Goal: Task Accomplishment & Management: Manage account settings

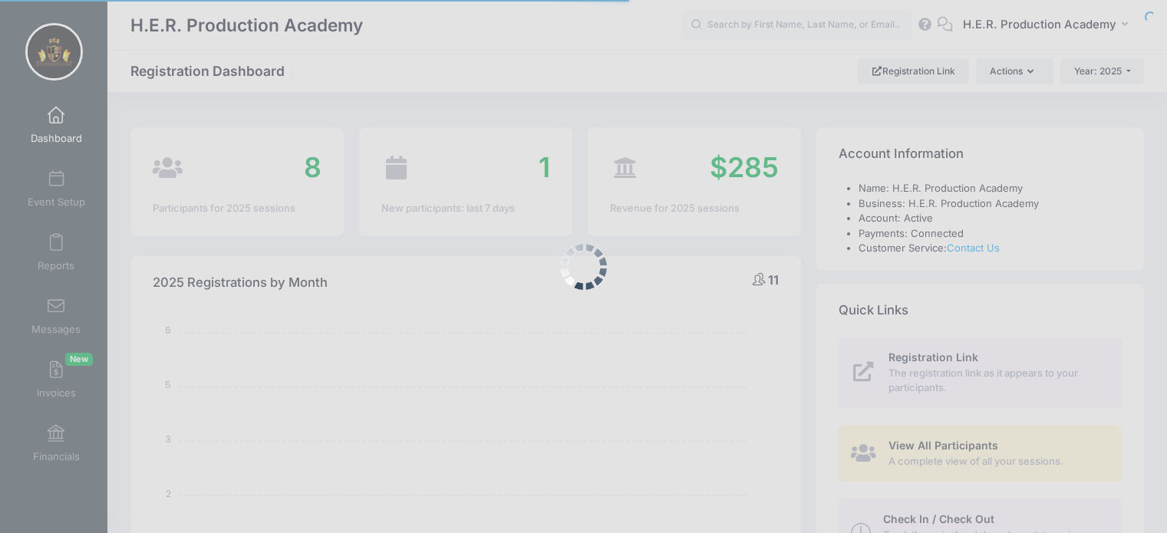
select select
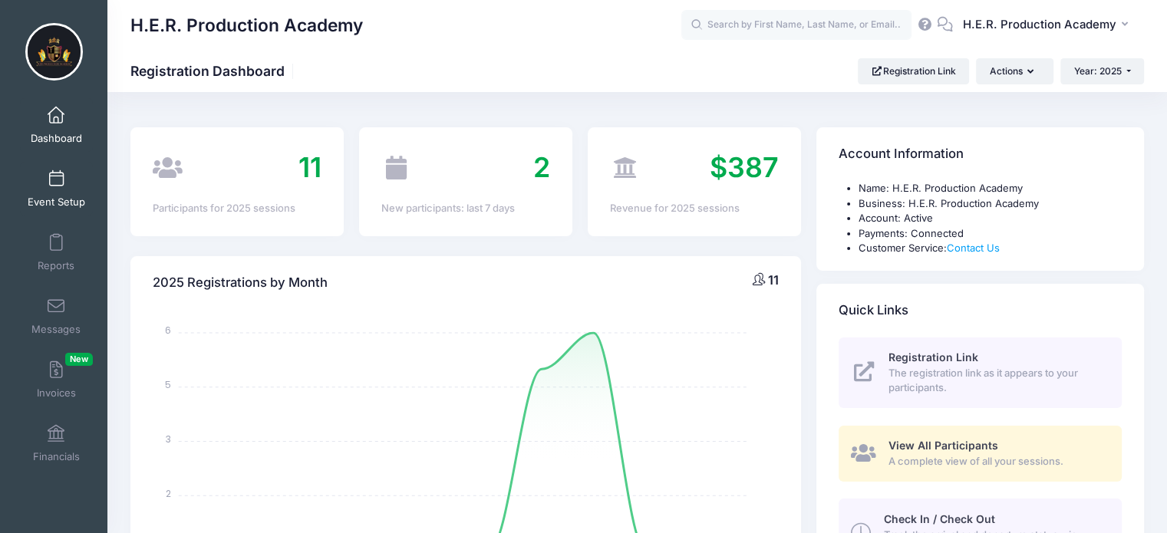
click at [56, 182] on span at bounding box center [56, 179] width 0 height 17
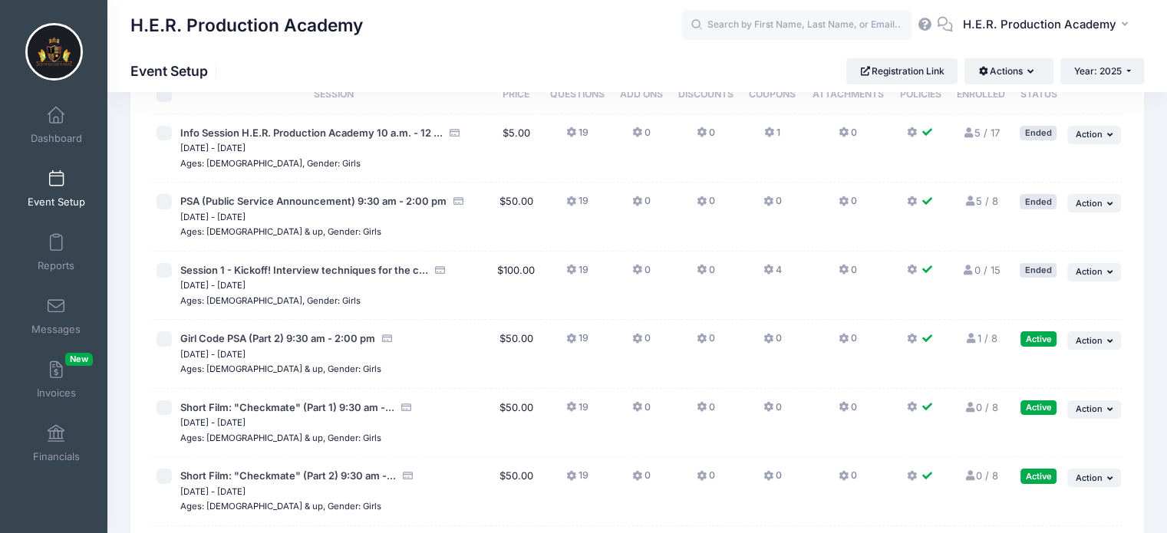
scroll to position [77, 0]
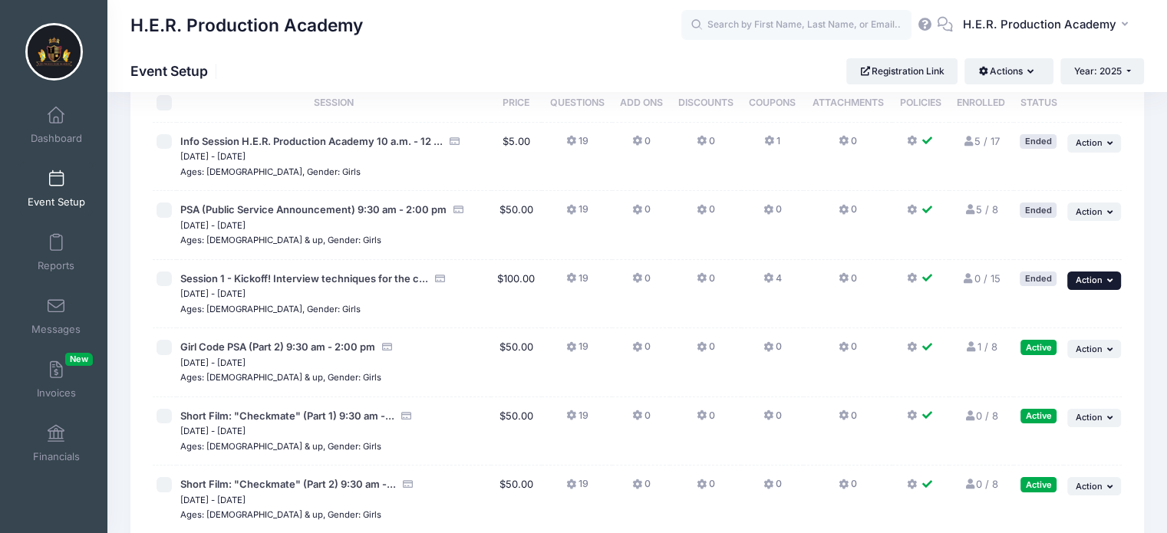
click at [1086, 282] on span "Action" at bounding box center [1089, 280] width 27 height 11
click at [1043, 372] on link "Delete Session" at bounding box center [1044, 372] width 139 height 29
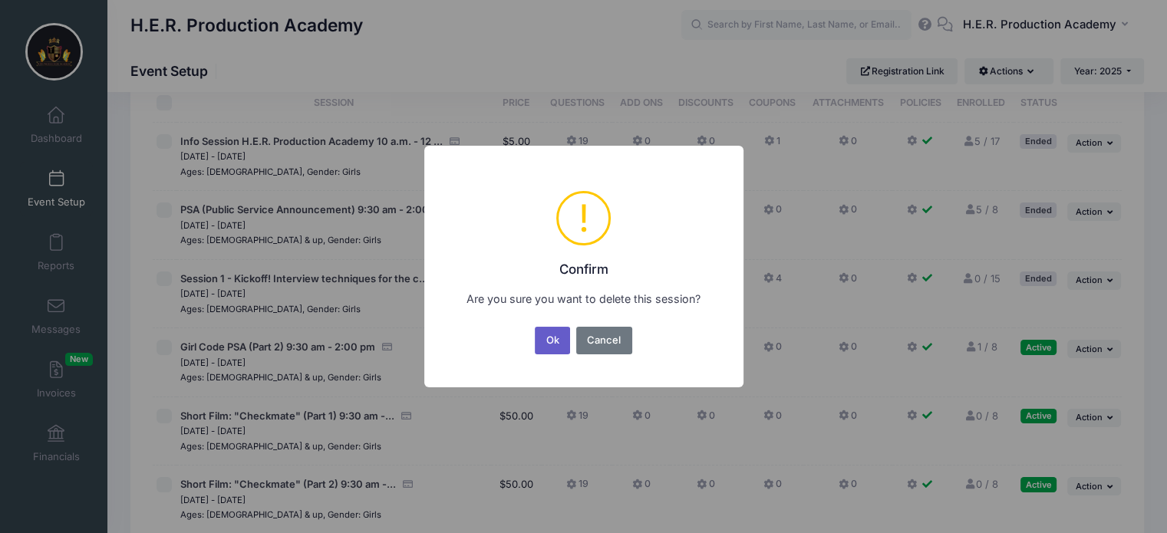
click at [559, 340] on button "Ok" at bounding box center [552, 341] width 35 height 28
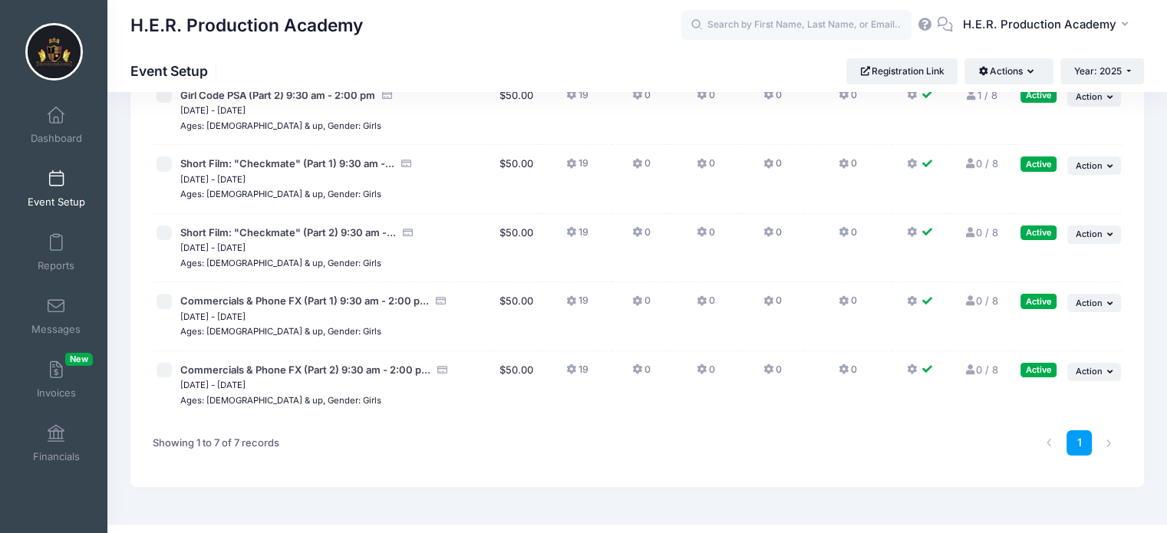
scroll to position [286, 0]
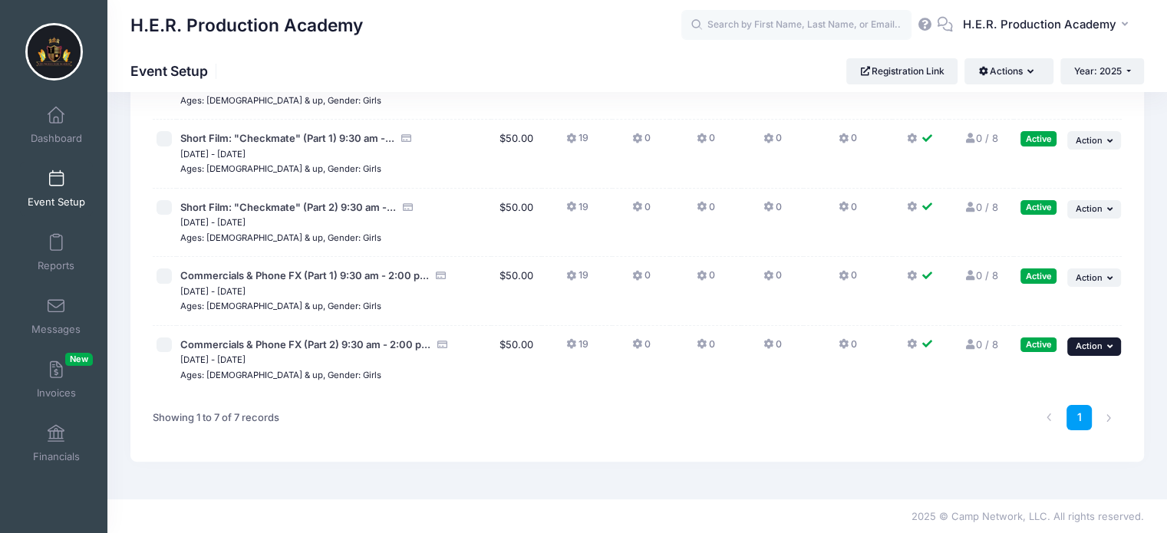
click at [1099, 342] on span "Action" at bounding box center [1089, 346] width 27 height 11
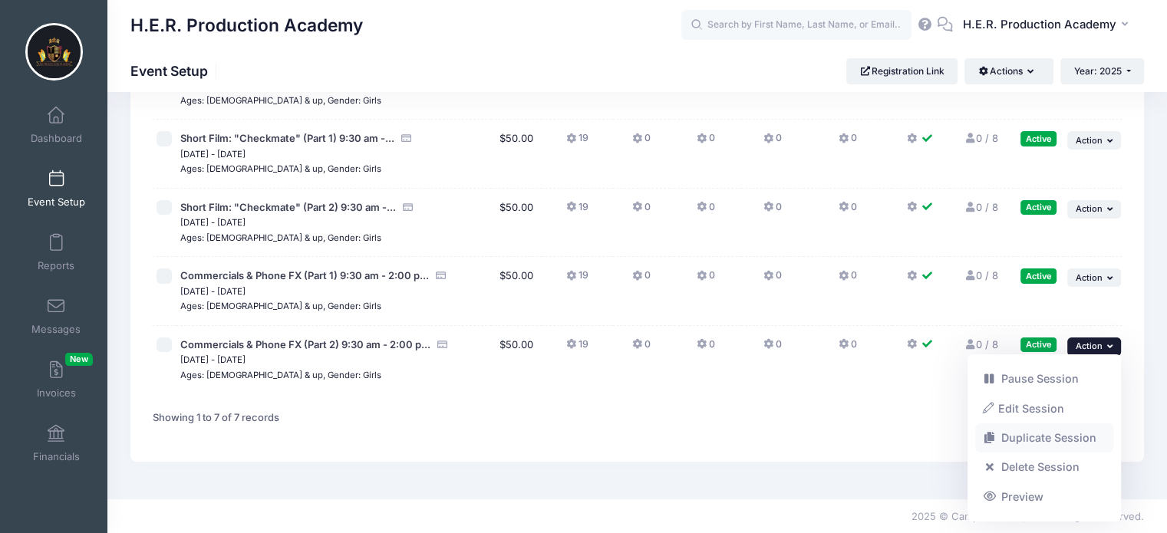
click at [1071, 439] on link "Duplicate Session" at bounding box center [1044, 437] width 139 height 29
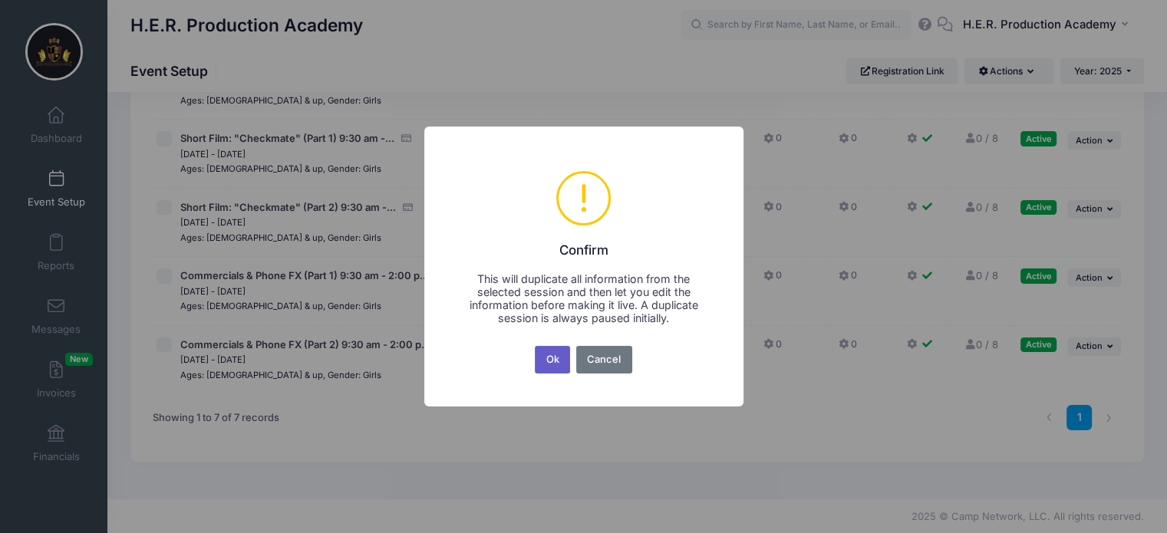
click at [552, 367] on button "Ok" at bounding box center [552, 360] width 35 height 28
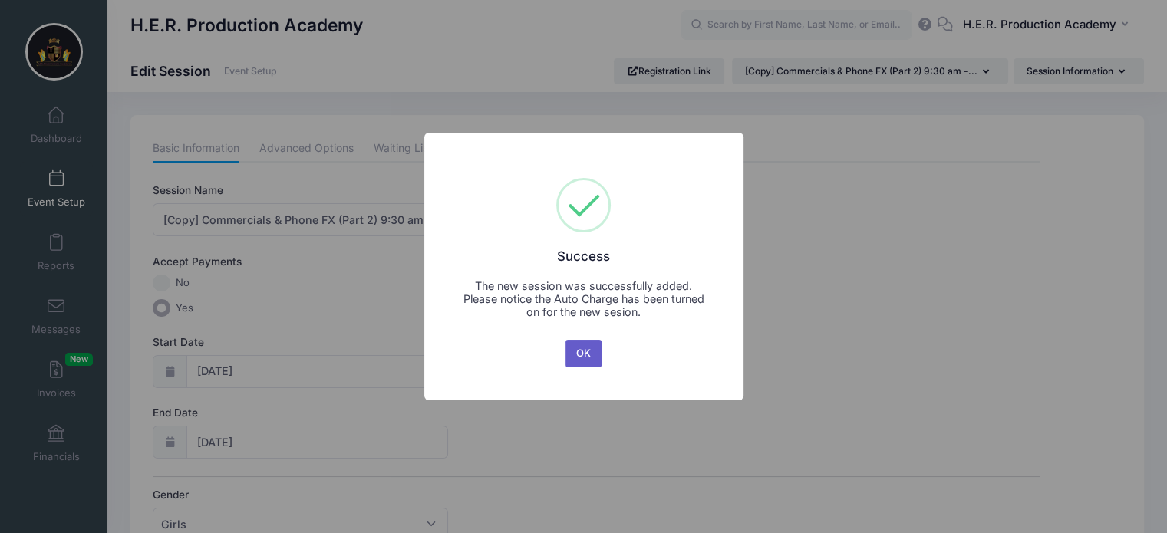
click at [583, 361] on button "OK" at bounding box center [583, 354] width 37 height 28
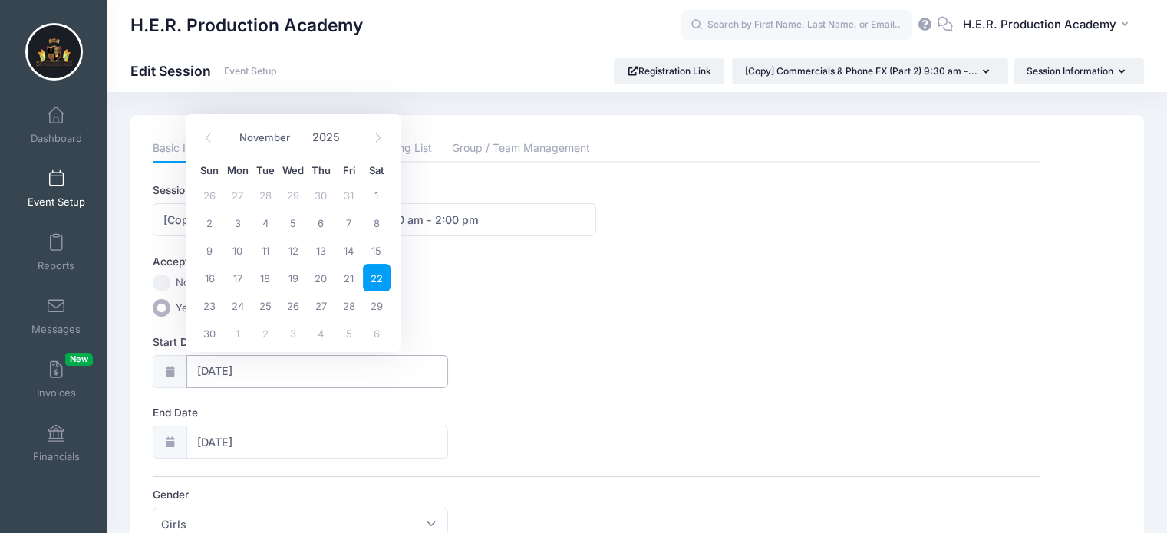
click at [226, 364] on input "11/22/2025" at bounding box center [317, 371] width 262 height 33
click at [383, 141] on span at bounding box center [377, 137] width 25 height 26
select select "11"
click at [383, 143] on span at bounding box center [377, 137] width 25 height 26
type input "2026"
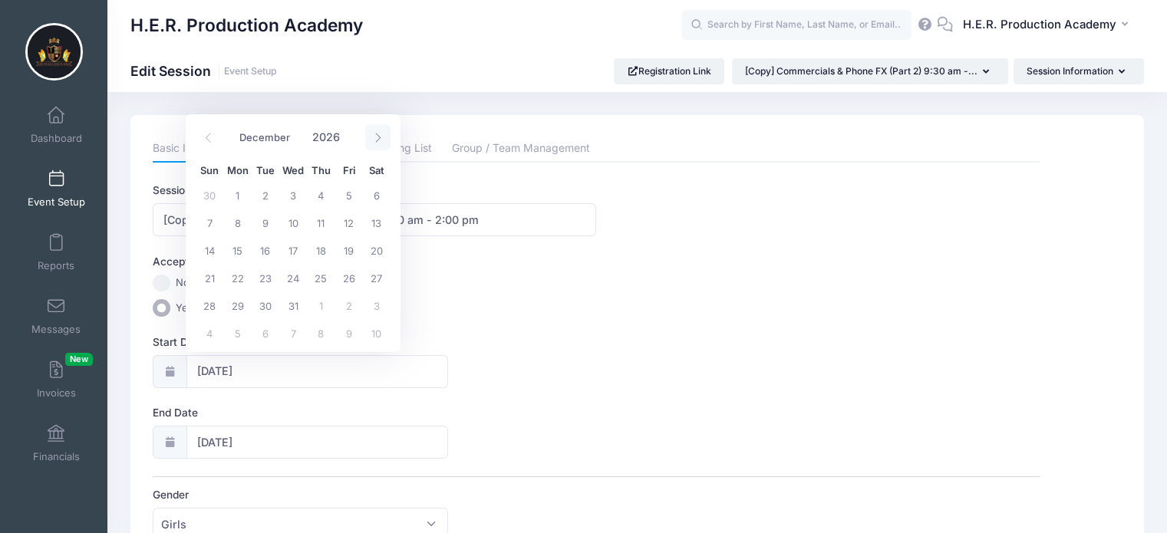
select select "0"
click at [381, 216] on span "10" at bounding box center [377, 223] width 28 height 28
type input "[DATE]"
type input "01/11/2026"
type input "2026"
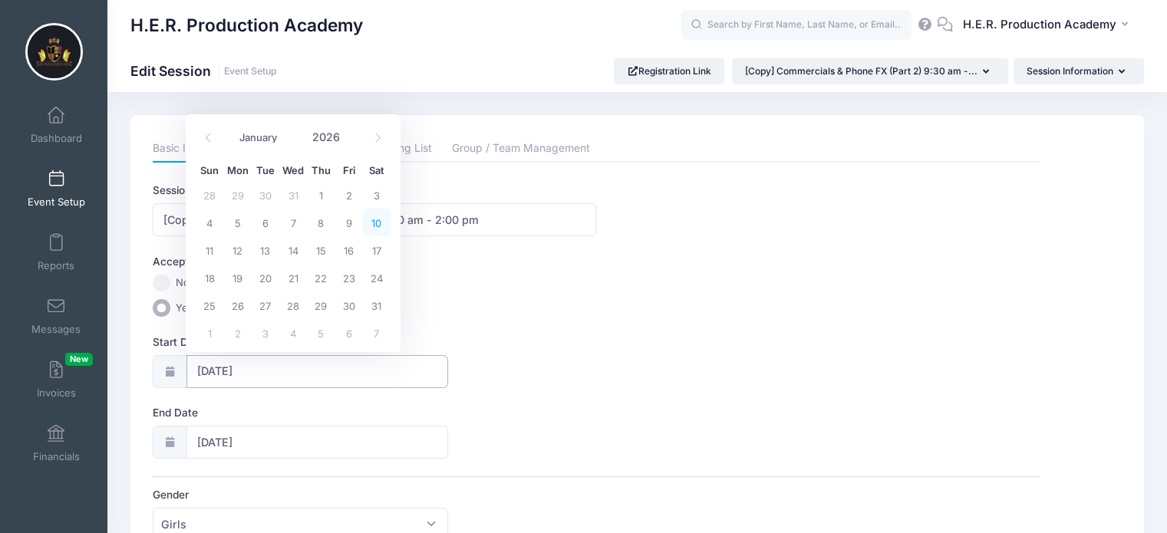
select select "0"
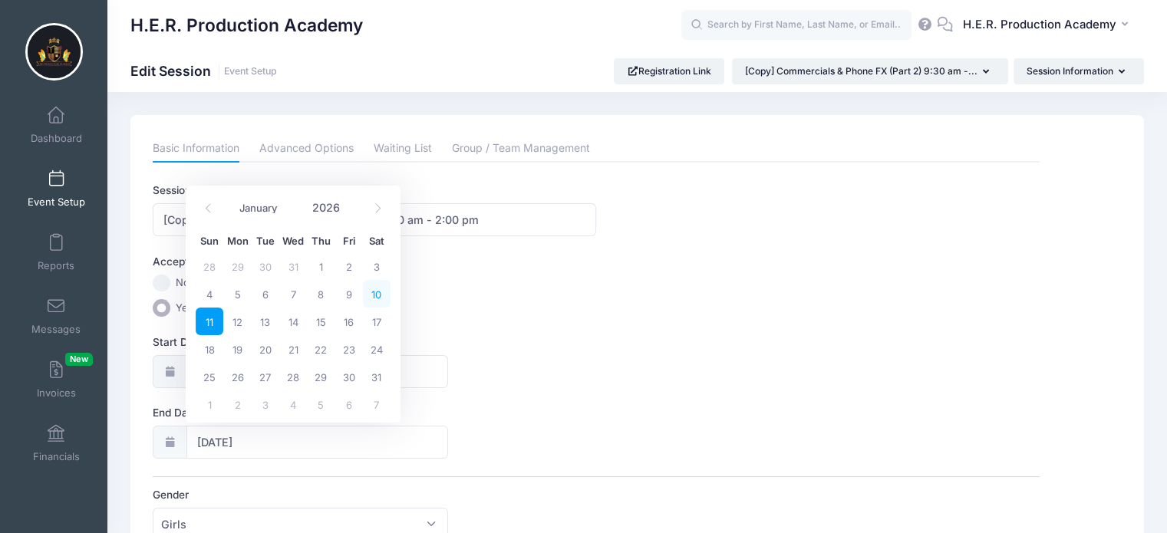
click at [381, 296] on span "10" at bounding box center [377, 294] width 28 height 28
type input "01/10/2026"
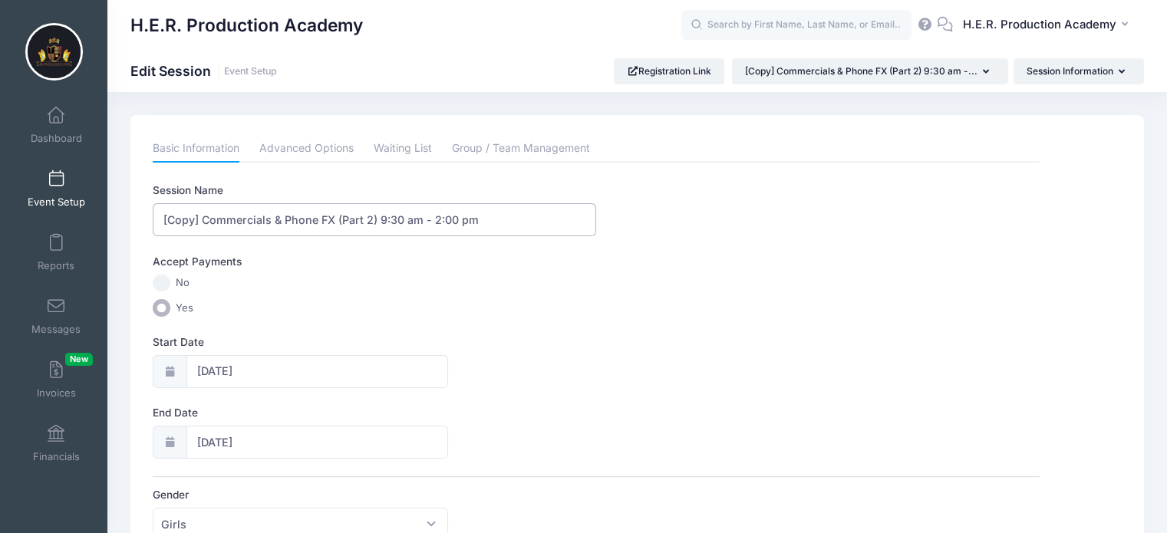
drag, startPoint x: 334, startPoint y: 219, endPoint x: 137, endPoint y: 217, distance: 197.2
type input "Video Diary (Part 1) 9:30 am - 2:00 pm"
click at [325, 147] on link "Advanced Options" at bounding box center [306, 149] width 94 height 28
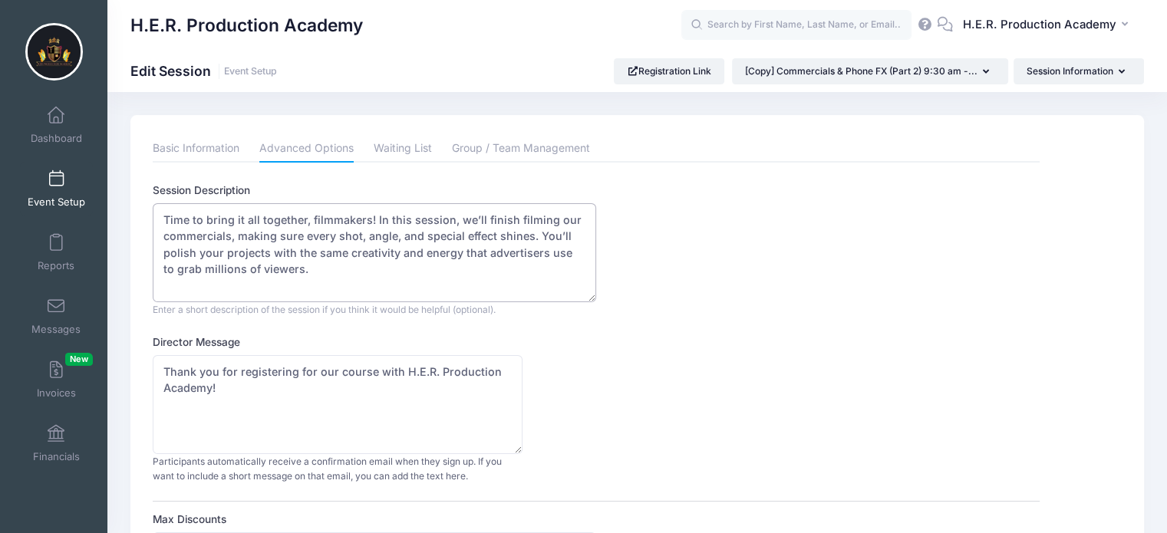
drag, startPoint x: 315, startPoint y: 274, endPoint x: 142, endPoint y: 216, distance: 182.9
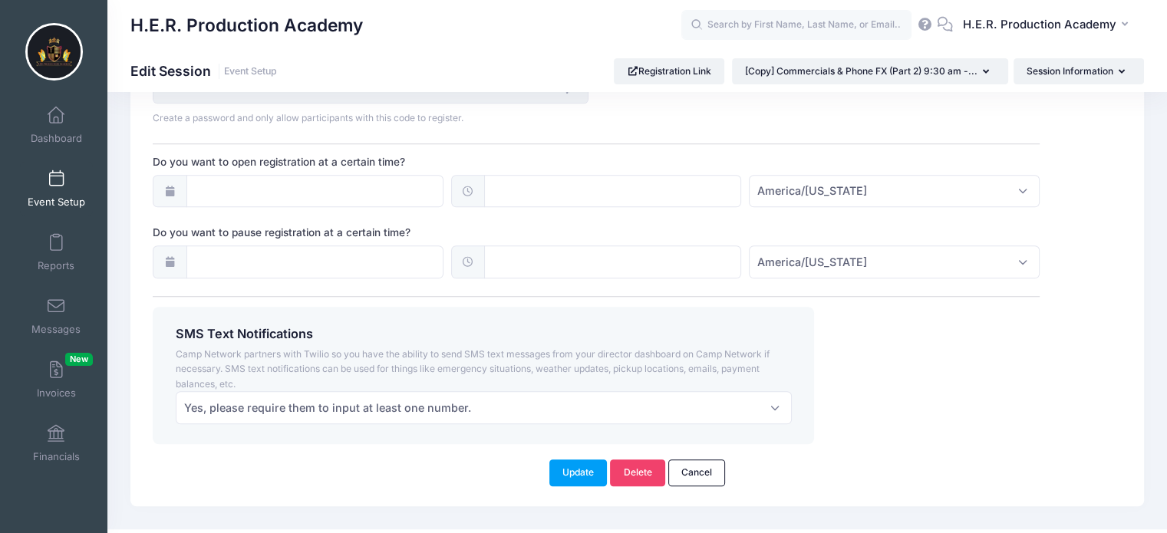
scroll to position [1104, 0]
click at [578, 465] on button "Update" at bounding box center [578, 470] width 58 height 26
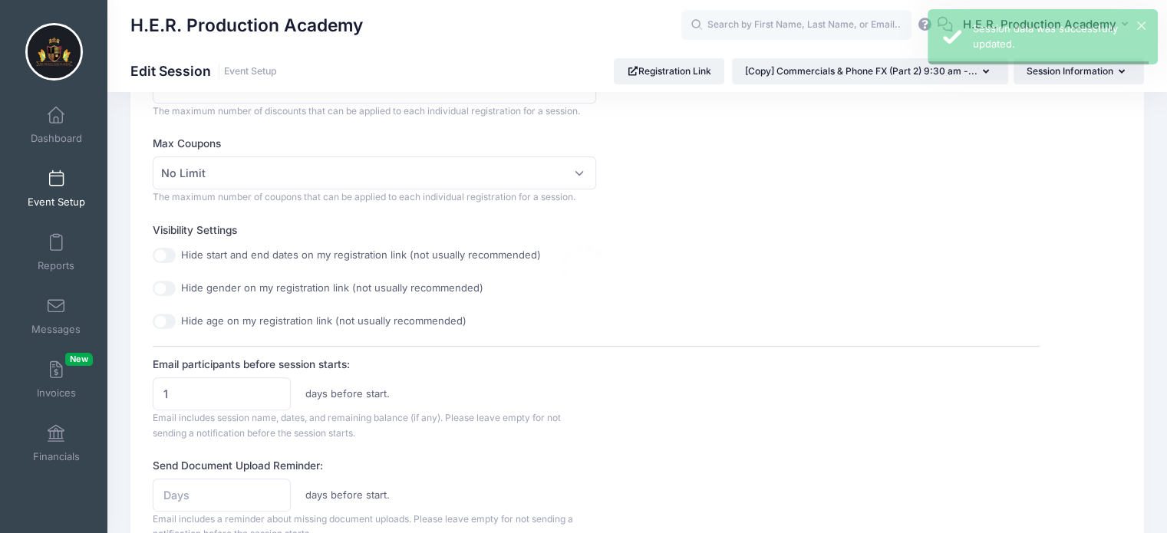
scroll to position [0, 0]
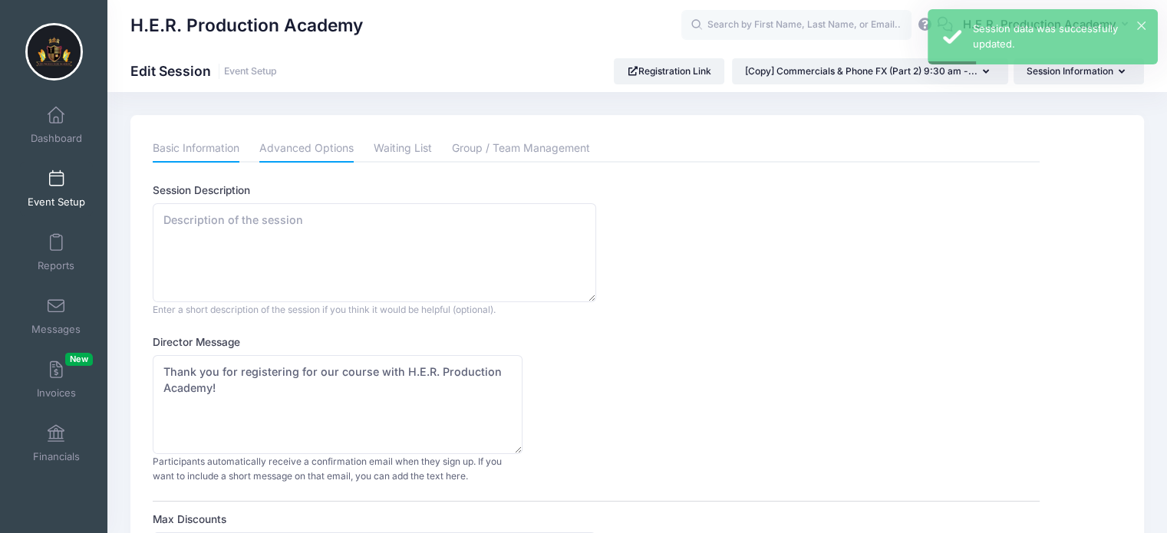
click at [175, 158] on link "Basic Information" at bounding box center [196, 149] width 87 height 28
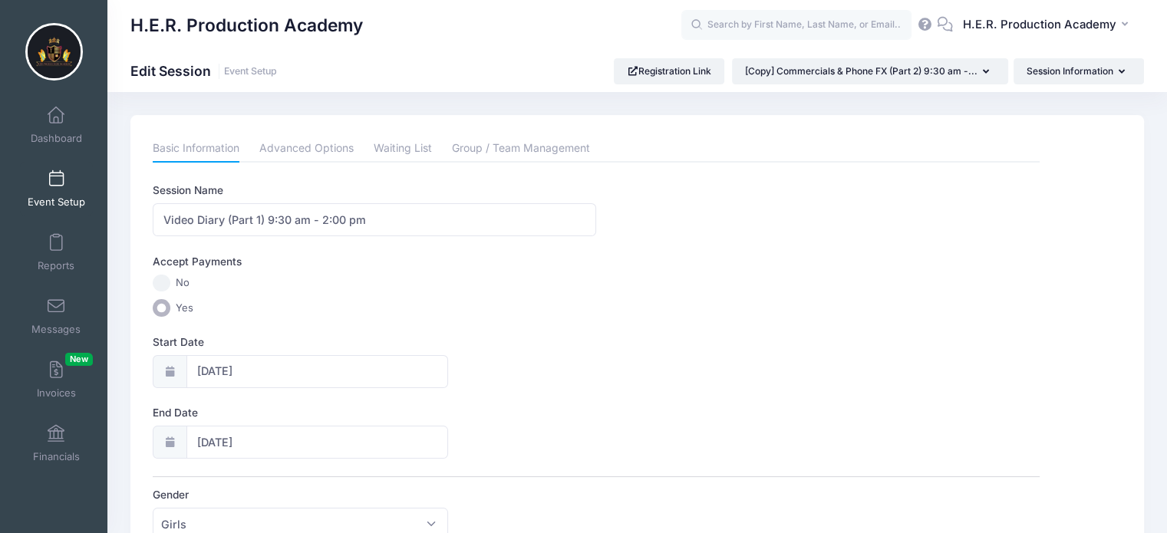
click at [60, 193] on link "Event Setup" at bounding box center [56, 189] width 73 height 54
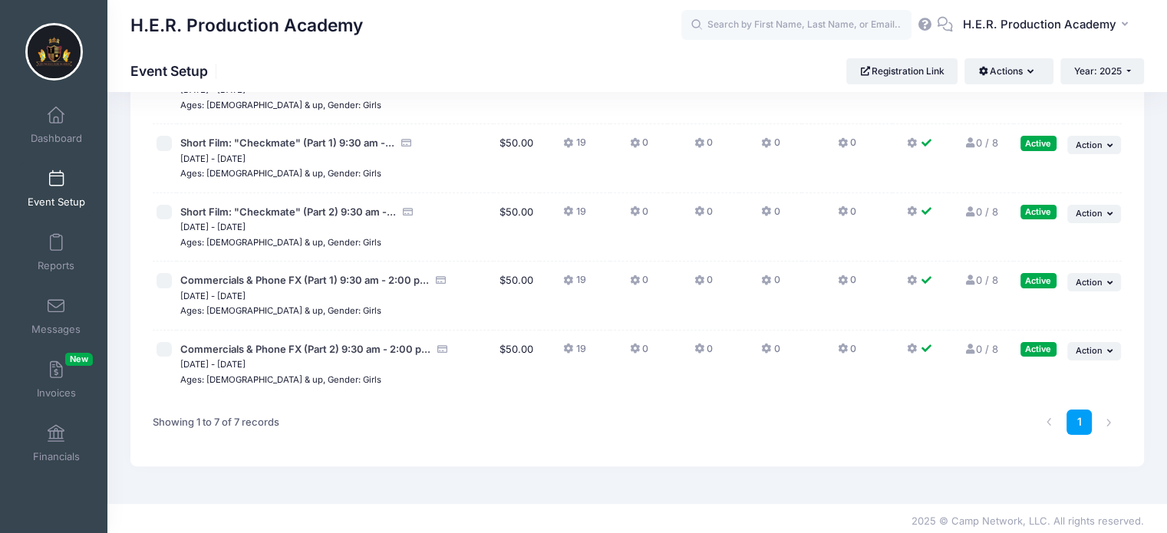
scroll to position [286, 0]
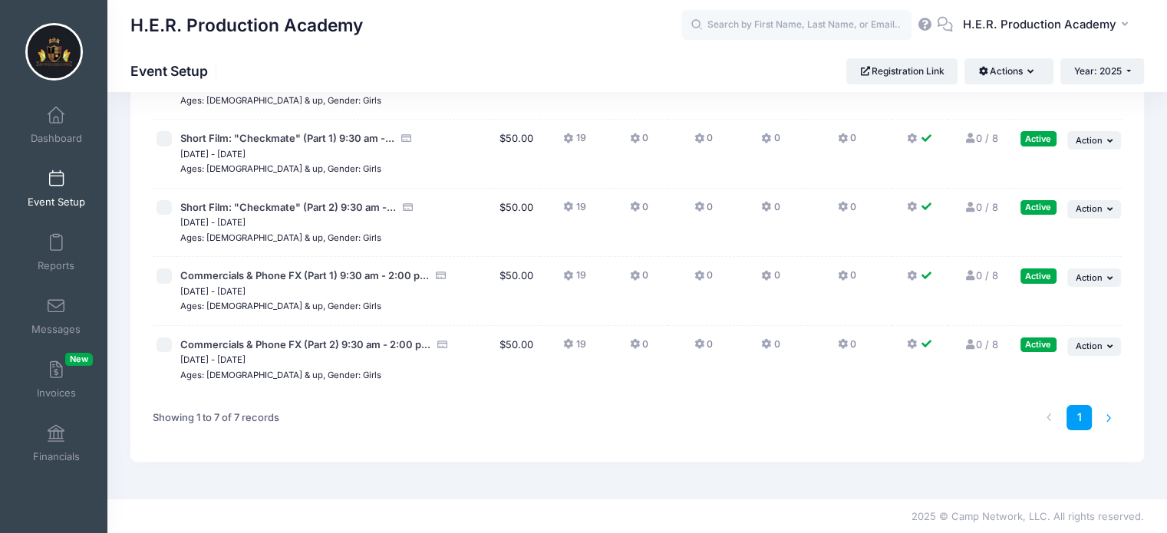
click at [1109, 413] on li at bounding box center [1108, 417] width 25 height 25
click at [1105, 417] on li at bounding box center [1108, 417] width 25 height 25
click at [1112, 417] on li at bounding box center [1108, 417] width 25 height 25
click at [1129, 64] on button "Year: 2025" at bounding box center [1102, 71] width 84 height 26
click at [1123, 97] on link "Year: 2026" at bounding box center [1110, 101] width 100 height 20
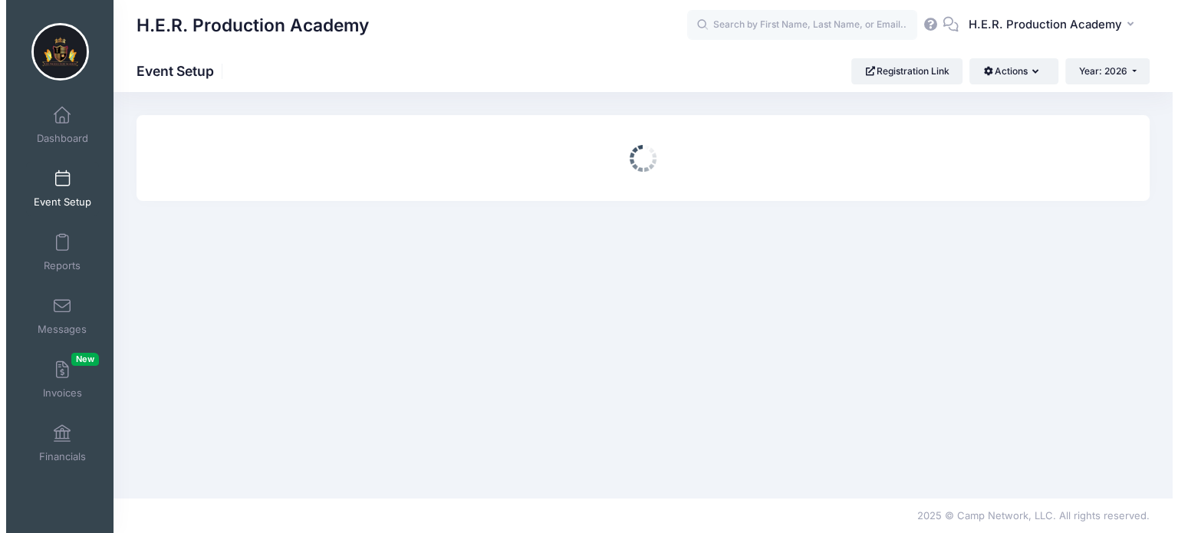
scroll to position [0, 0]
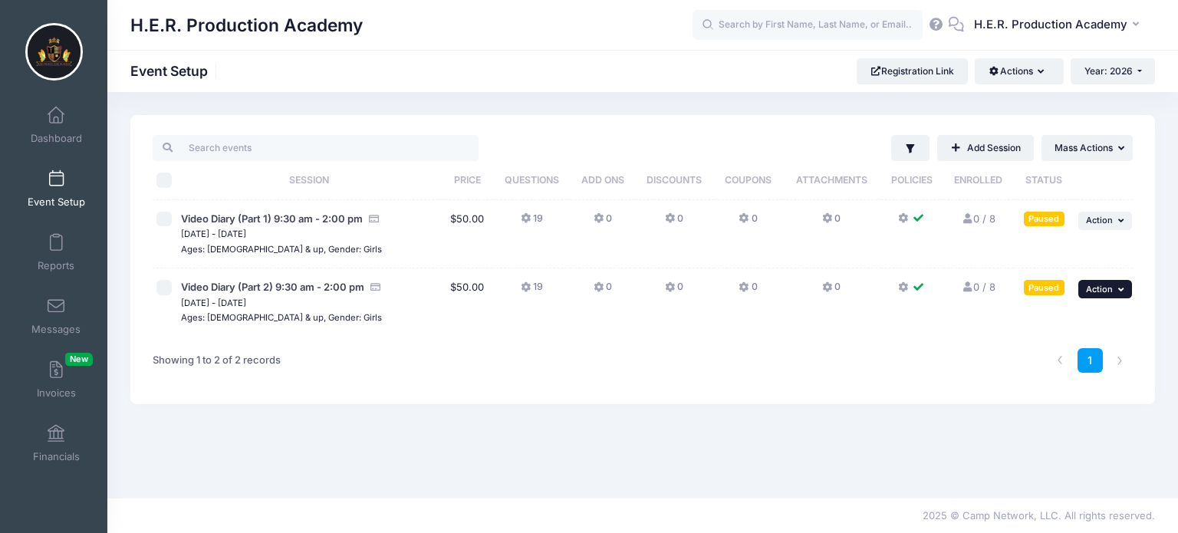
click at [1114, 295] on button "... Action" at bounding box center [1106, 289] width 54 height 18
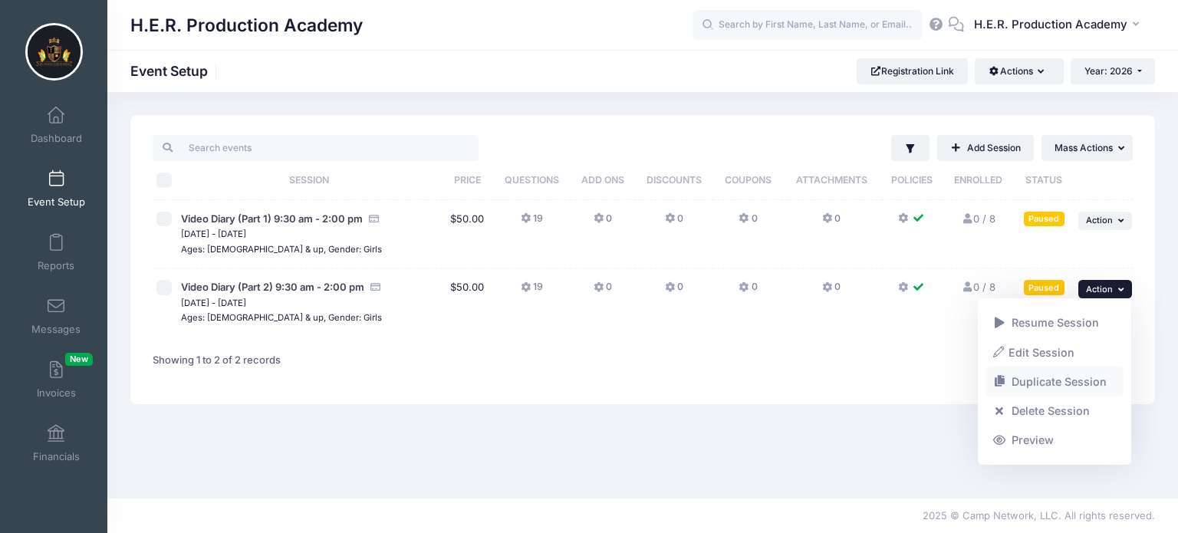
click at [1095, 386] on link "Duplicate Session" at bounding box center [1055, 381] width 139 height 29
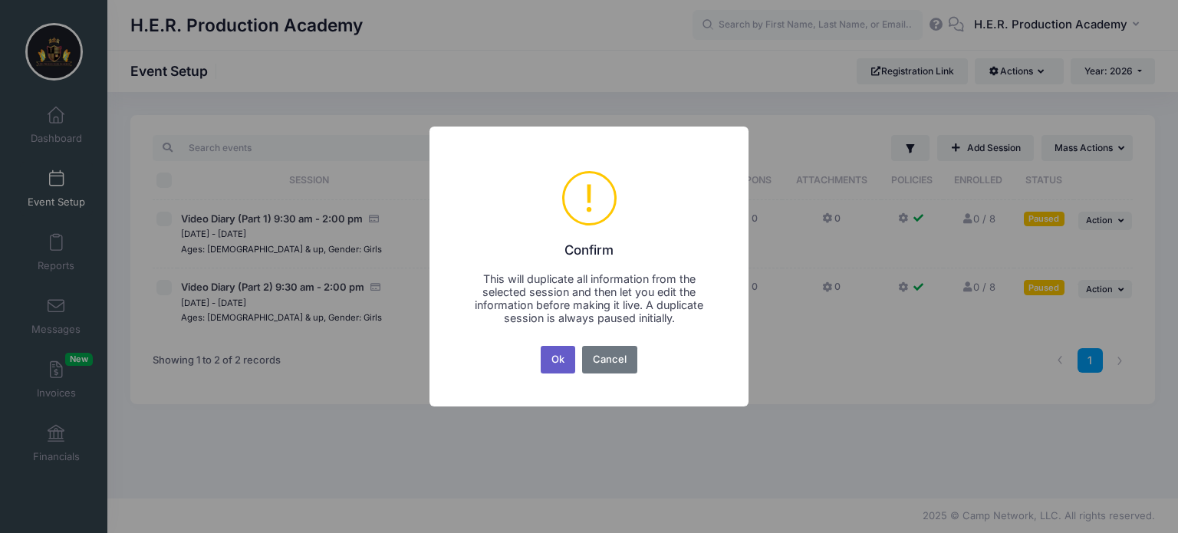
click at [562, 363] on button "Ok" at bounding box center [558, 360] width 35 height 28
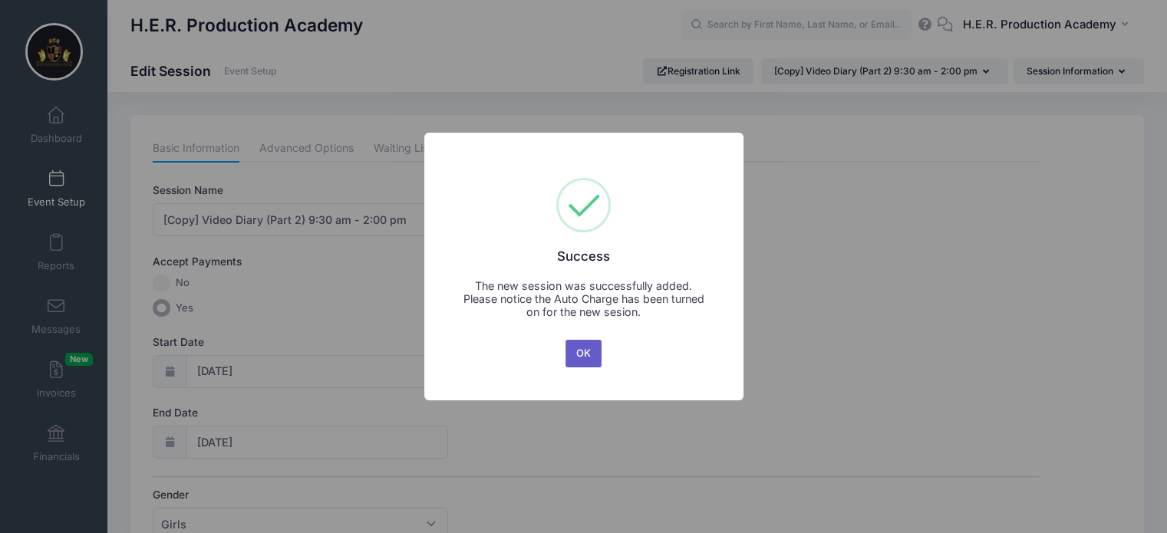
click at [581, 360] on button "OK" at bounding box center [583, 354] width 37 height 28
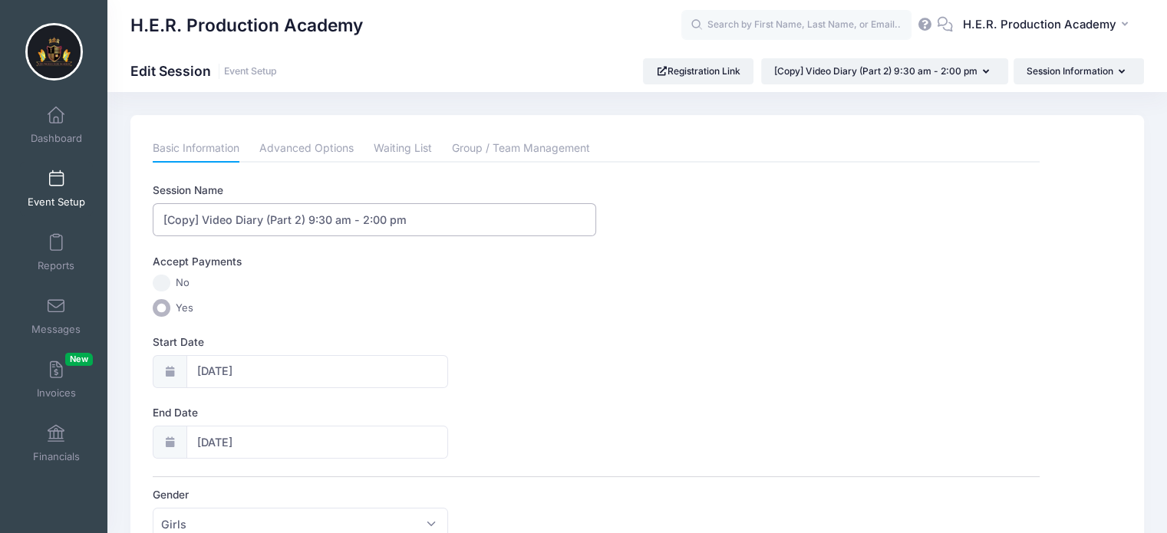
click at [263, 218] on input "[Copy] Video Diary (Part 2) 9:30 am - 2:00 pm" at bounding box center [374, 219] width 443 height 33
type input "Camera Techniques (Part 1) 9:30 am - 2:00 pm"
click at [315, 153] on link "Advanced Options" at bounding box center [306, 149] width 94 height 28
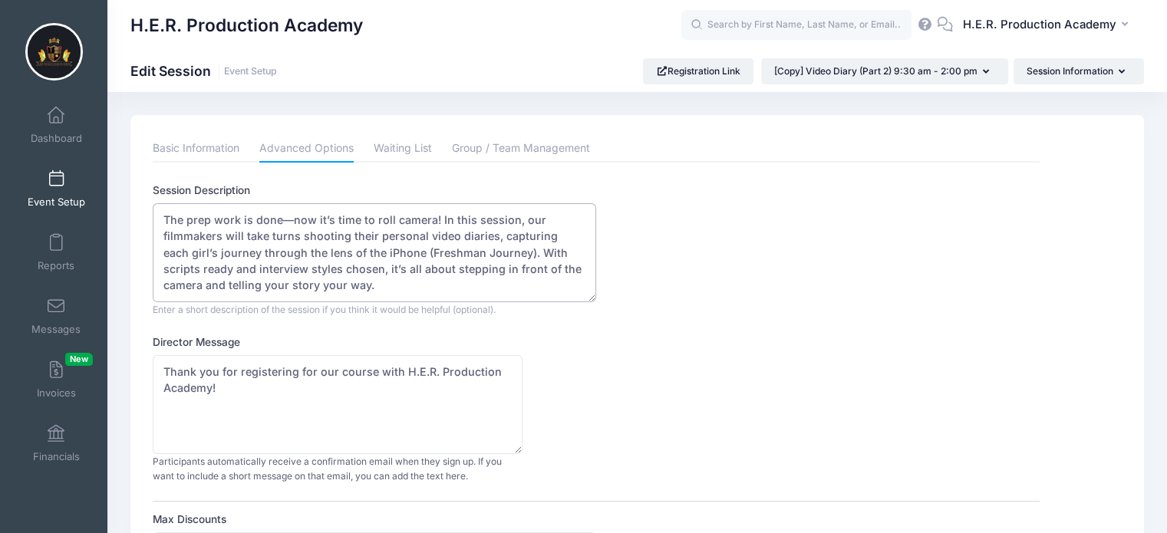
drag, startPoint x: 341, startPoint y: 291, endPoint x: 120, endPoint y: 220, distance: 232.7
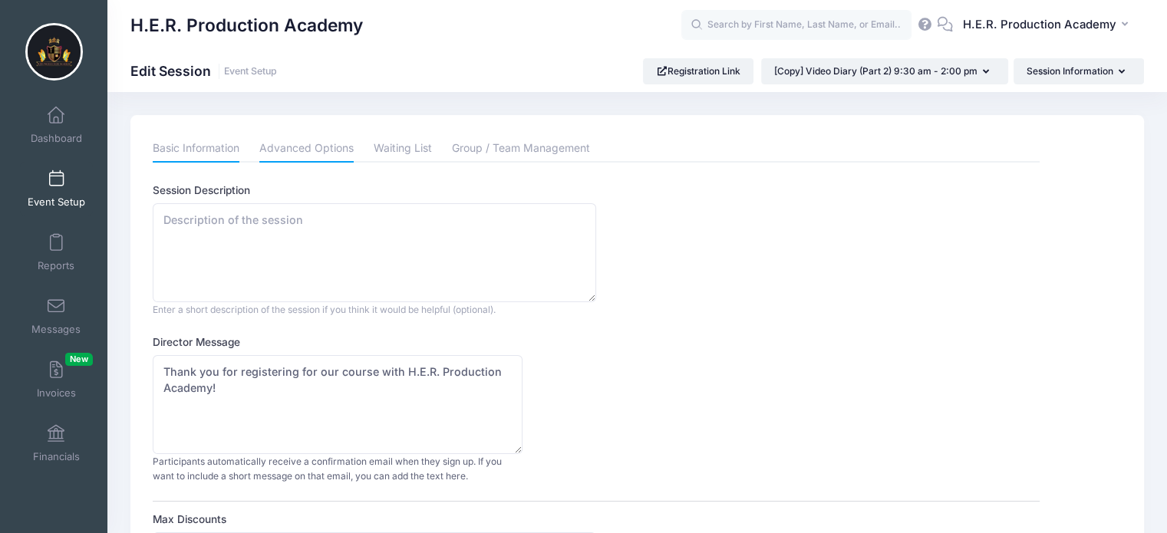
click at [184, 153] on link "Basic Information" at bounding box center [196, 149] width 87 height 28
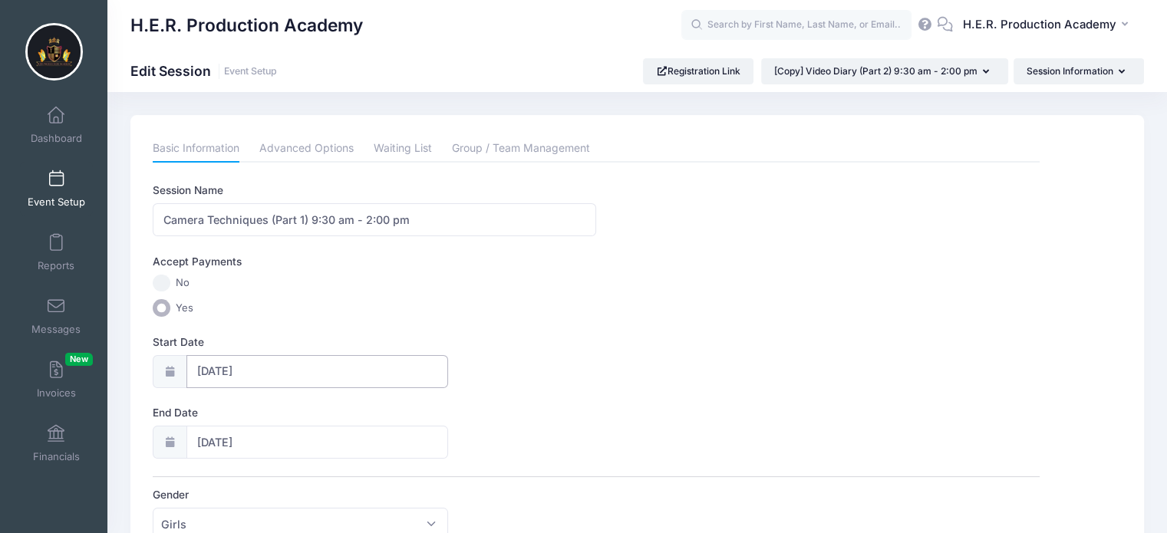
click at [248, 374] on input "01/24/2026" at bounding box center [317, 371] width 262 height 33
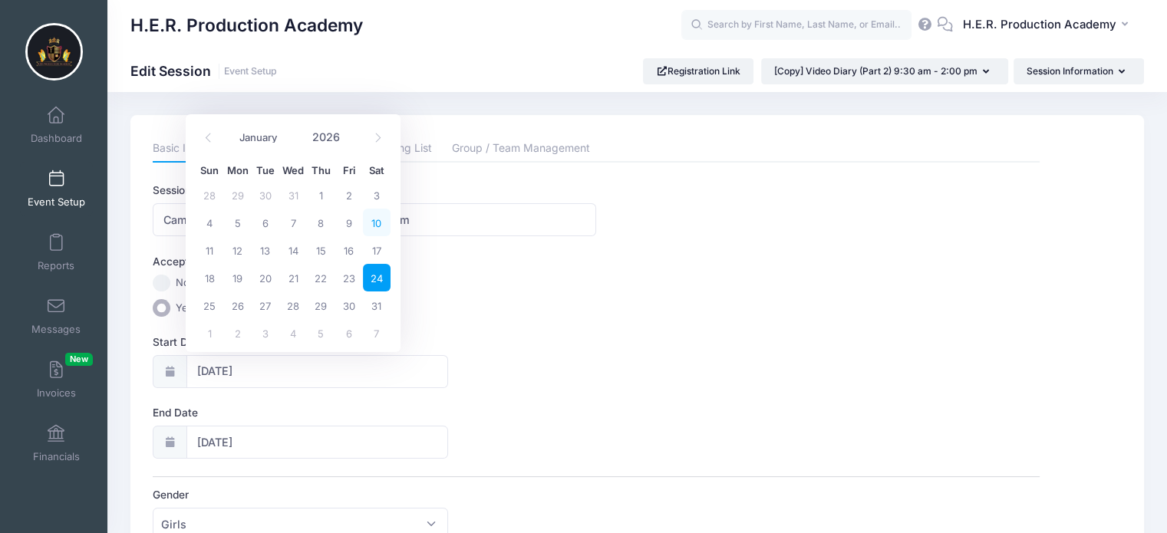
click at [377, 229] on span "10" at bounding box center [377, 223] width 28 height 28
type input "[DATE]"
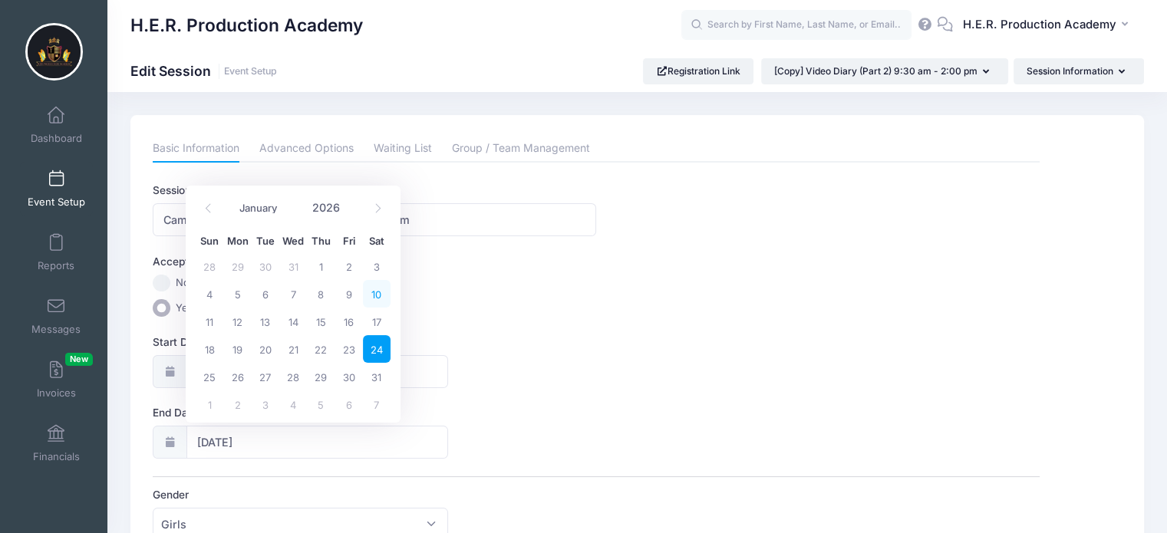
click at [381, 296] on span "10" at bounding box center [377, 294] width 28 height 28
type input "[DATE]"
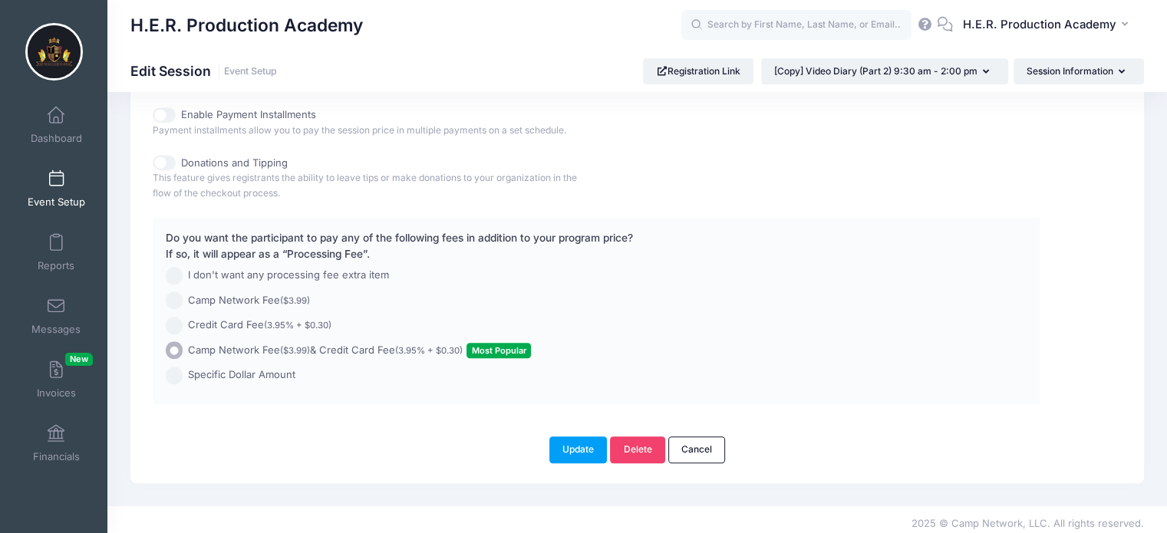
scroll to position [844, 0]
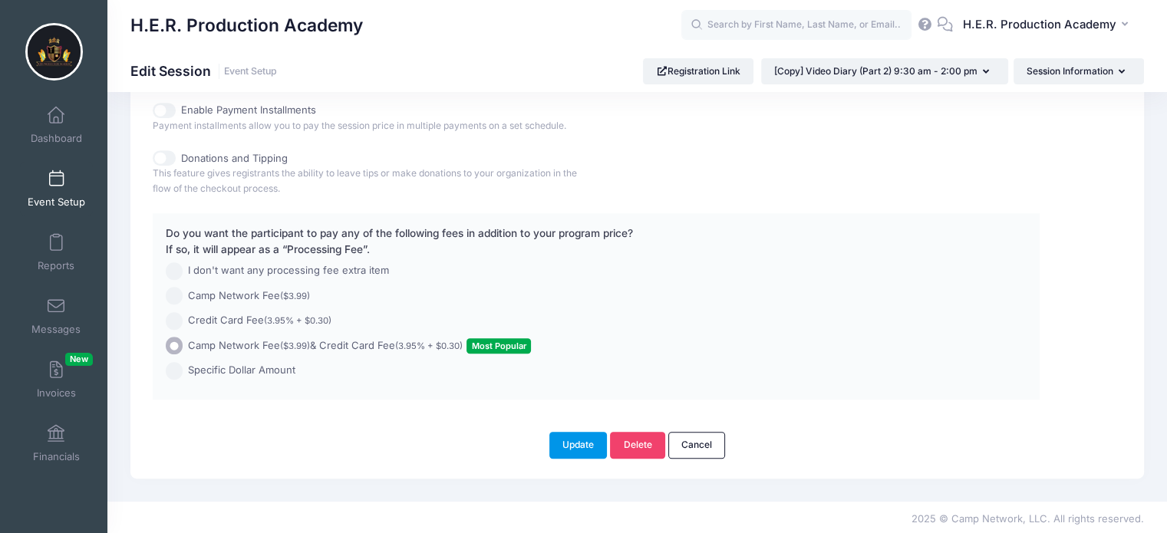
click at [588, 446] on button "Update" at bounding box center [578, 445] width 58 height 26
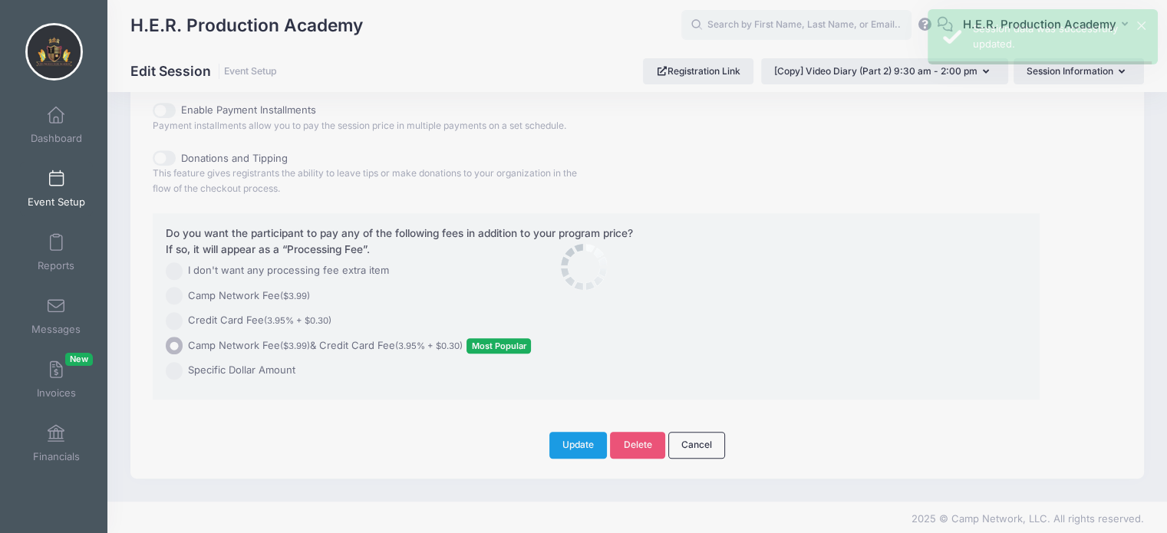
scroll to position [0, 0]
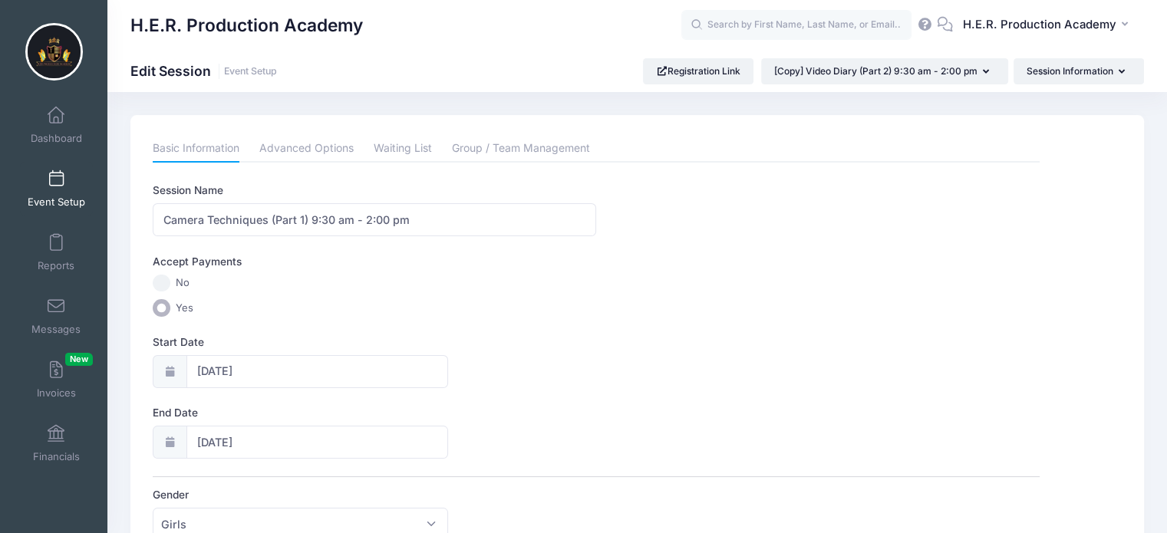
click at [55, 189] on link "Event Setup" at bounding box center [56, 189] width 73 height 54
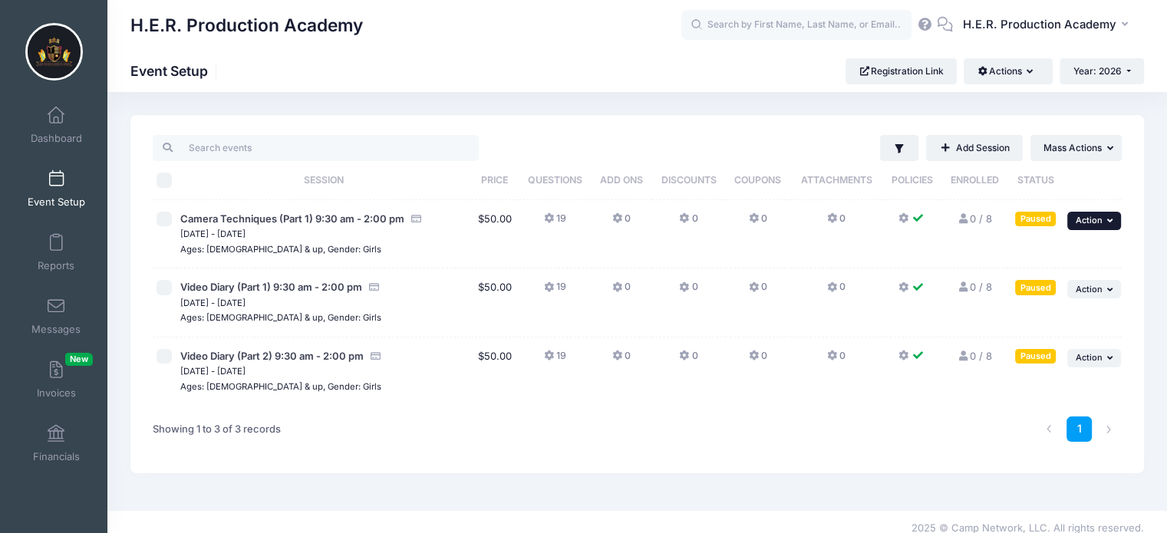
click at [1107, 221] on icon "button" at bounding box center [1111, 220] width 9 height 8
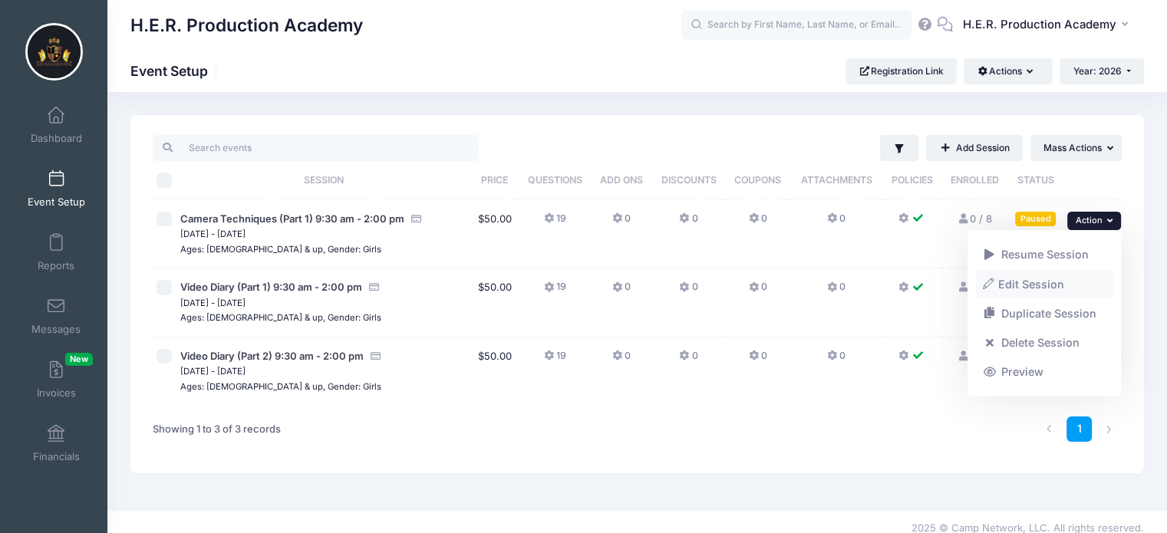
click at [1053, 285] on link "Edit Session" at bounding box center [1044, 283] width 139 height 29
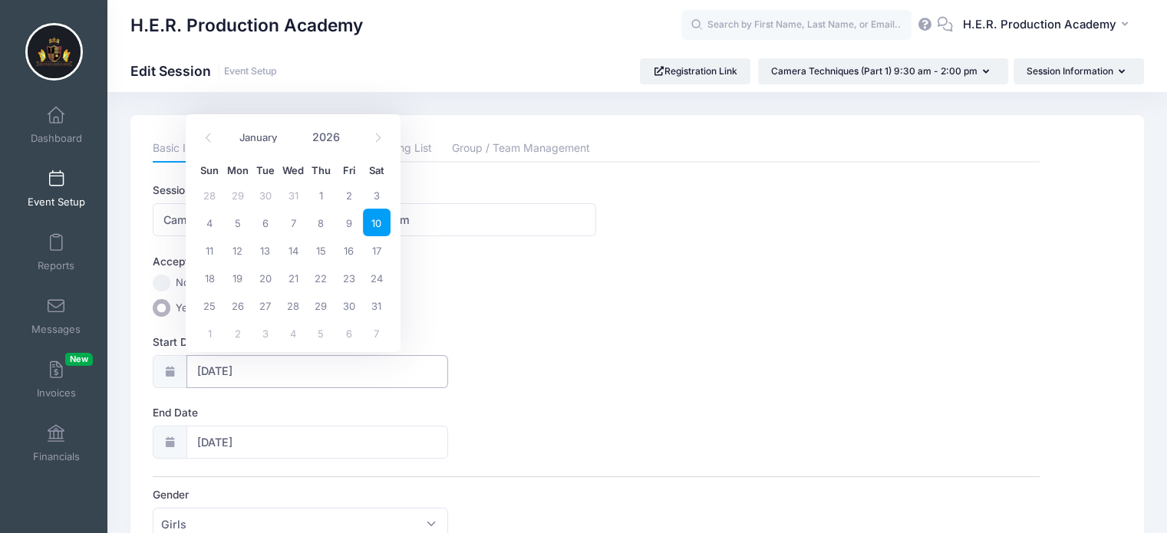
click at [222, 367] on input "01/10/2026" at bounding box center [317, 371] width 262 height 33
click at [379, 140] on icon at bounding box center [378, 138] width 10 height 10
select select "1"
click at [387, 194] on span "7" at bounding box center [377, 195] width 28 height 28
type input "[DATE]"
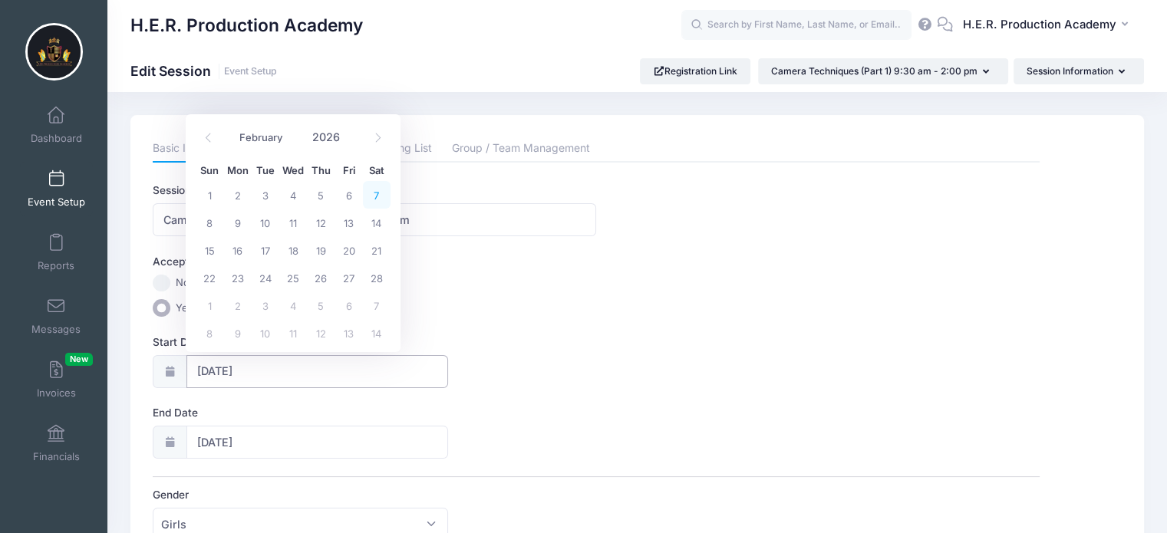
type input "02/08/2026"
select select "1"
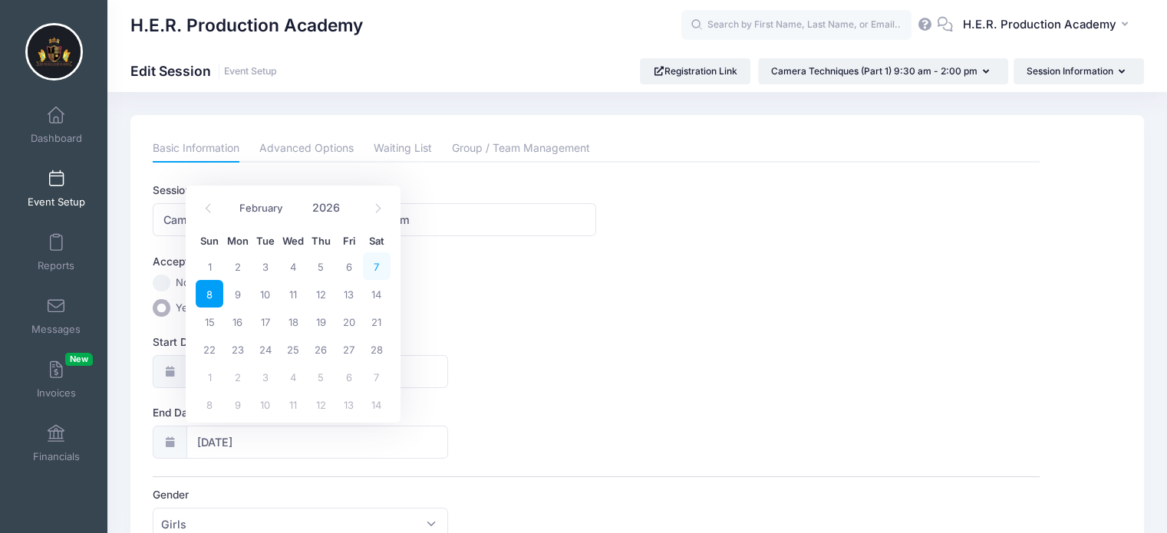
click at [377, 269] on span "7" at bounding box center [377, 266] width 28 height 28
type input "02/07/2026"
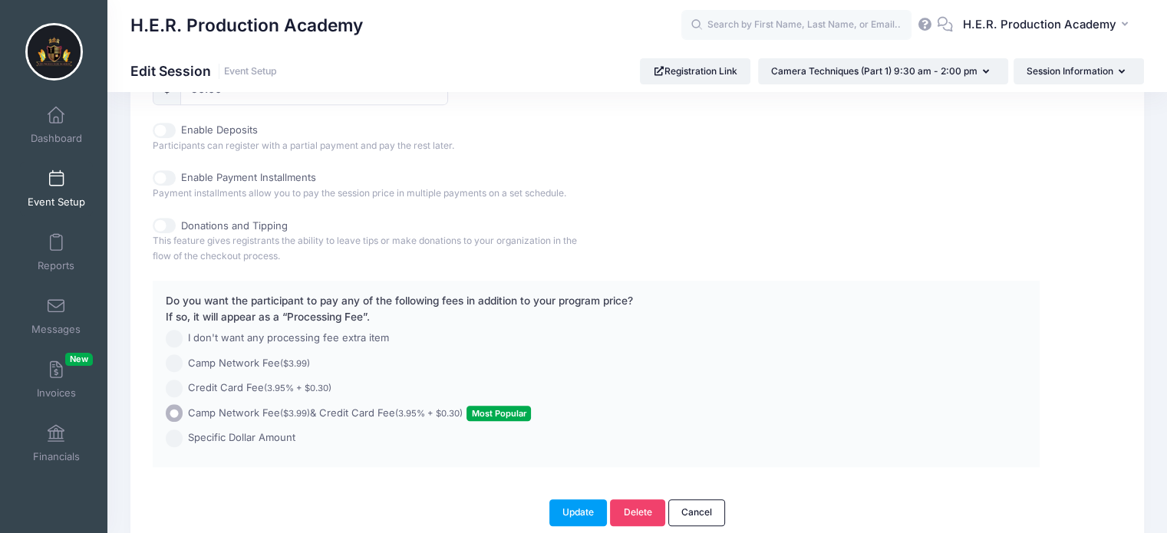
scroll to position [844, 0]
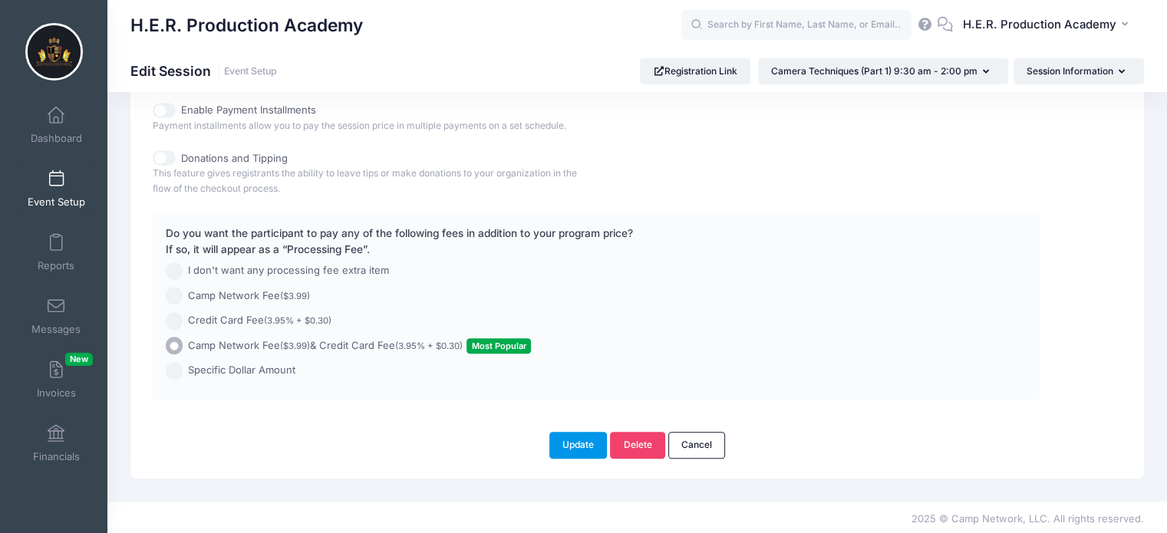
click at [573, 440] on button "Update" at bounding box center [578, 445] width 58 height 26
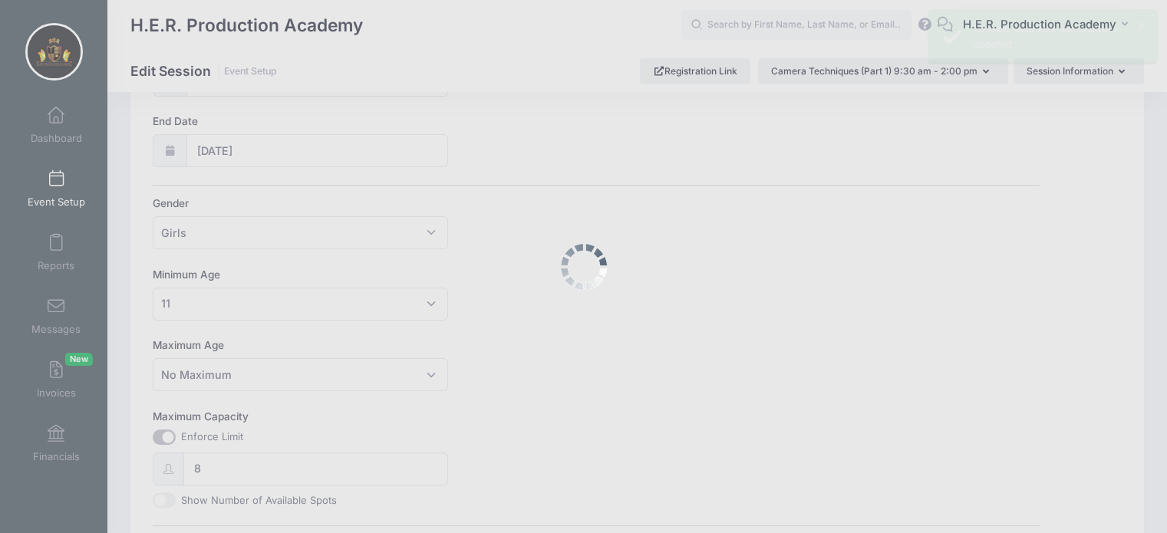
scroll to position [0, 0]
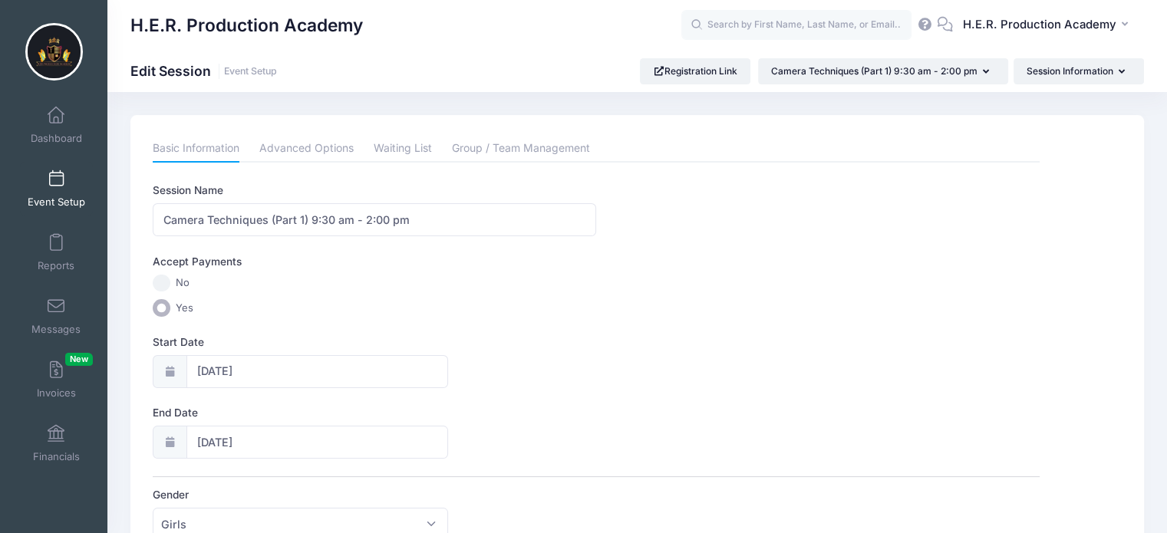
click at [68, 186] on link "Event Setup" at bounding box center [56, 189] width 73 height 54
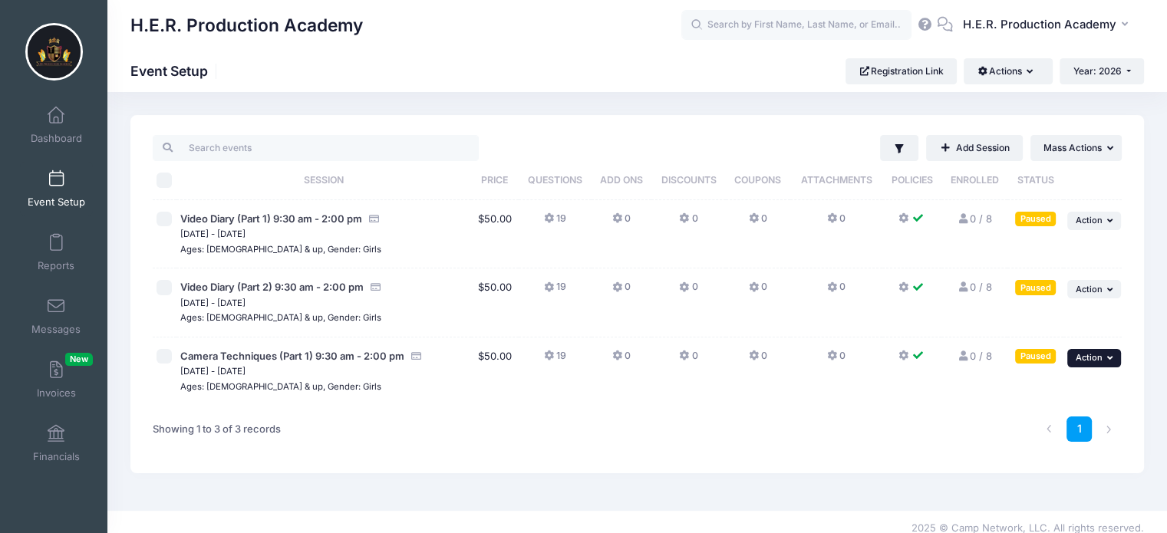
click at [1102, 360] on button "... Action" at bounding box center [1094, 358] width 54 height 18
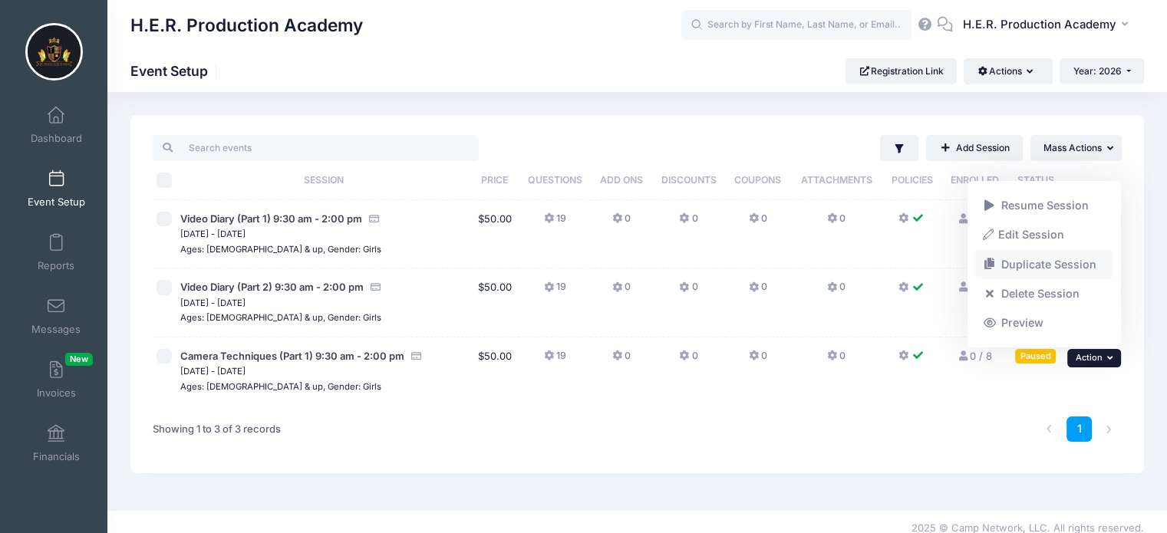
click at [1046, 265] on link "Duplicate Session" at bounding box center [1044, 264] width 139 height 29
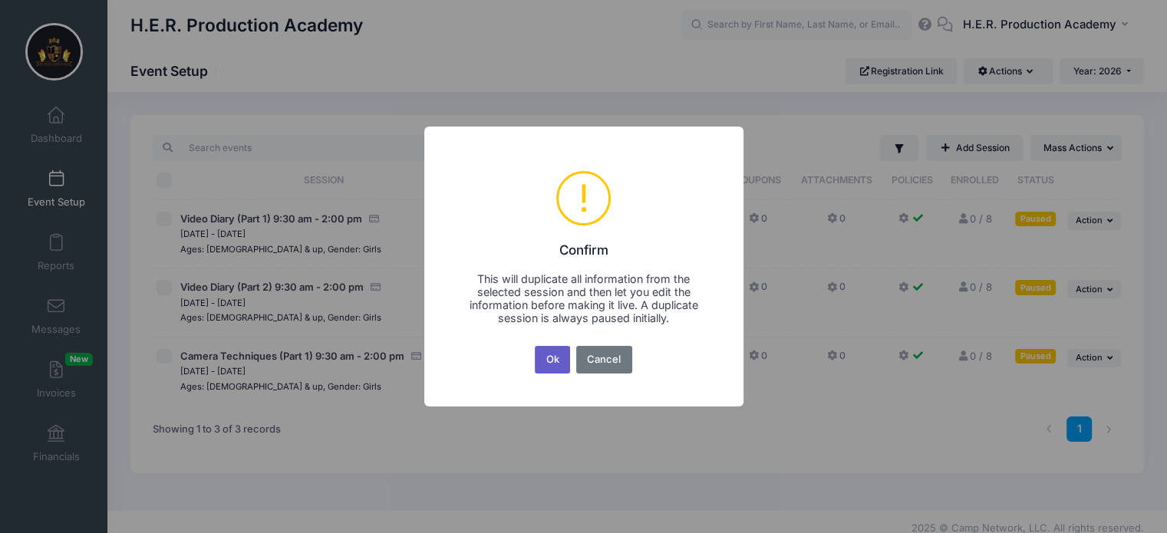
click at [552, 366] on button "Ok" at bounding box center [552, 360] width 35 height 28
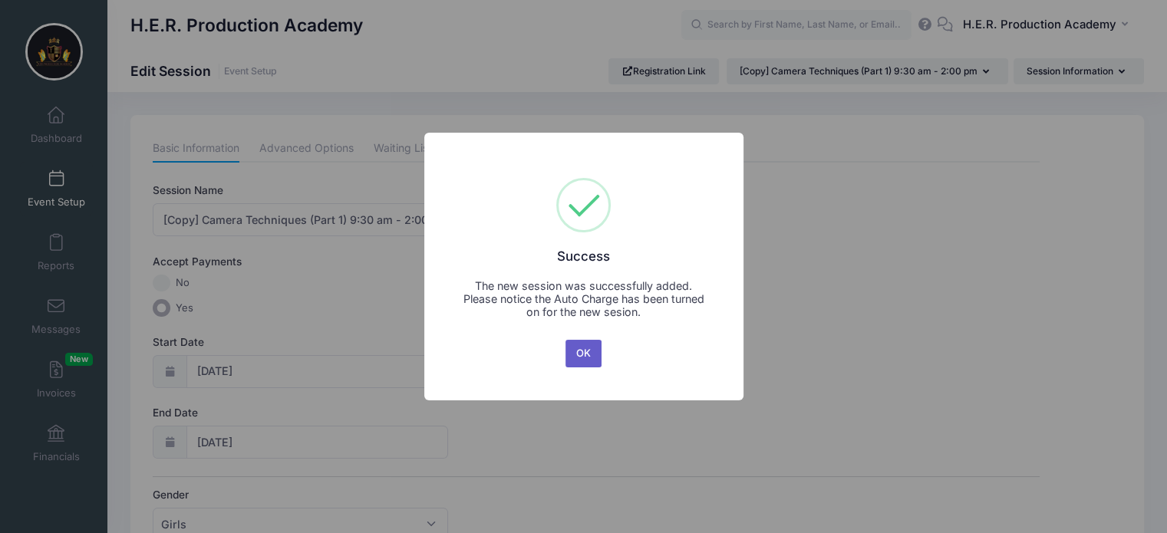
click at [591, 354] on button "OK" at bounding box center [583, 354] width 37 height 28
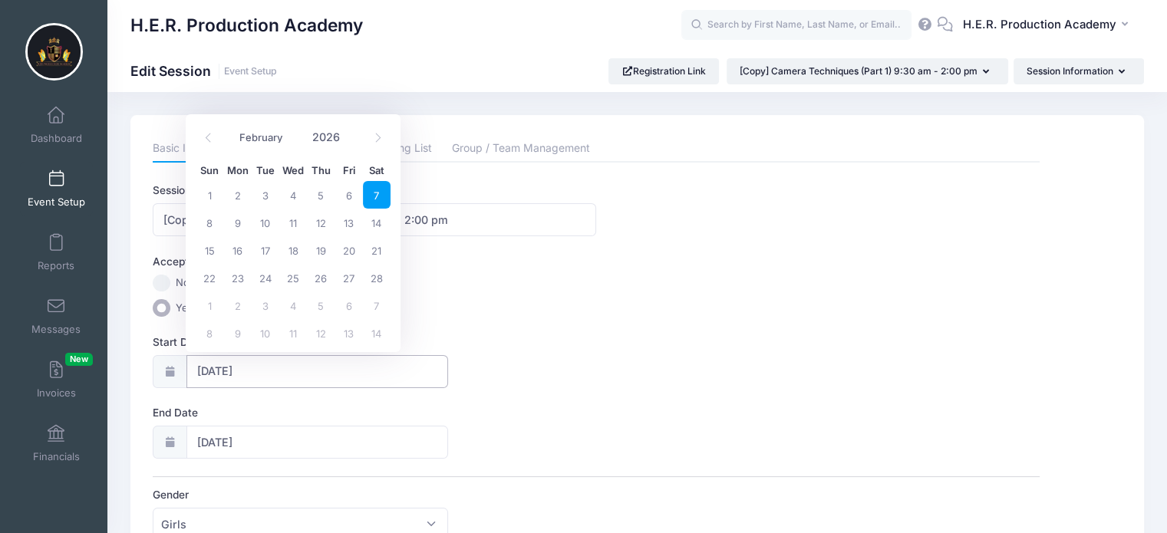
click at [226, 364] on input "02/07/2026" at bounding box center [317, 371] width 262 height 33
click at [381, 252] on span "21" at bounding box center [377, 250] width 28 height 28
type input "02/21/2026"
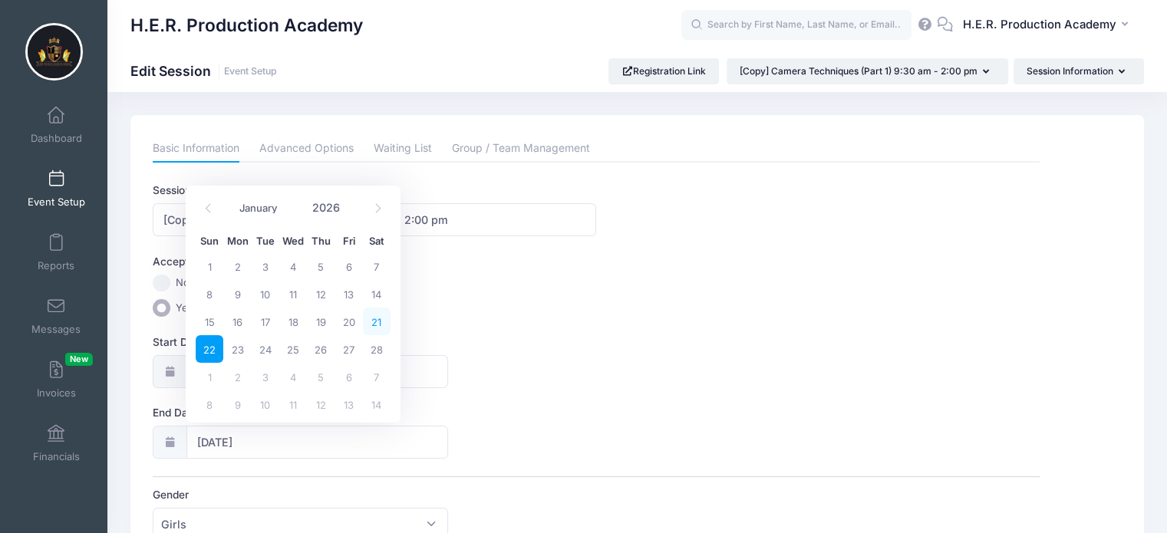
click at [374, 321] on span "21" at bounding box center [377, 322] width 28 height 28
type input "02/21/2026"
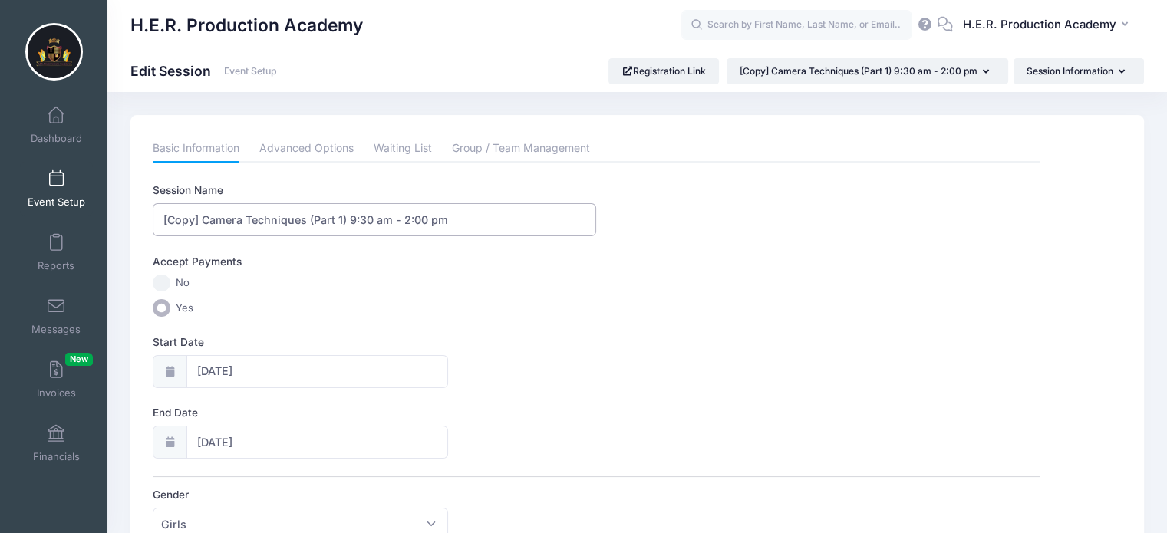
click at [206, 214] on input "[Copy] Camera Techniques (Part 1) 9:30 am - 2:00 pm" at bounding box center [374, 219] width 443 height 33
click at [305, 217] on input "Camera Techniques (Part 1) 9:30 am - 2:00 pm" at bounding box center [374, 219] width 443 height 33
type input "Camera Techniques (Part 2) 9:30 am - 2:00 pm"
click at [368, 303] on label "Yes" at bounding box center [596, 308] width 887 height 18
click at [170, 303] on input "Yes" at bounding box center [162, 308] width 18 height 18
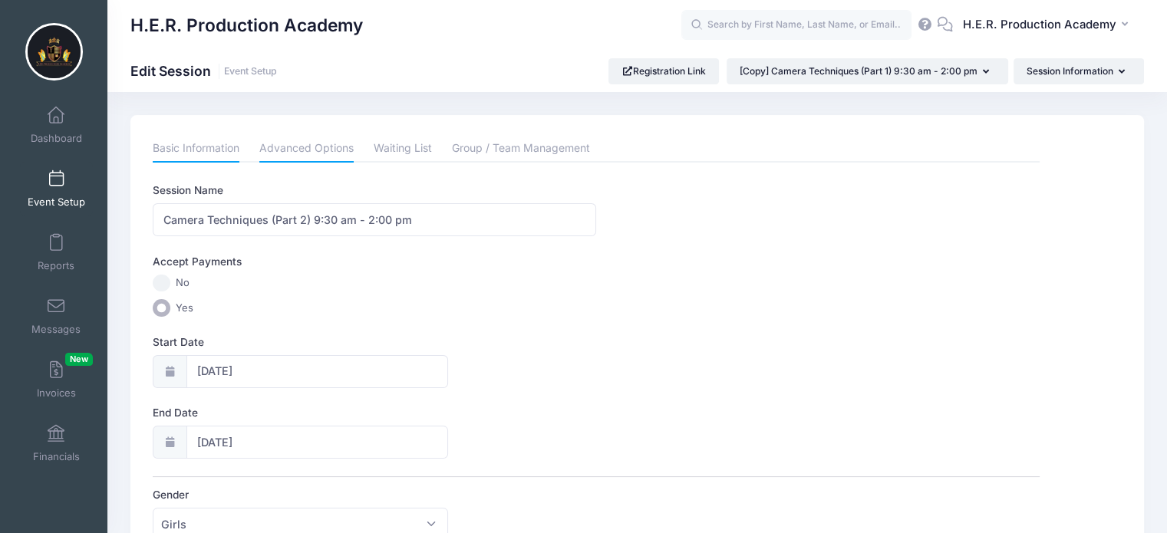
click at [306, 147] on link "Advanced Options" at bounding box center [306, 149] width 94 height 28
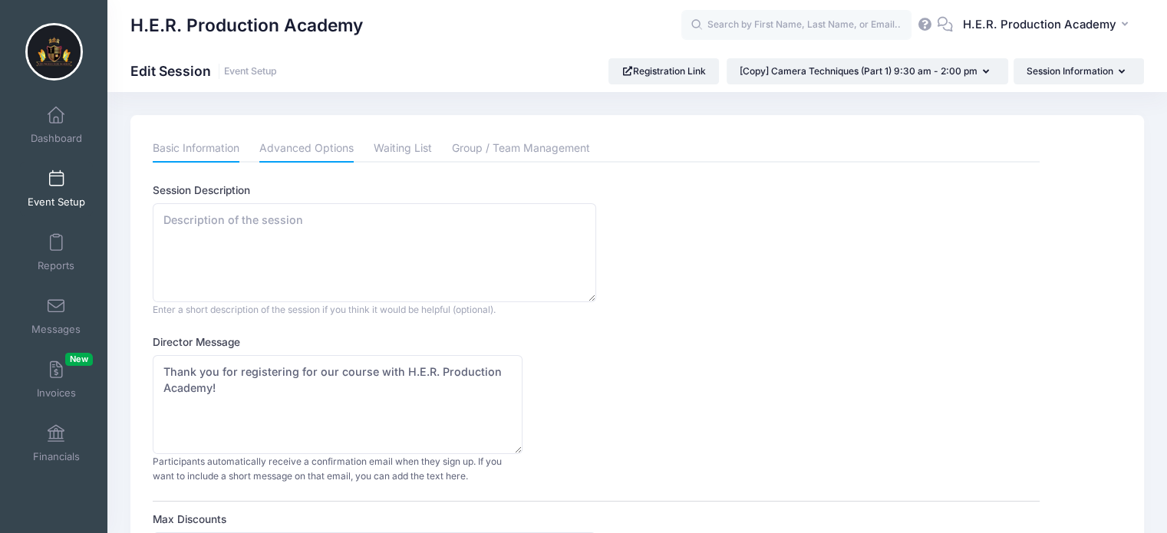
click at [193, 153] on link "Basic Information" at bounding box center [196, 149] width 87 height 28
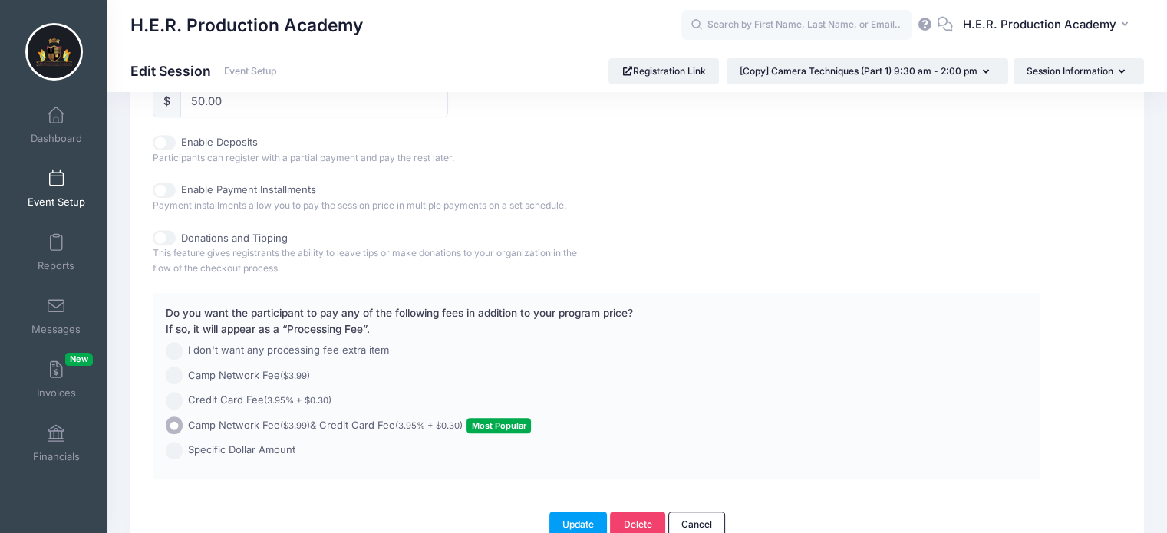
scroll to position [822, 0]
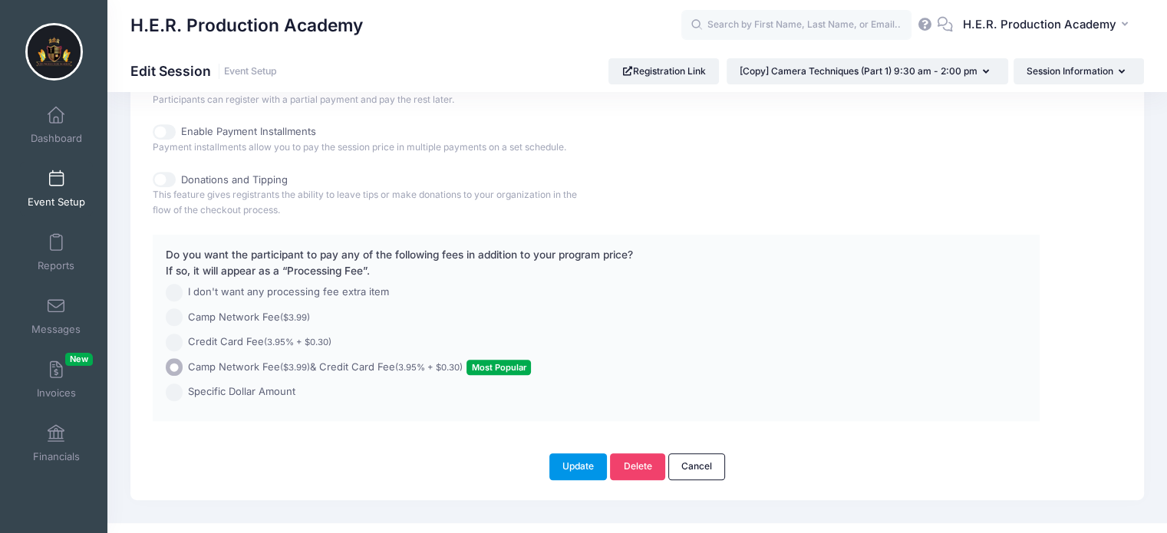
click at [570, 464] on button "Update" at bounding box center [578, 466] width 58 height 26
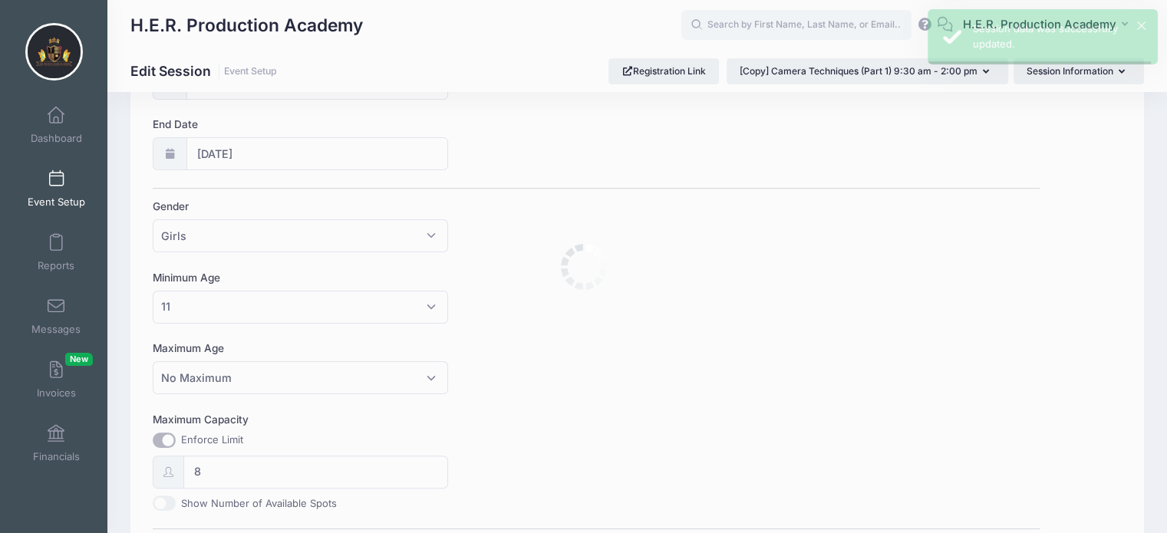
scroll to position [0, 0]
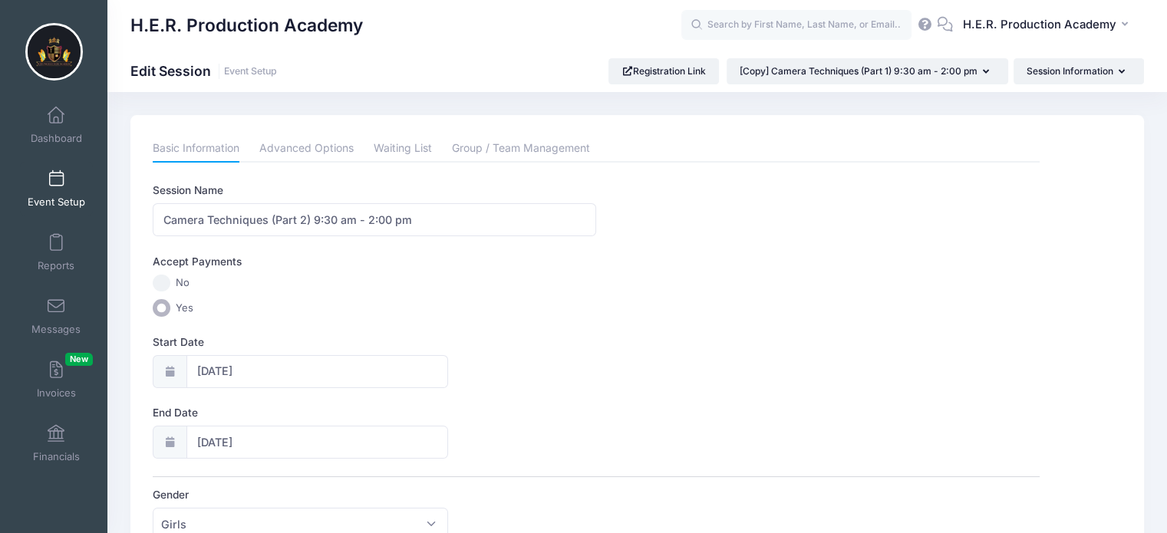
click at [52, 193] on link "Event Setup" at bounding box center [56, 189] width 73 height 54
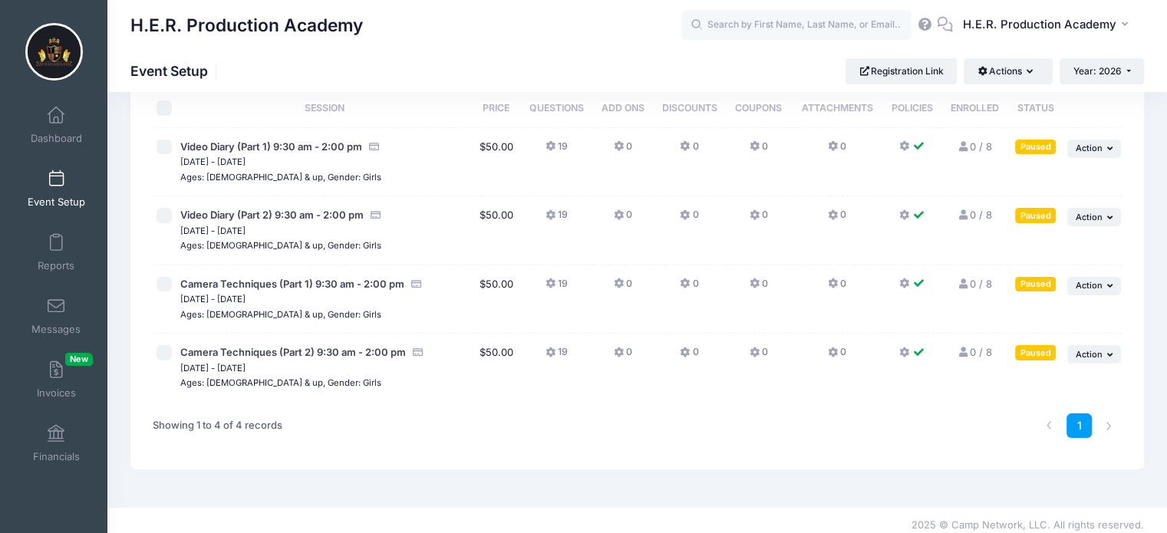
scroll to position [81, 0]
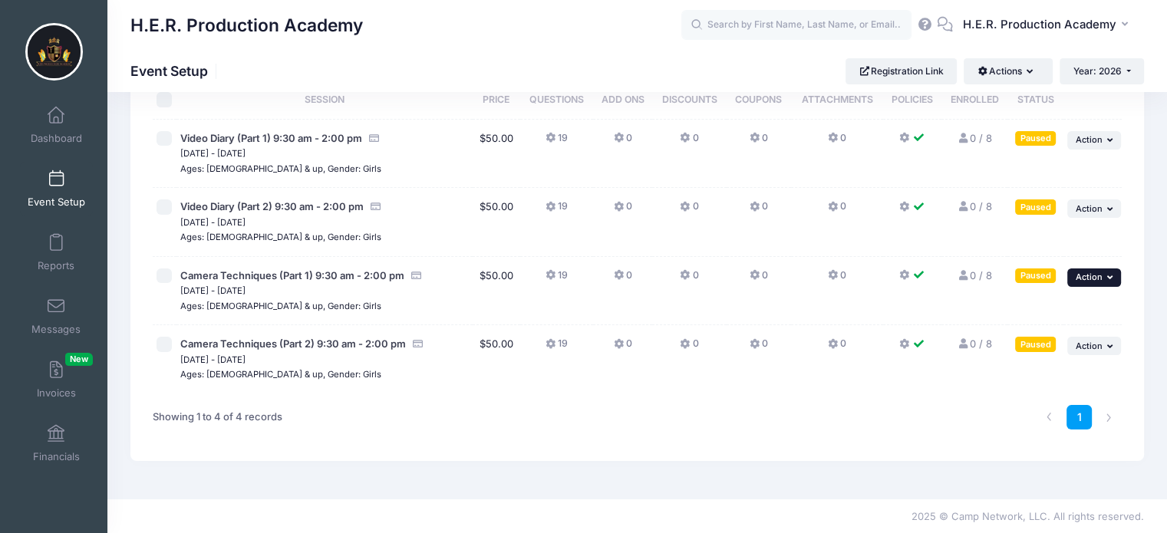
click at [1105, 281] on button "... Action" at bounding box center [1094, 277] width 54 height 18
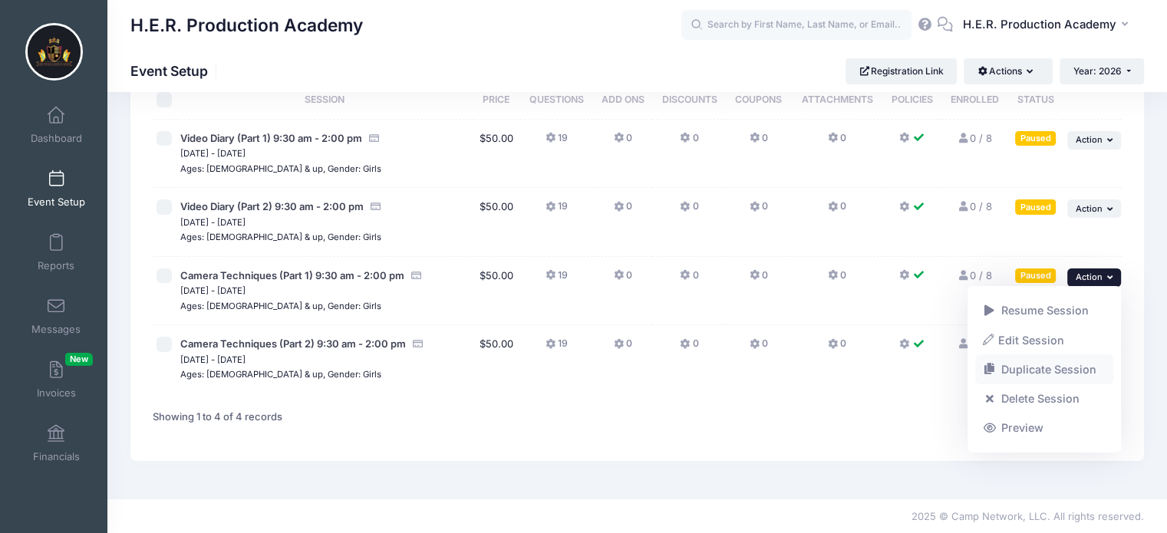
click at [1055, 367] on link "Duplicate Session" at bounding box center [1044, 369] width 139 height 29
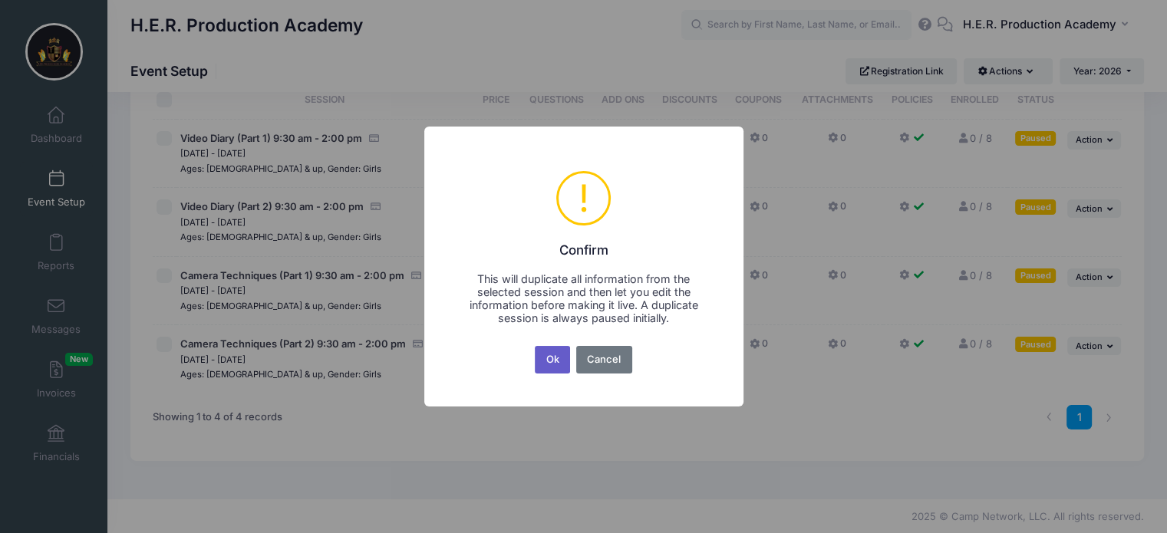
click at [548, 370] on button "Ok" at bounding box center [552, 360] width 35 height 28
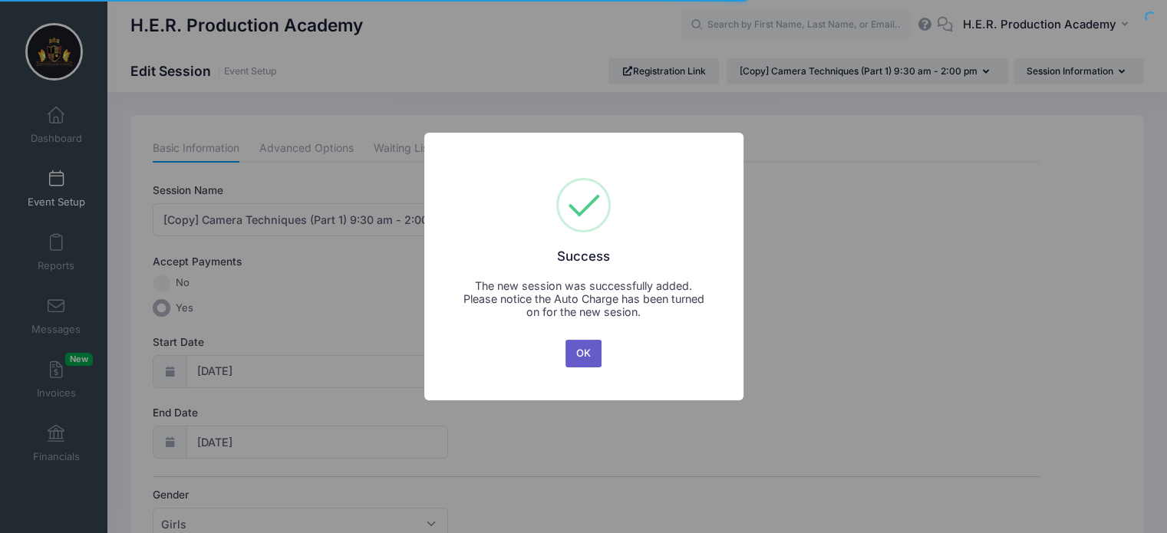
click at [579, 354] on button "OK" at bounding box center [583, 354] width 37 height 28
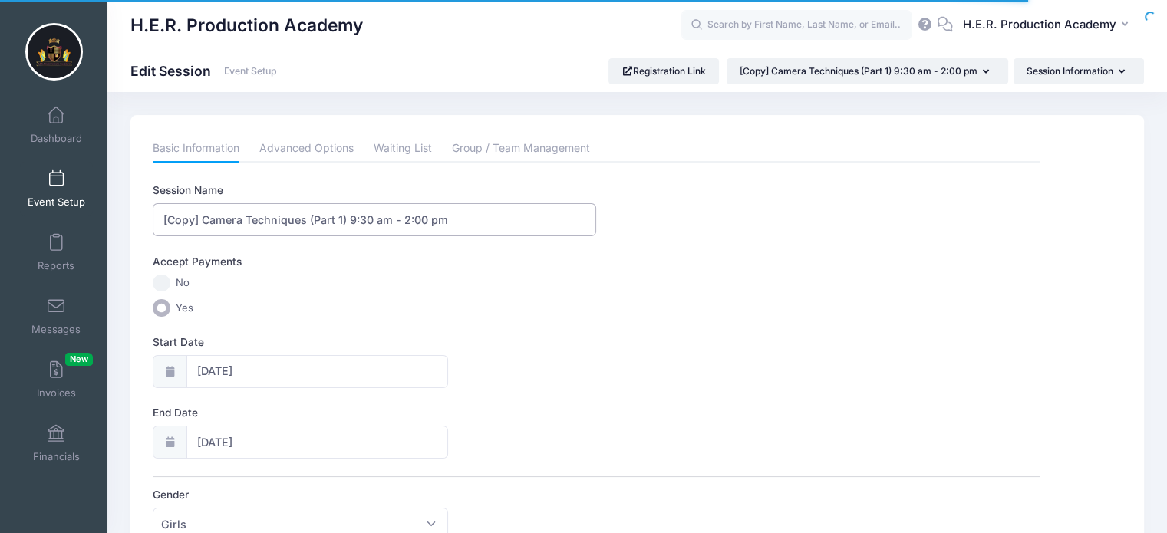
click at [246, 218] on input "[Copy] Camera Techniques (Part 1) 9:30 am - 2:00 pm" at bounding box center [374, 219] width 443 height 33
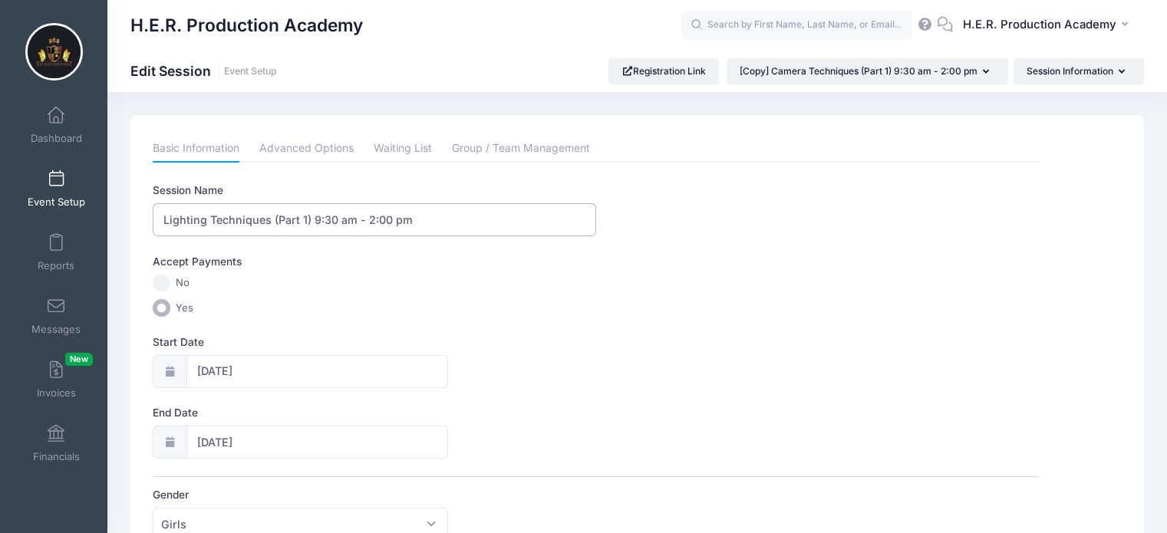
type input "Lighting Techniques (Part 1) 9:30 am - 2:00 pm"
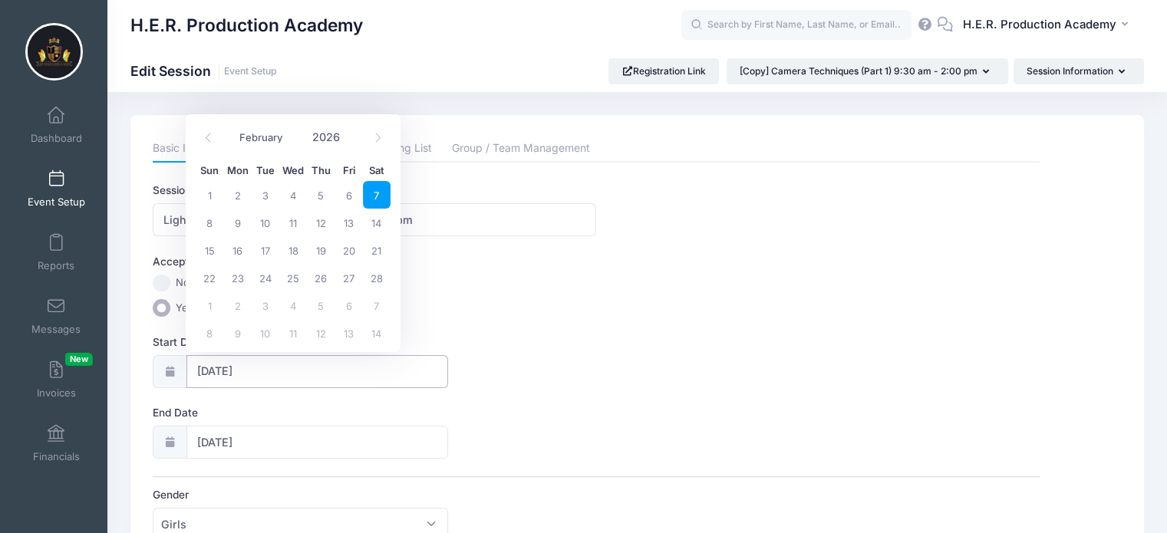
click at [236, 371] on input "[DATE]" at bounding box center [317, 371] width 262 height 33
click at [378, 135] on icon at bounding box center [378, 138] width 10 height 10
select select "2"
click at [378, 216] on span "14" at bounding box center [377, 223] width 28 height 28
type input "[DATE]"
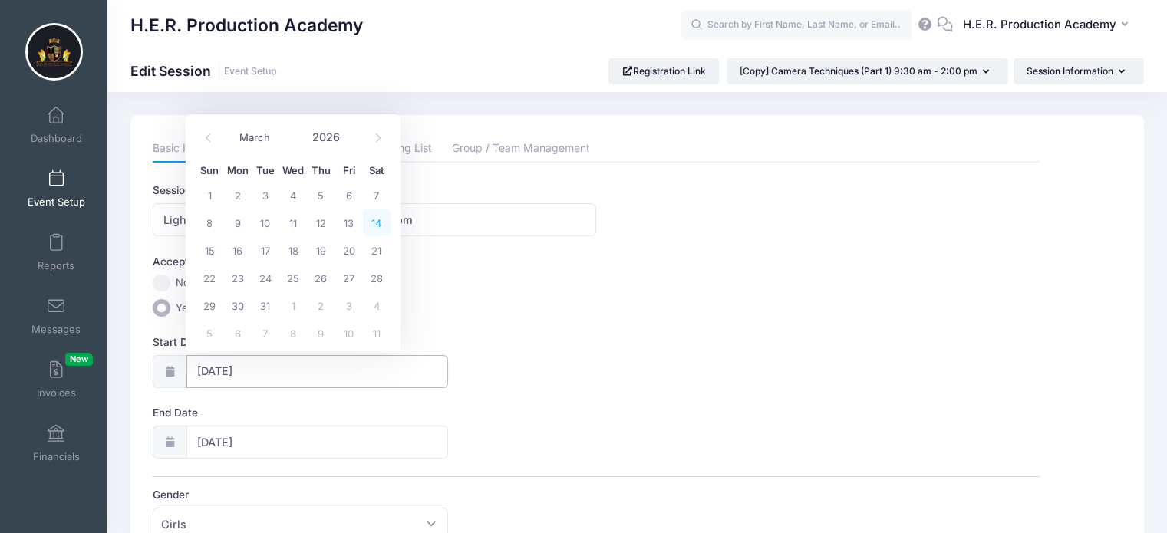
type input "[DATE]"
select select "2"
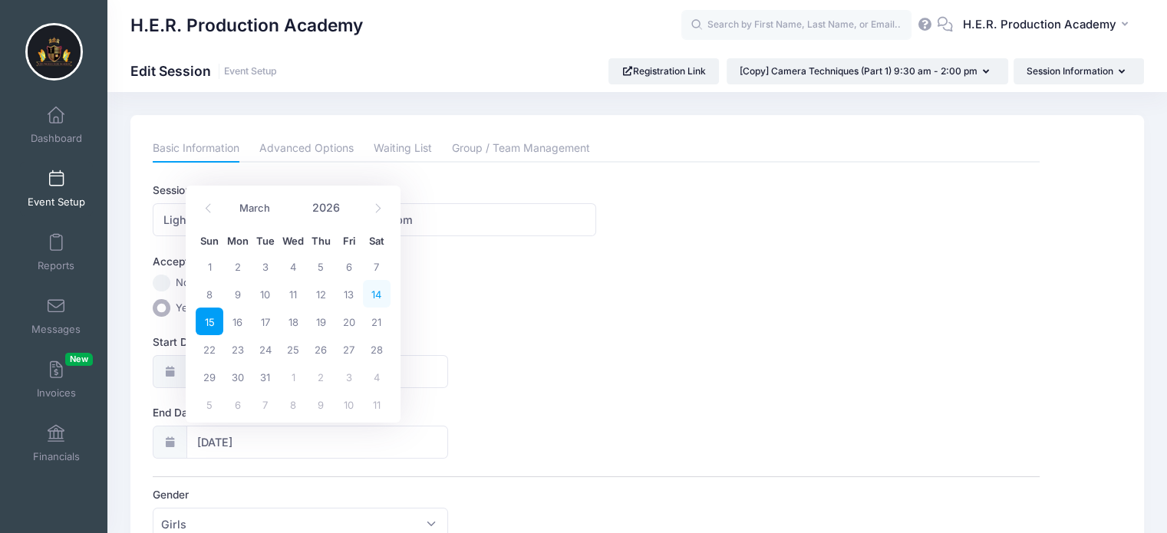
click at [376, 289] on span "14" at bounding box center [377, 294] width 28 height 28
type input "03/14/2026"
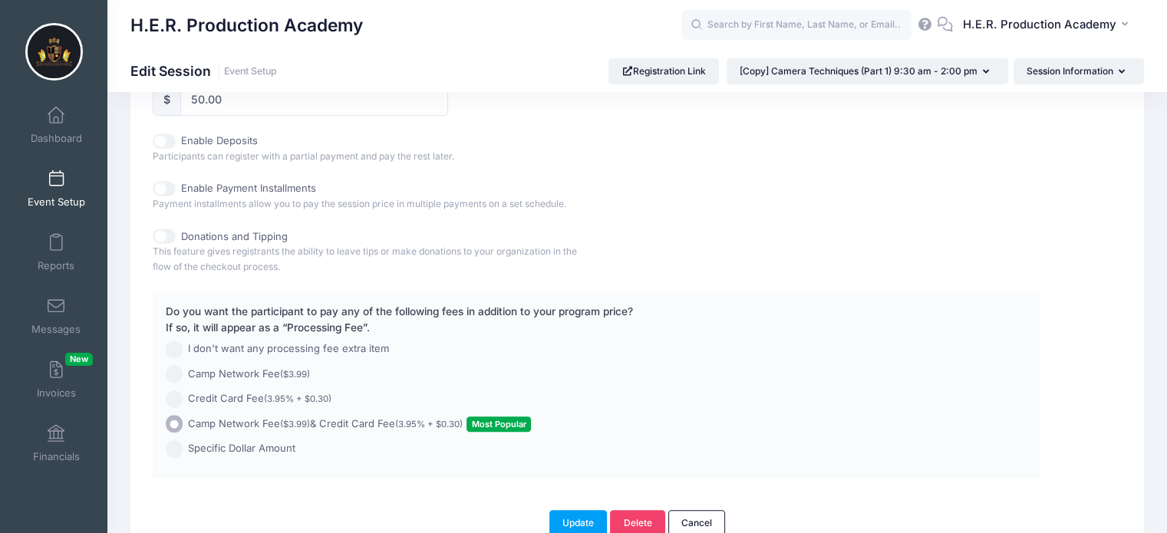
scroll to position [844, 0]
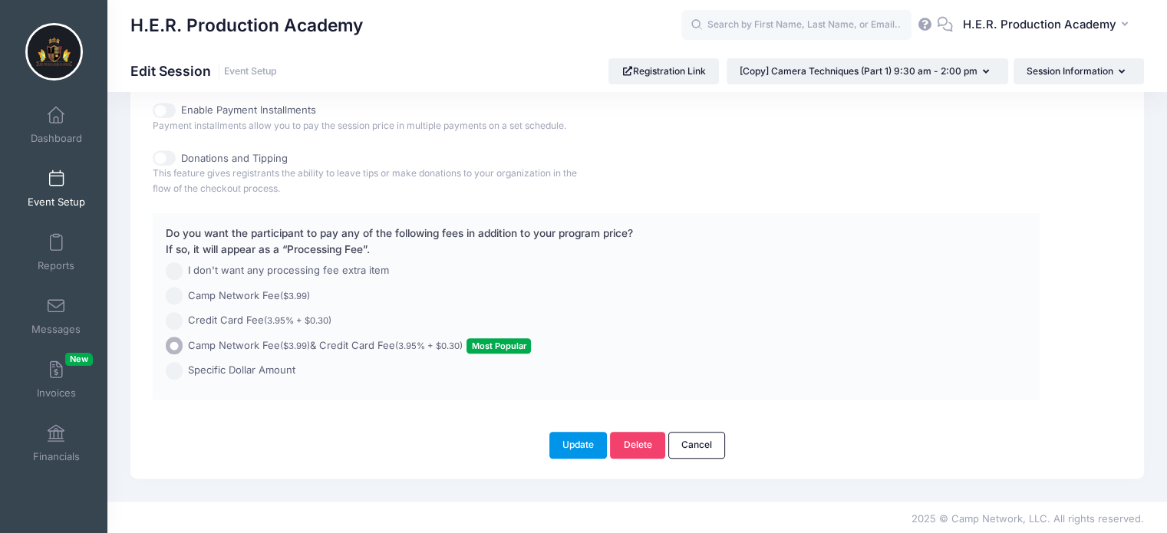
click at [577, 433] on button "Update" at bounding box center [578, 445] width 58 height 26
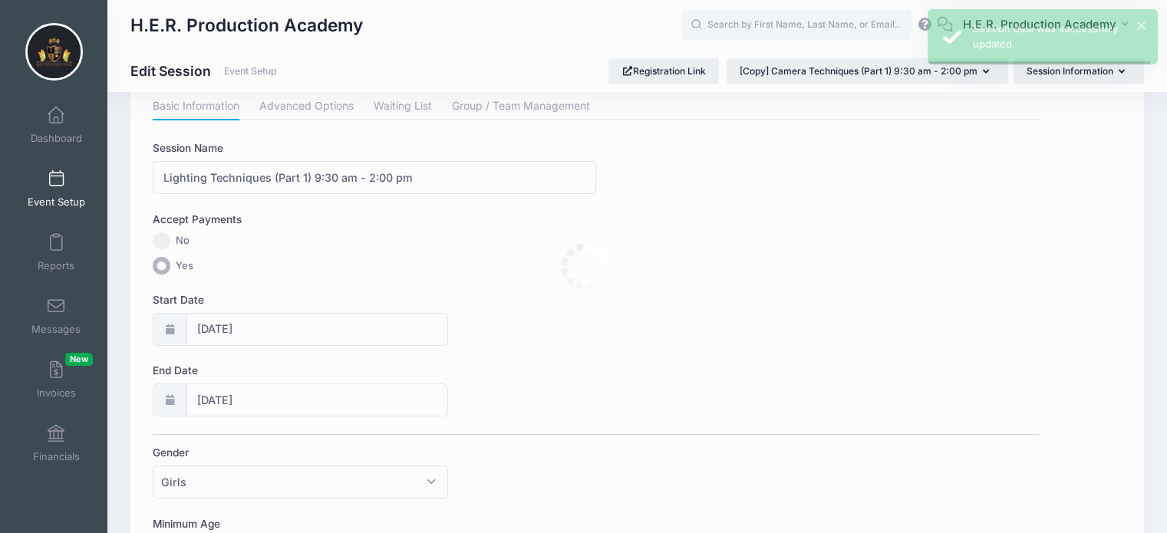
scroll to position [0, 0]
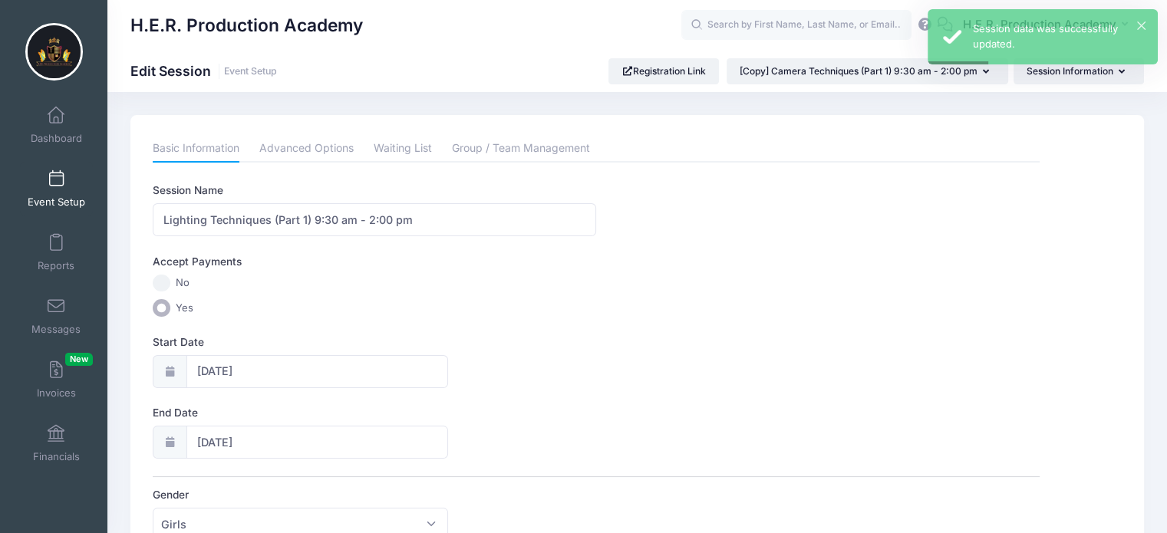
click at [61, 190] on link "Event Setup" at bounding box center [56, 189] width 73 height 54
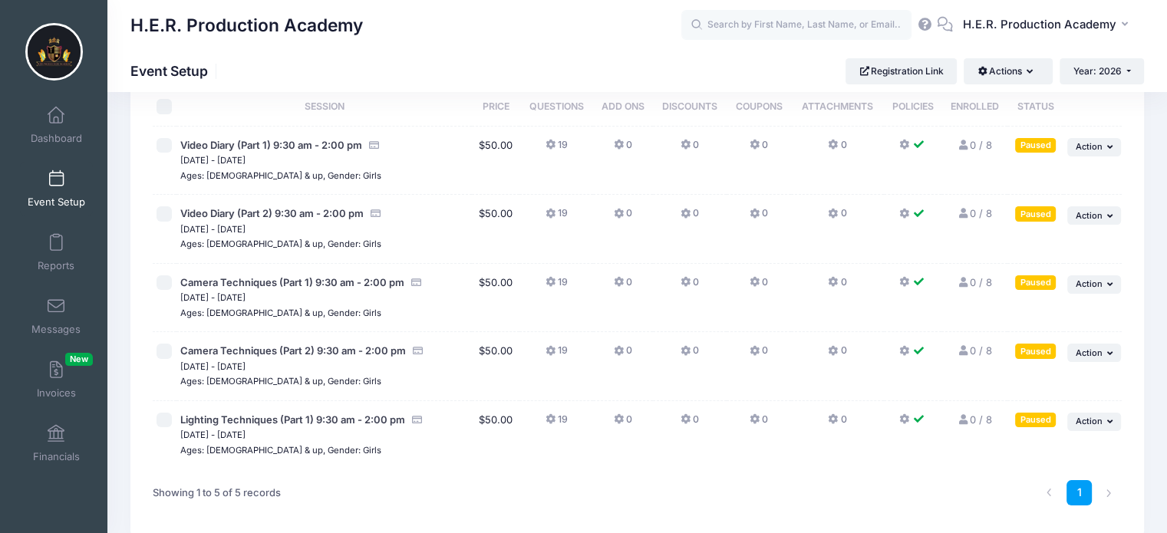
scroll to position [87, 0]
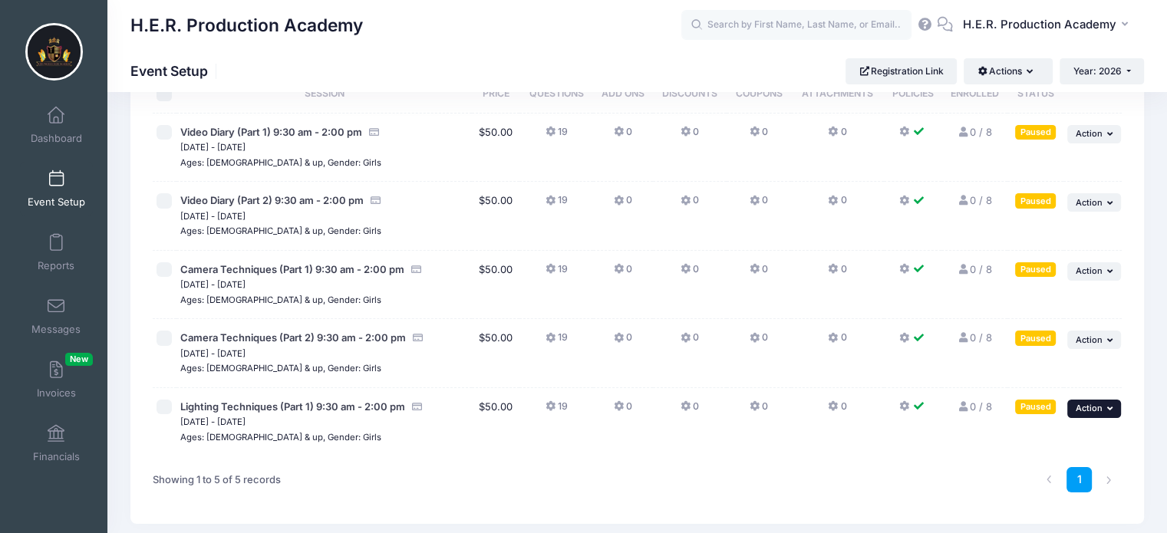
click at [1102, 408] on button "... Action" at bounding box center [1094, 409] width 54 height 18
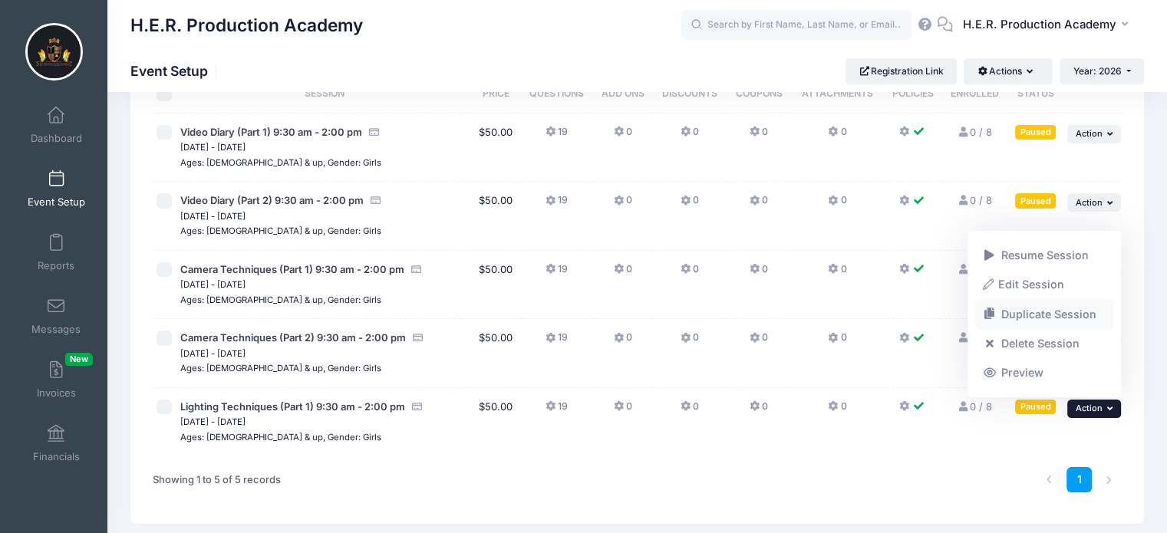
click at [1068, 318] on link "Duplicate Session" at bounding box center [1044, 314] width 139 height 29
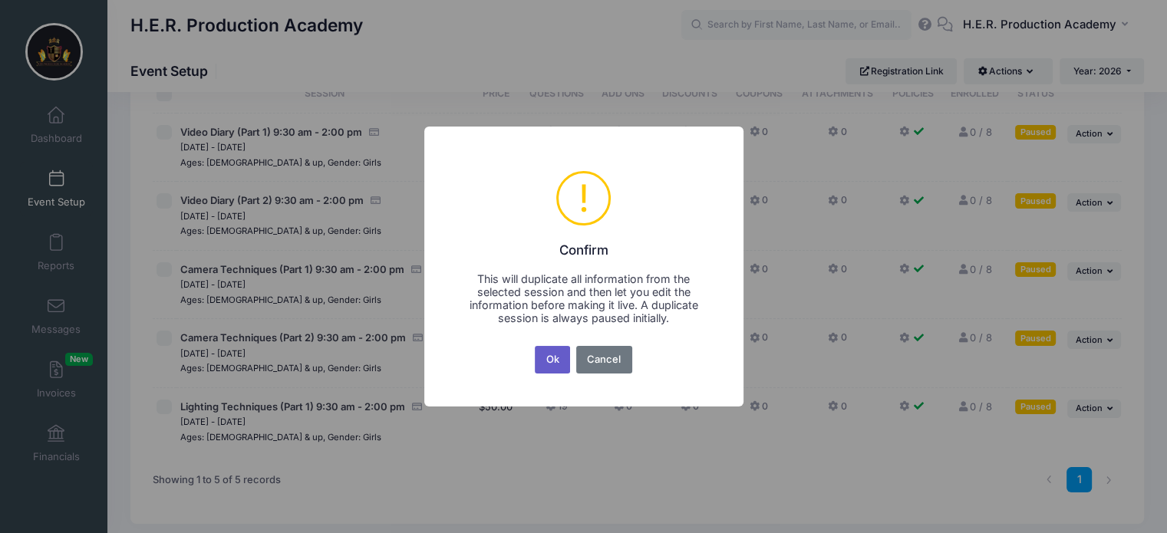
click at [554, 357] on button "Ok" at bounding box center [552, 360] width 35 height 28
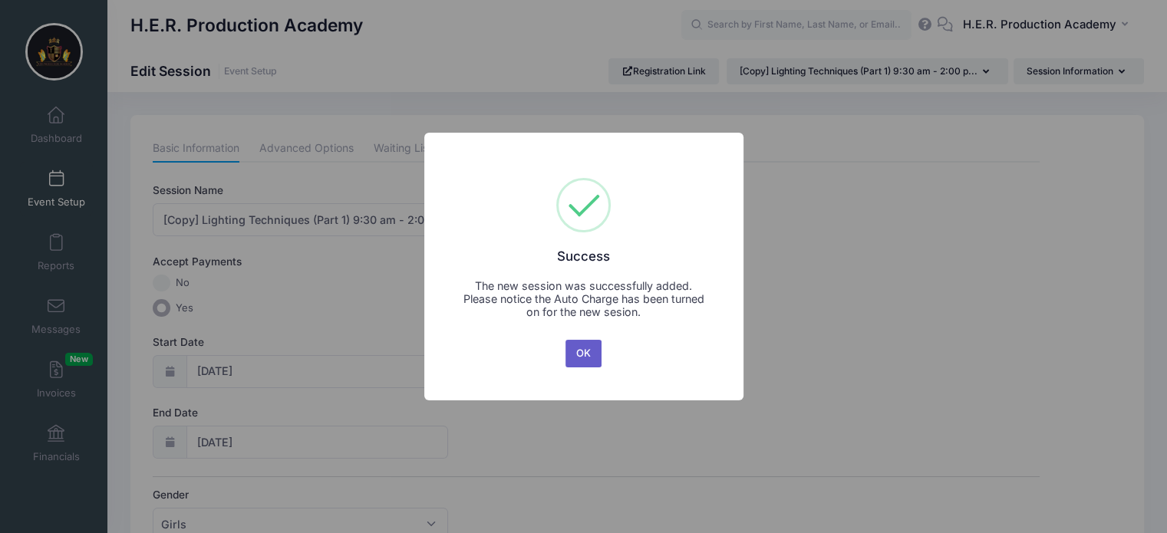
click at [589, 357] on button "OK" at bounding box center [583, 354] width 37 height 28
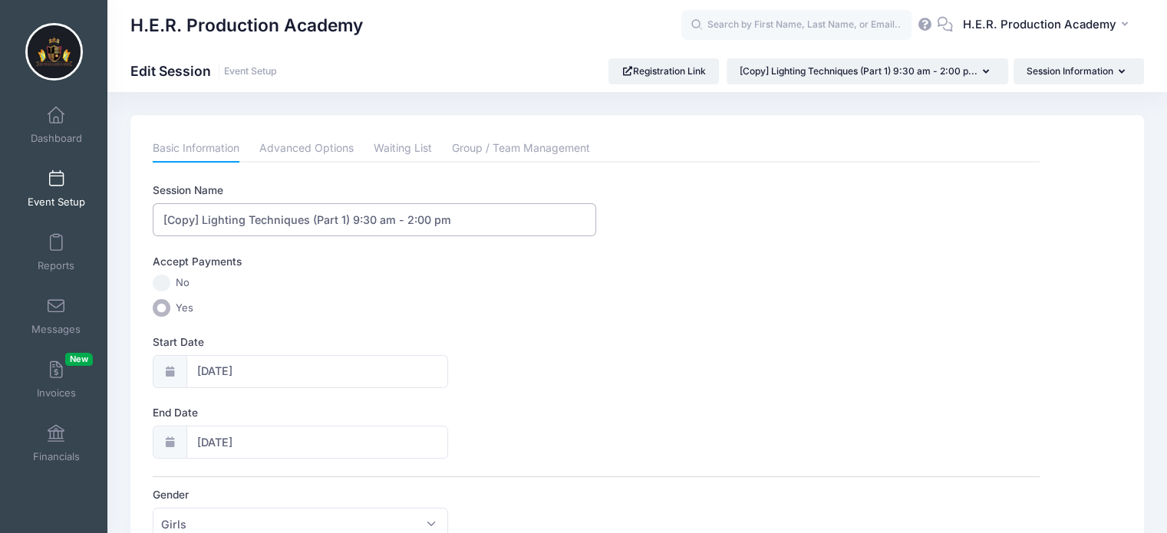
click at [202, 215] on input "[Copy] Lighting Techniques (Part 1) 9:30 am - 2:00 pm" at bounding box center [374, 219] width 443 height 33
click at [307, 221] on input "Lighting Techniques (Part 1) 9:30 am - 2:00 pm" at bounding box center [374, 219] width 443 height 33
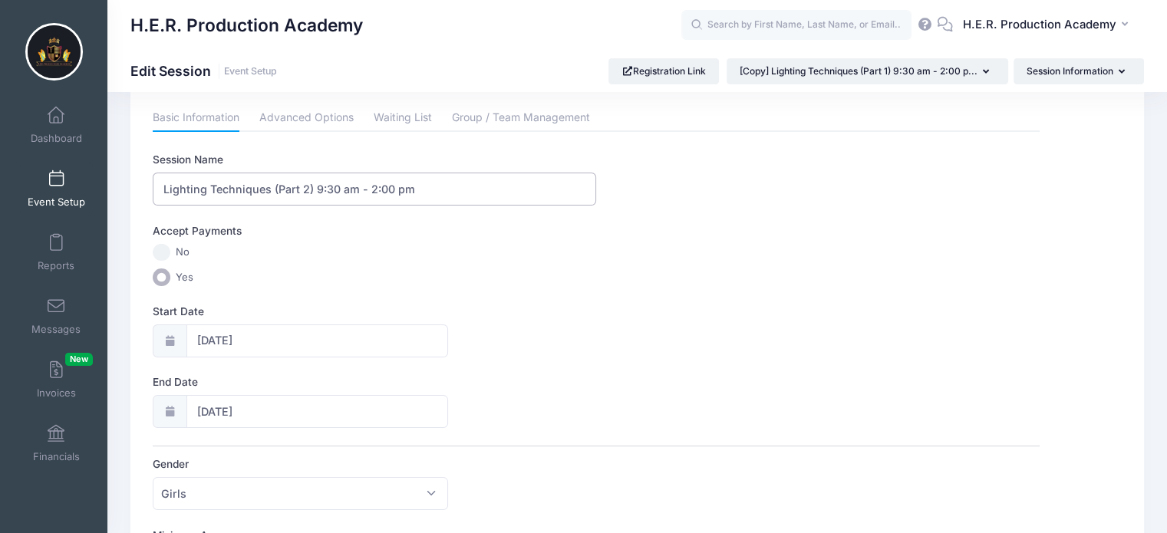
scroll to position [34, 0]
type input "Lighting Techniques (Part 2) 9:30 am - 2:00 pm"
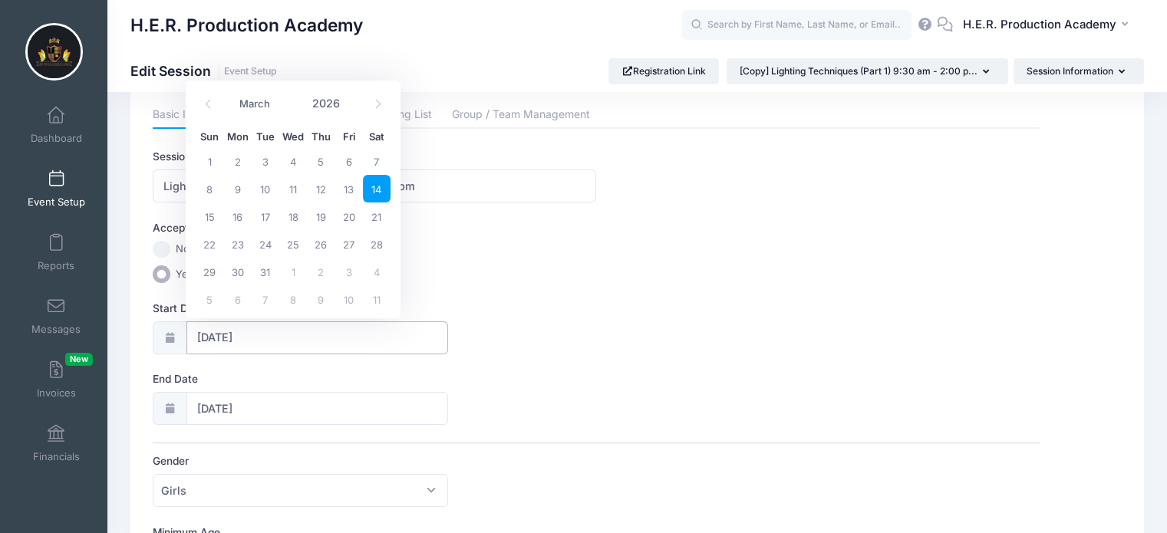
click at [242, 334] on input "03/14/2026" at bounding box center [317, 337] width 262 height 33
click at [387, 239] on span "28" at bounding box center [377, 244] width 28 height 28
type input "03/28/2026"
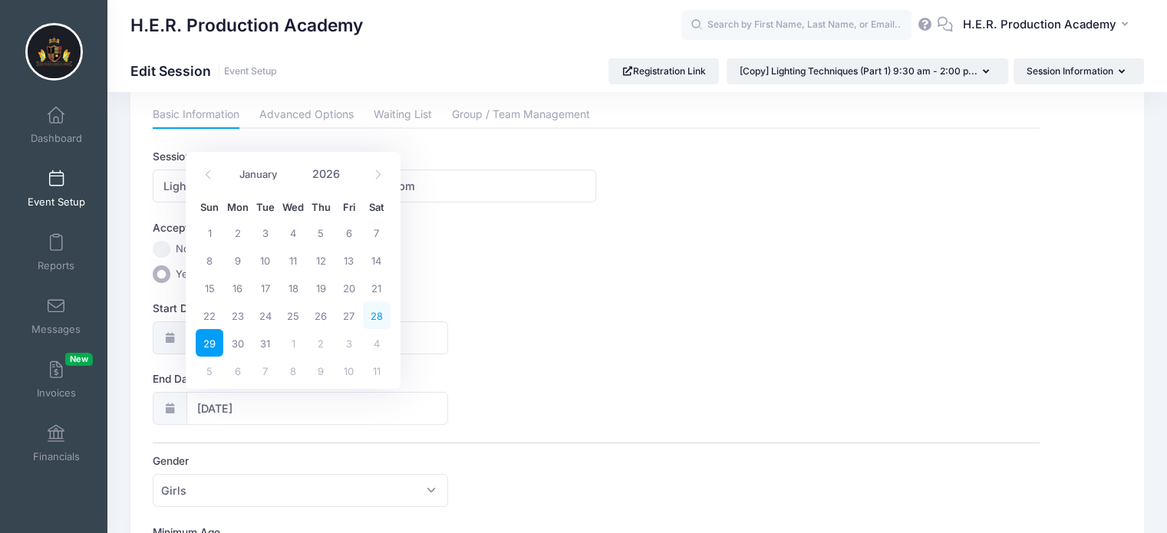
click at [377, 315] on span "28" at bounding box center [377, 315] width 28 height 28
type input "03/28/2026"
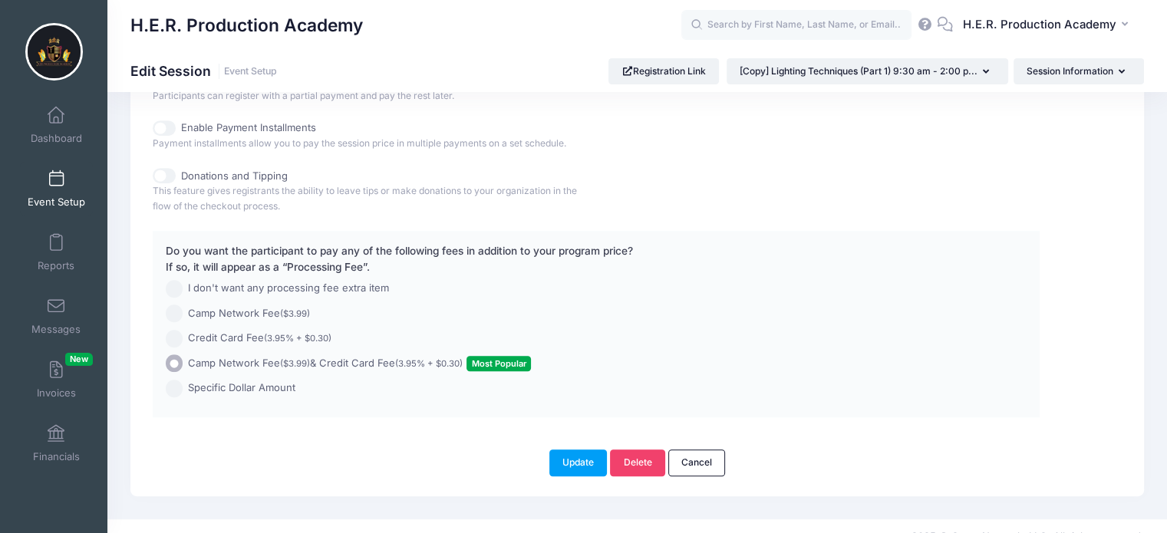
scroll to position [844, 0]
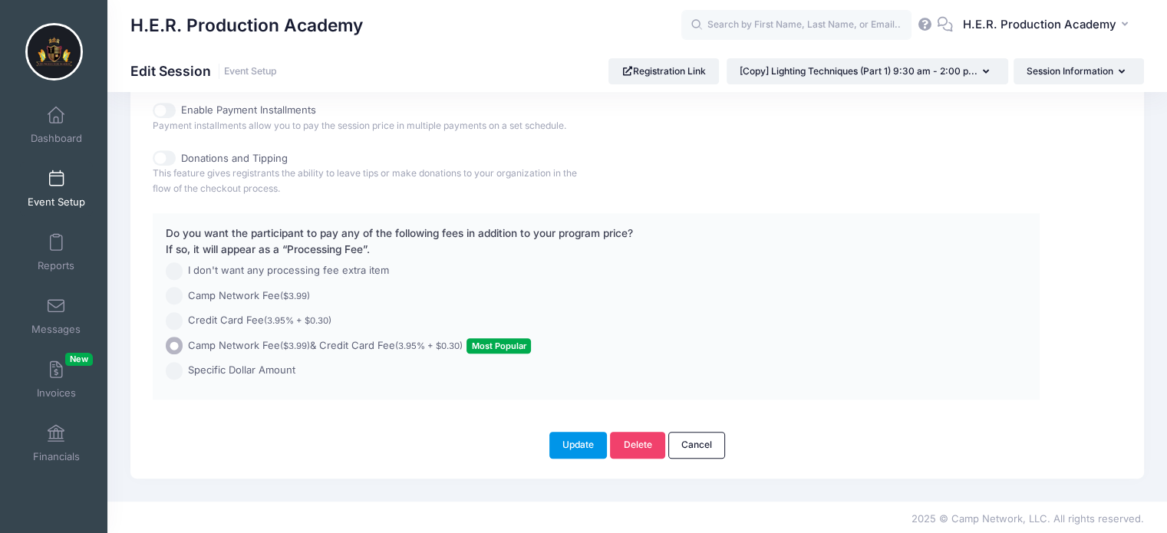
click at [559, 439] on button "Update" at bounding box center [578, 445] width 58 height 26
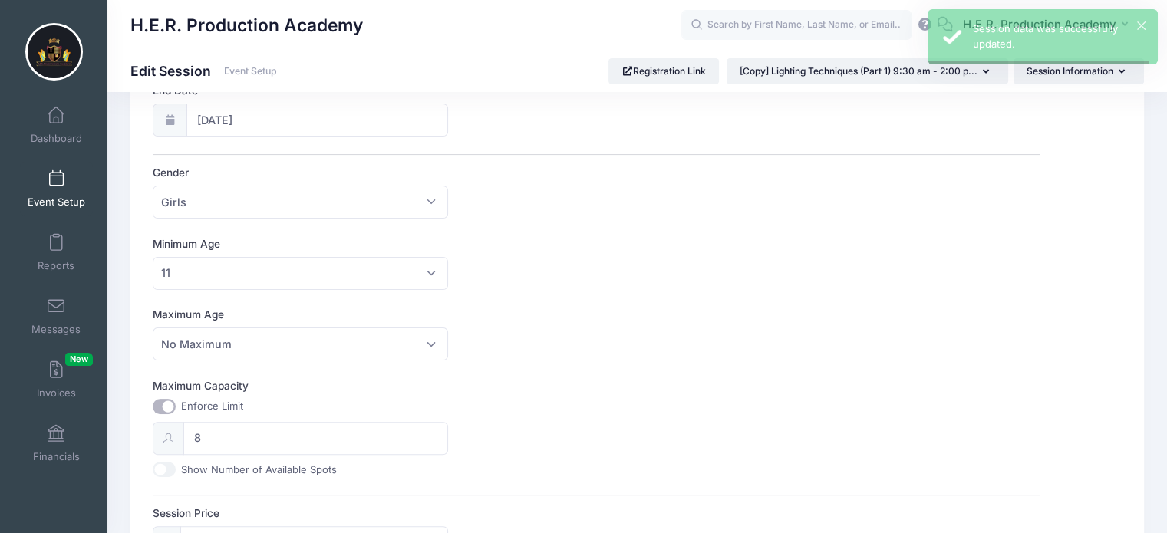
scroll to position [0, 0]
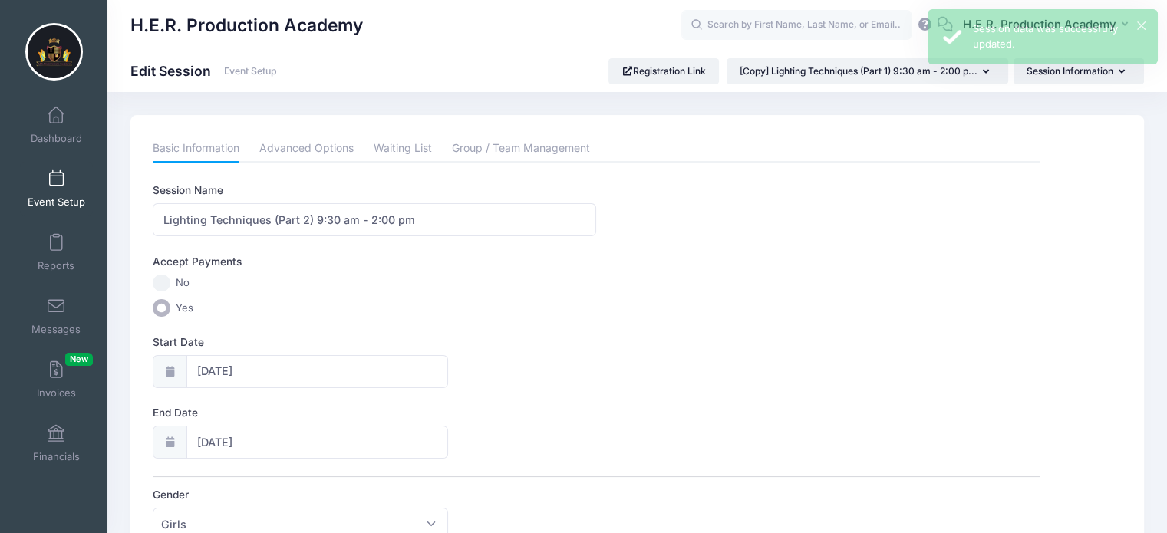
click at [52, 197] on span "Event Setup" at bounding box center [57, 202] width 58 height 13
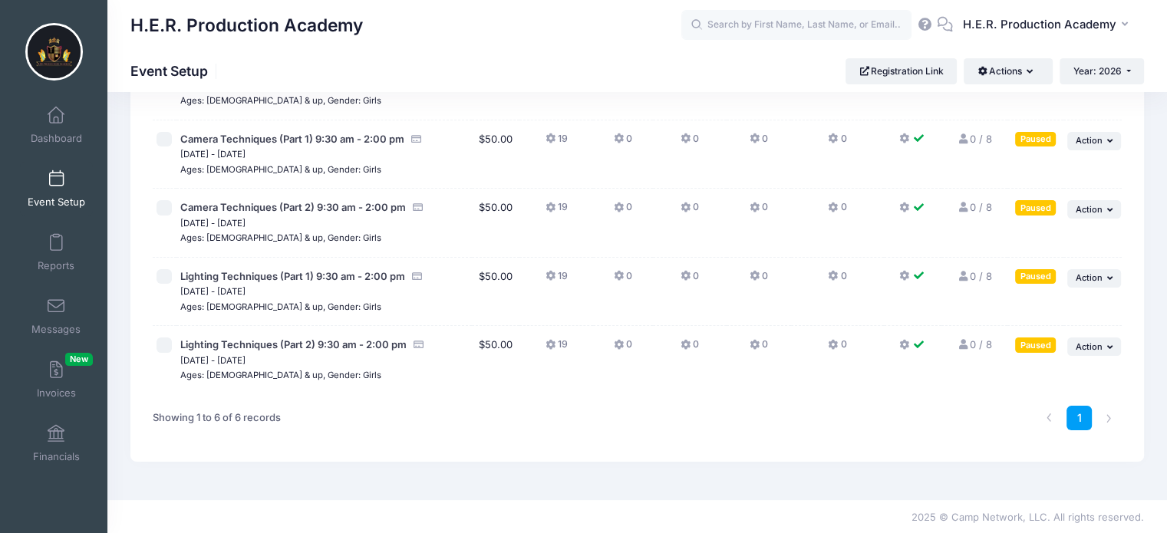
scroll to position [218, 0]
click at [1101, 272] on span "Action" at bounding box center [1089, 277] width 27 height 11
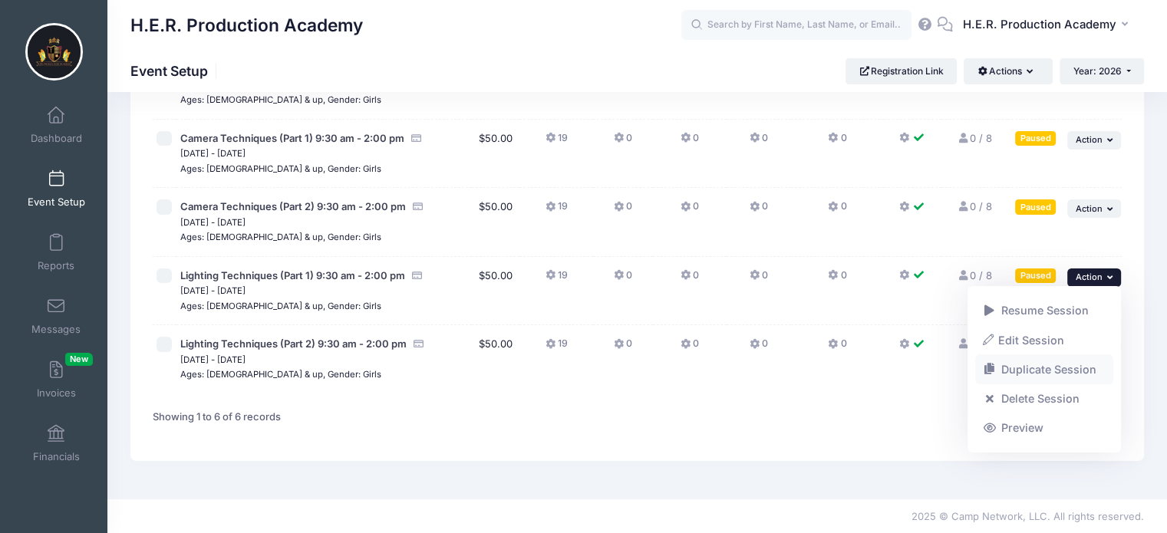
click at [1061, 374] on link "Duplicate Session" at bounding box center [1044, 369] width 139 height 29
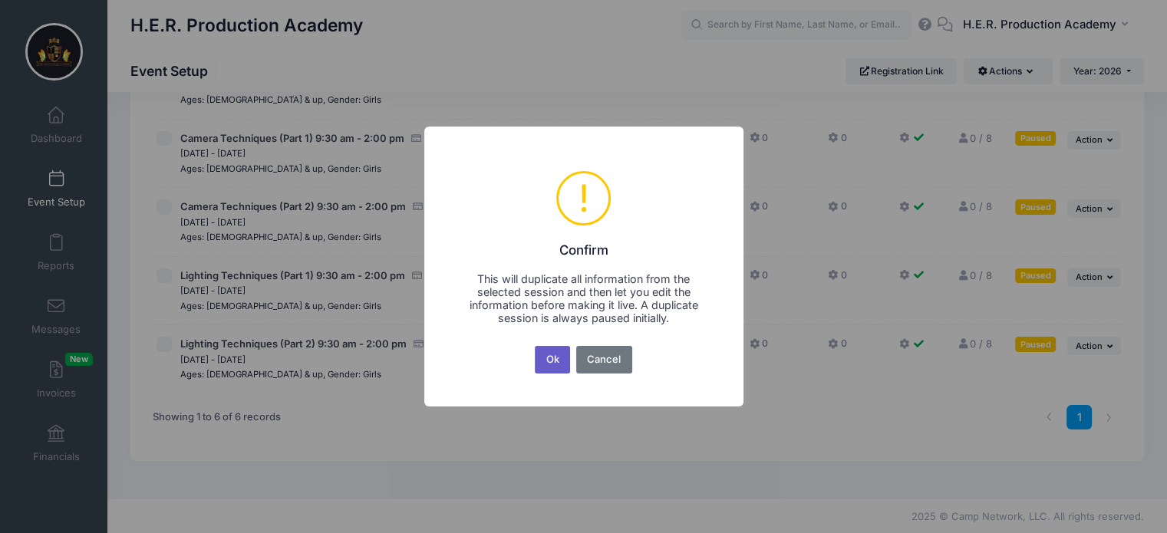
click at [552, 367] on button "Ok" at bounding box center [552, 360] width 35 height 28
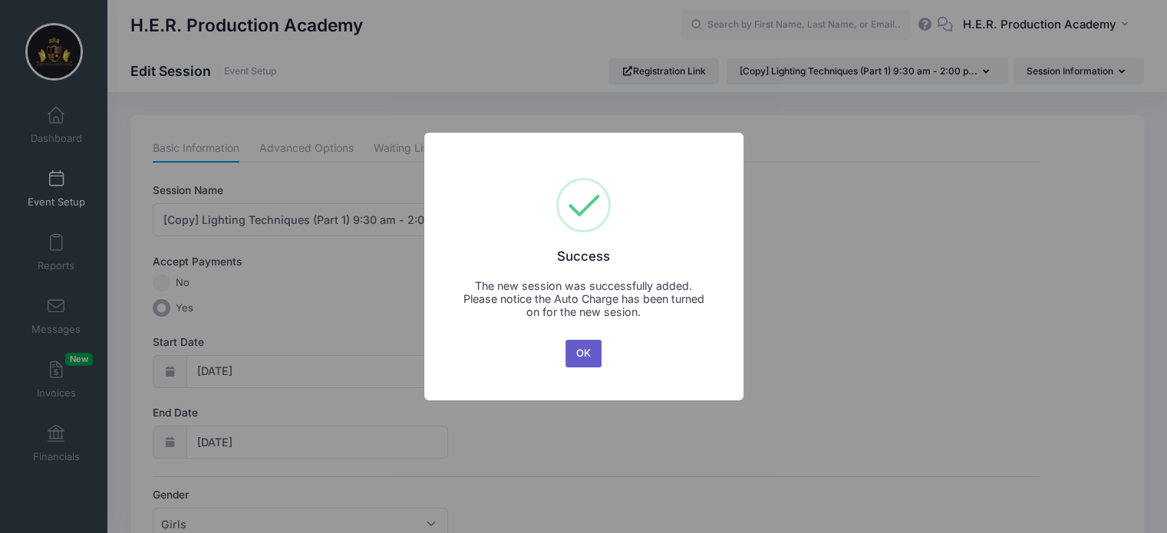
click at [583, 354] on button "OK" at bounding box center [583, 354] width 37 height 28
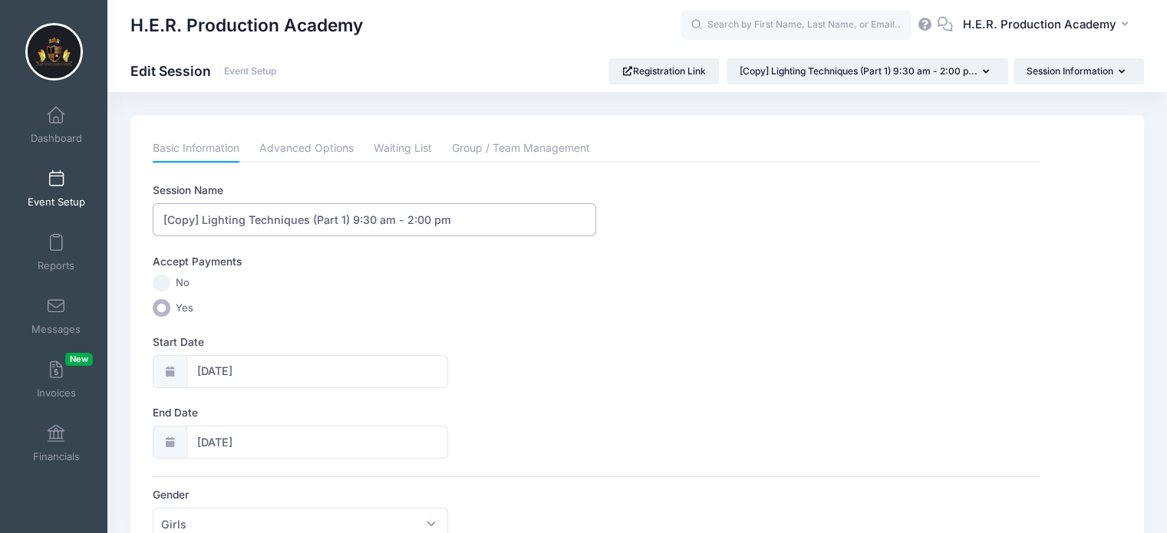
click at [199, 223] on input "[Copy] Lighting Techniques (Part 1) 9:30 am - 2:00 pm" at bounding box center [374, 219] width 443 height 33
click at [209, 219] on input "Lighting Techniques (Part 1) 9:30 am - 2:00 pm" at bounding box center [374, 219] width 443 height 33
type input "Sound Techniques (Part 1) 9:30 am - 2:00 pm"
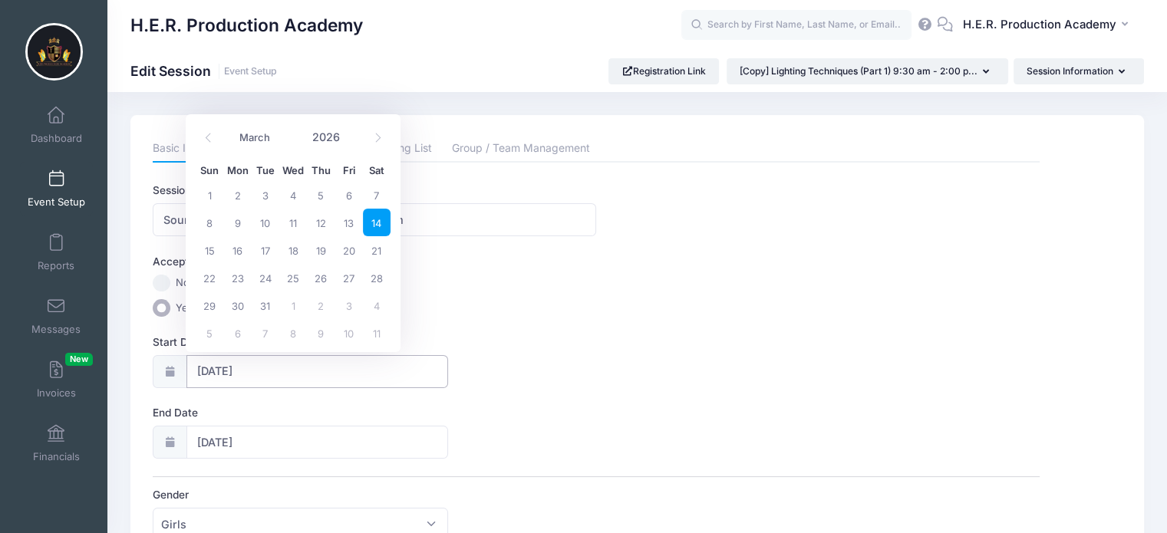
click at [235, 371] on input "03/14/2026" at bounding box center [317, 371] width 262 height 33
click at [380, 143] on span at bounding box center [377, 137] width 25 height 26
select select "3"
click at [383, 221] on span "11" at bounding box center [377, 223] width 28 height 28
type input "[DATE]"
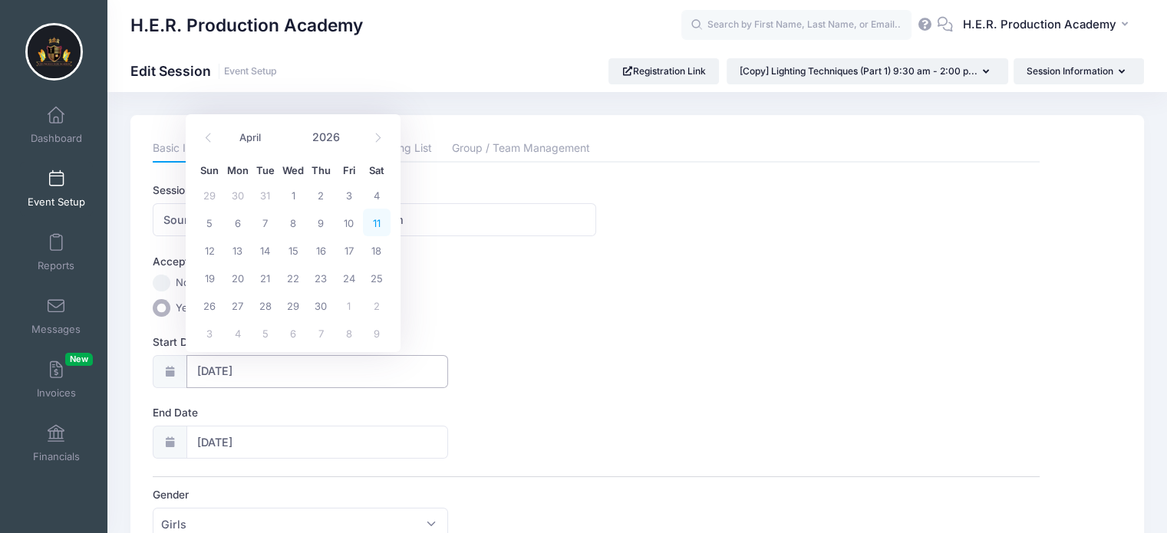
type input "04/12/2026"
select select "3"
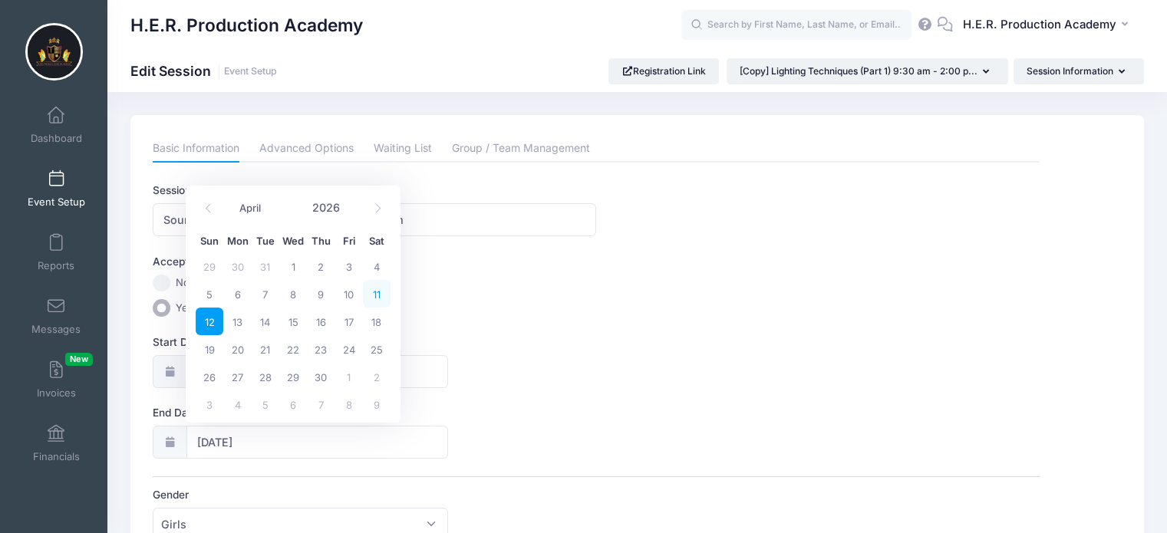
click at [382, 290] on span "11" at bounding box center [377, 294] width 28 height 28
type input "[DATE]"
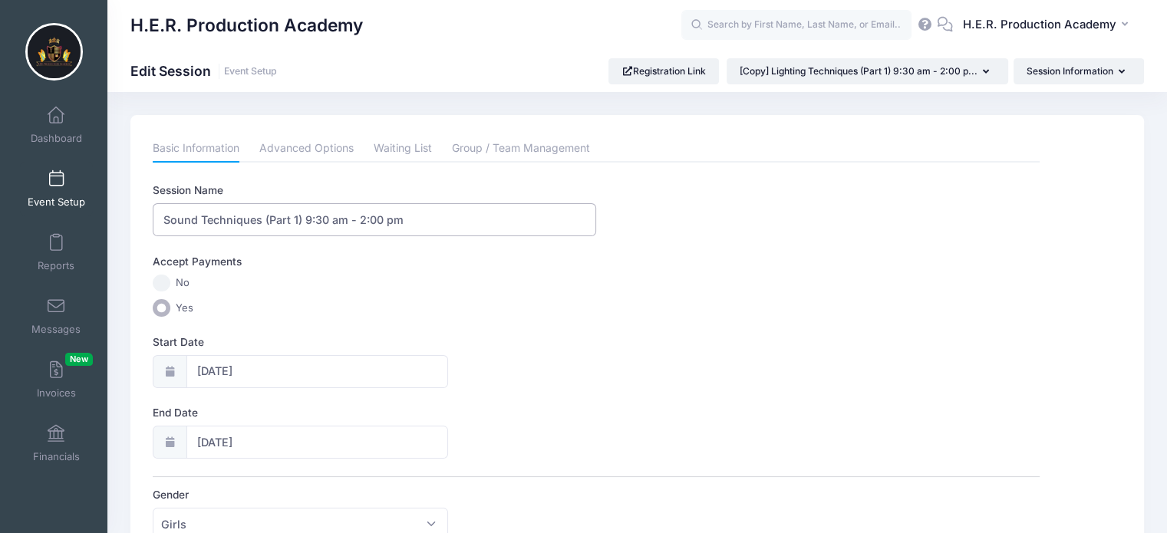
click at [165, 220] on input "Sound Techniques (Part 1) 9:30 am - 2:00 pm" at bounding box center [374, 219] width 443 height 33
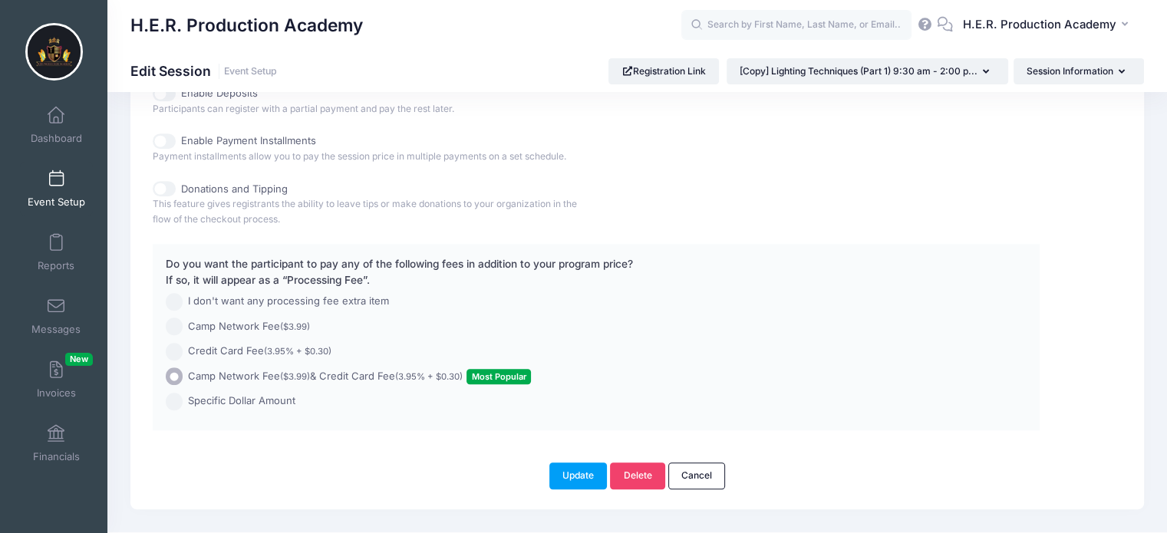
scroll to position [844, 0]
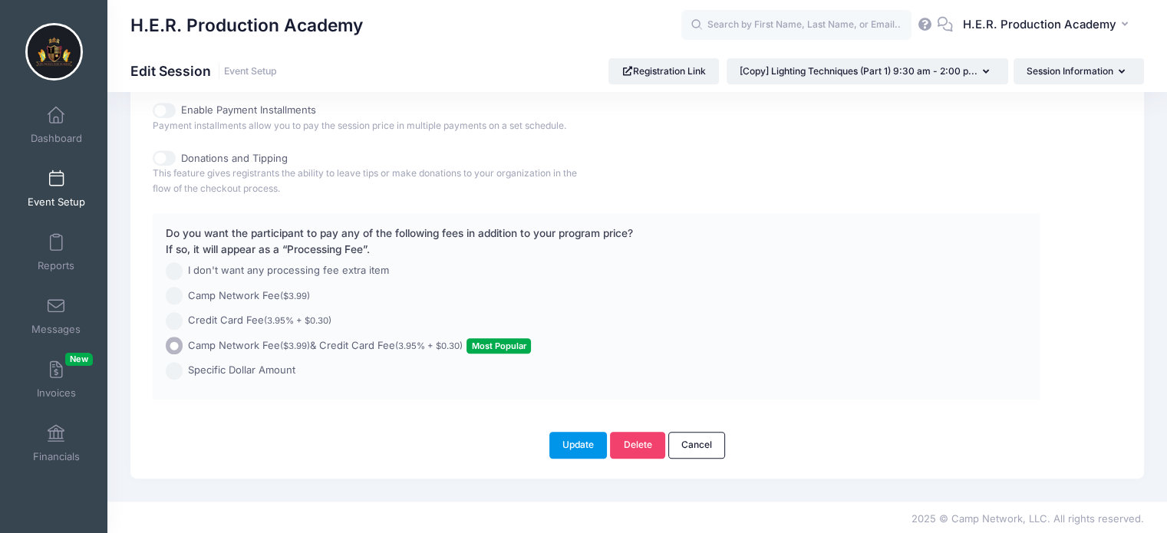
type input "Sound Techniques (Part 1) 9:30 am - 2:00 pm"
click at [580, 445] on button "Update" at bounding box center [578, 445] width 58 height 26
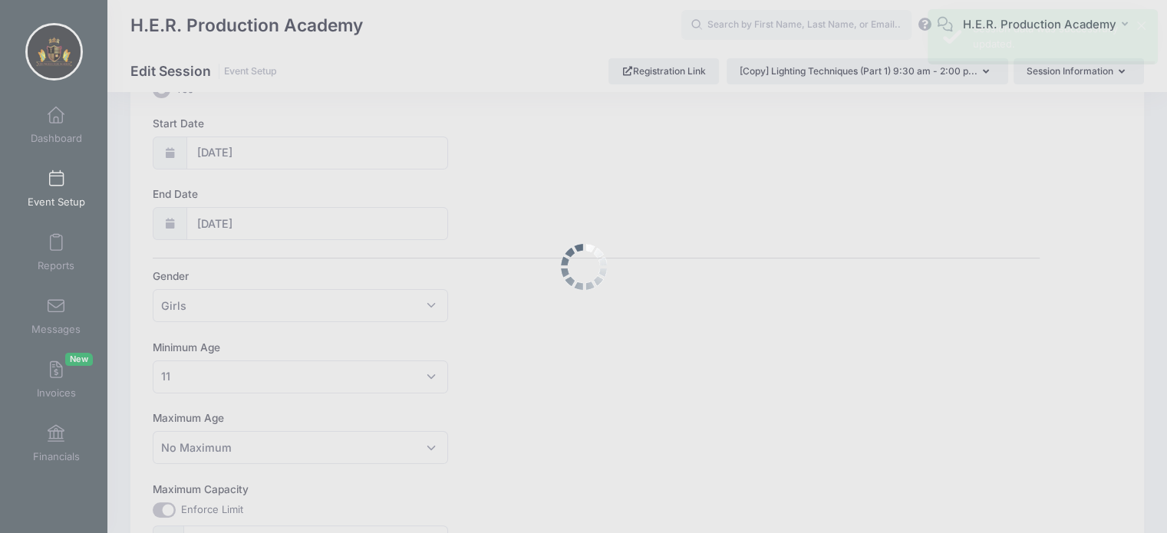
scroll to position [0, 0]
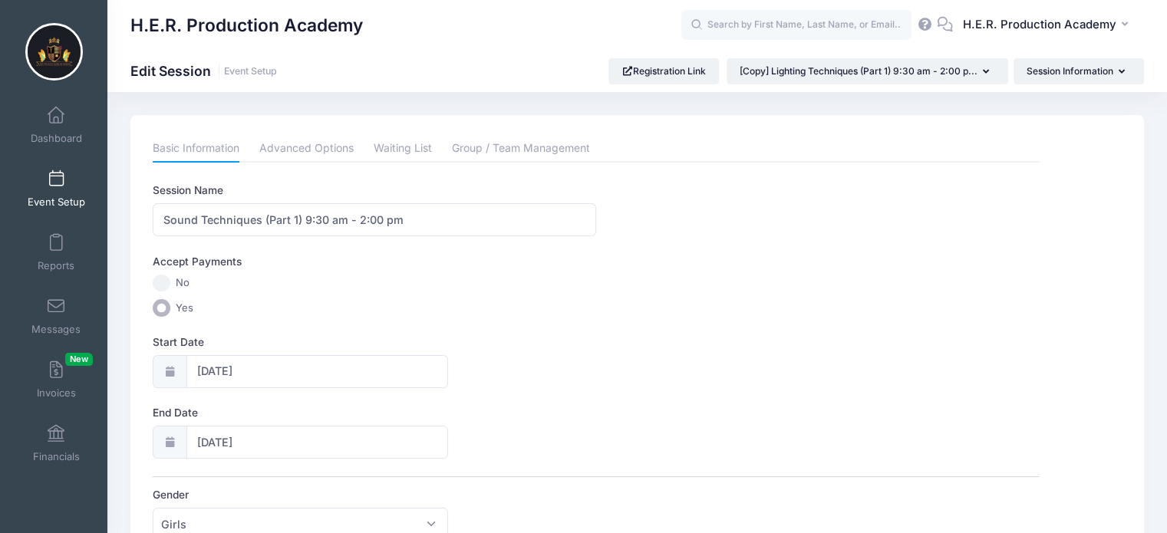
click at [58, 193] on link "Event Setup" at bounding box center [56, 189] width 73 height 54
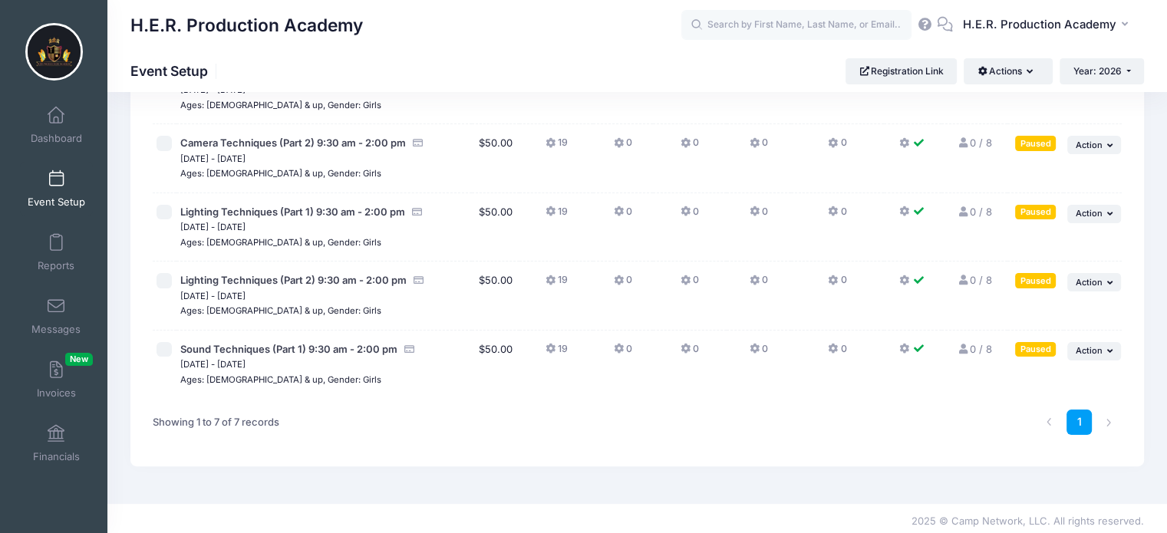
scroll to position [286, 0]
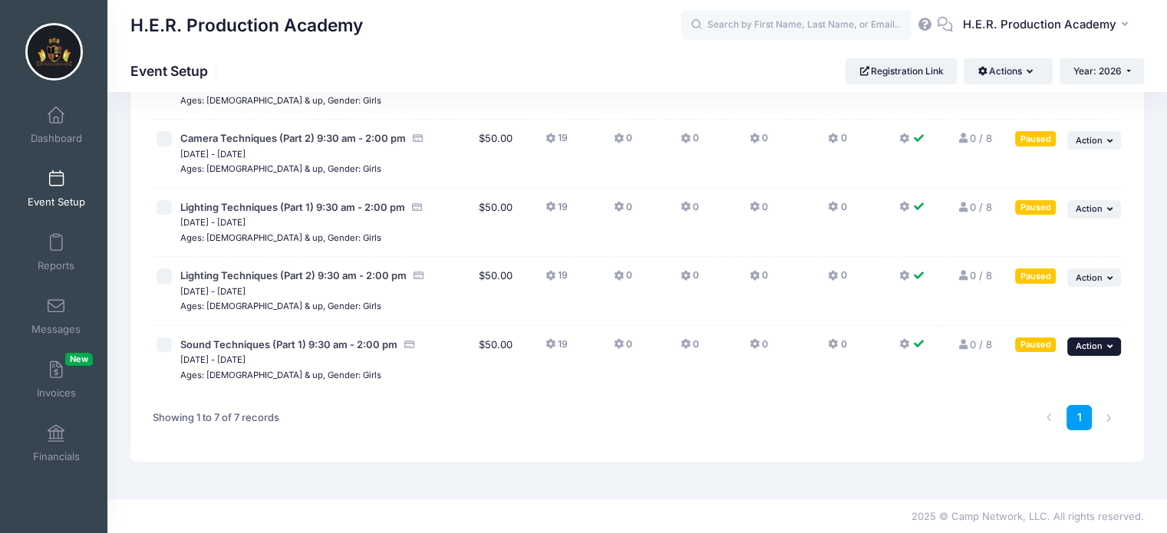
click at [1104, 348] on button "... Action" at bounding box center [1094, 347] width 54 height 18
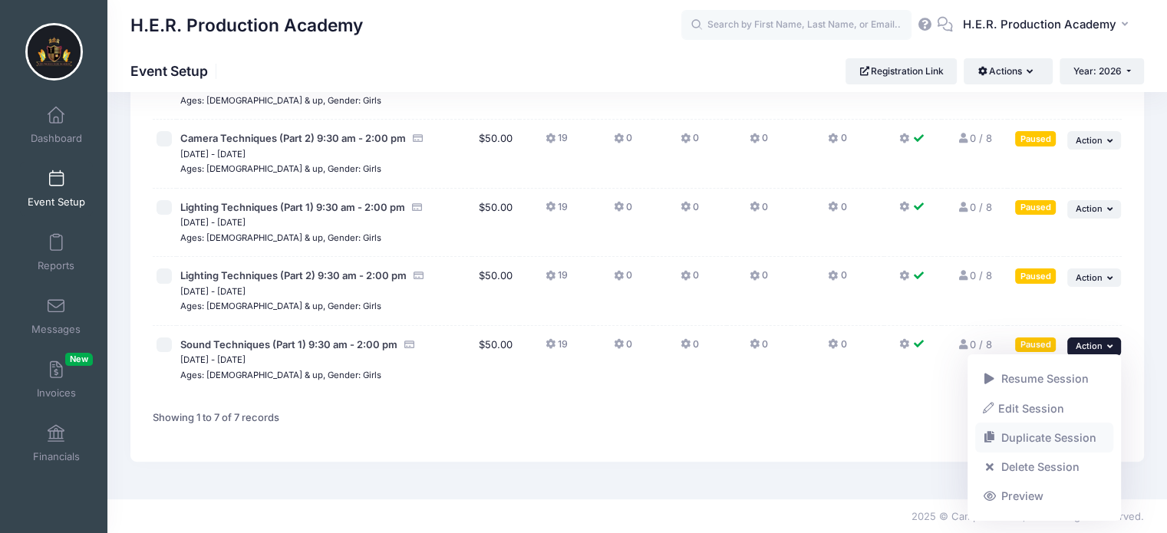
click at [1056, 438] on link "Duplicate Session" at bounding box center [1044, 437] width 139 height 29
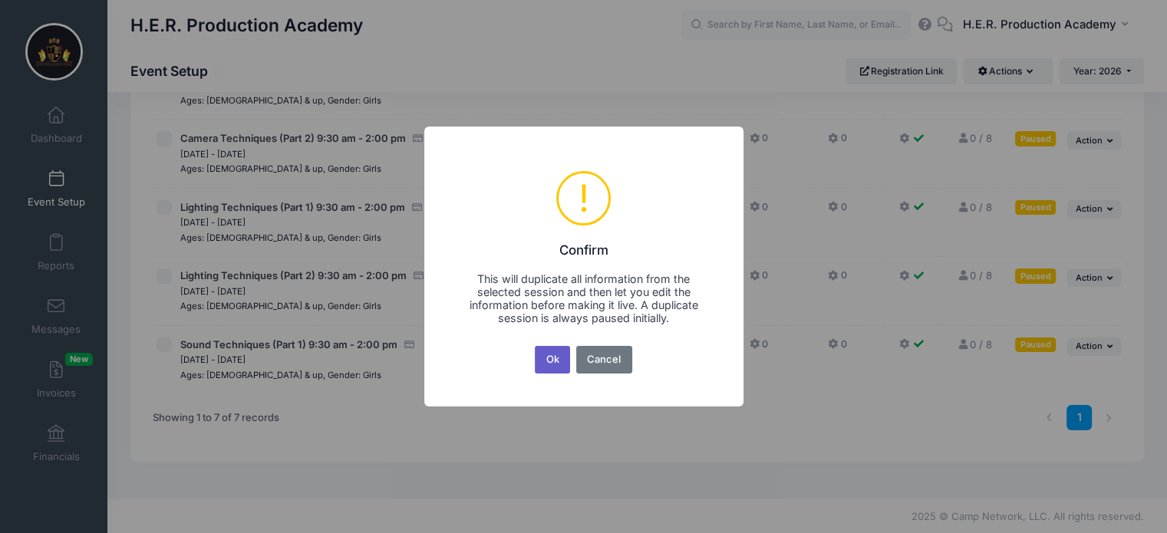
click at [552, 367] on button "Ok" at bounding box center [552, 360] width 35 height 28
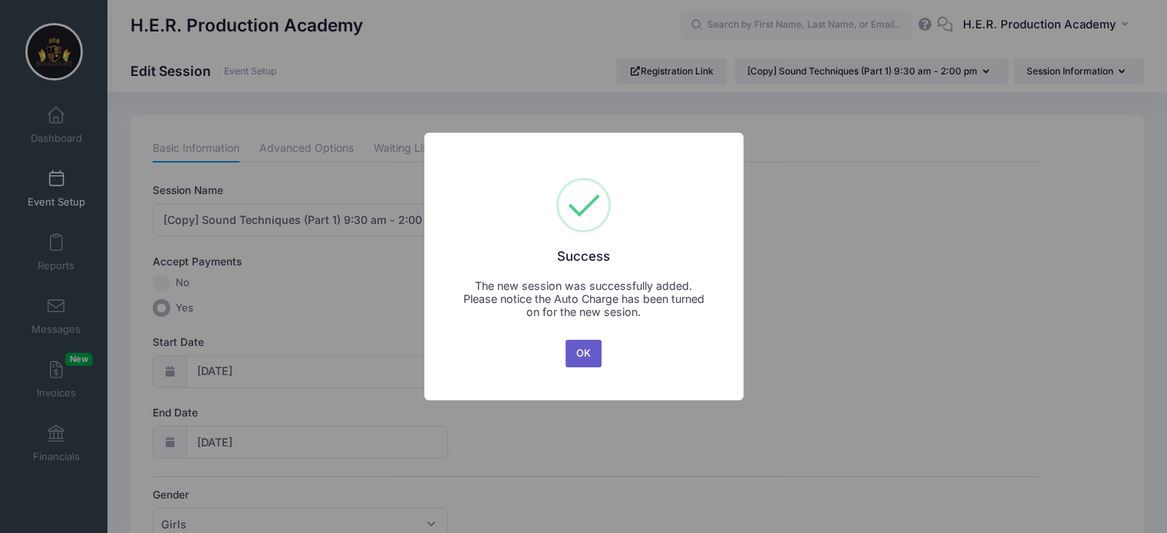
click at [585, 351] on button "OK" at bounding box center [583, 354] width 37 height 28
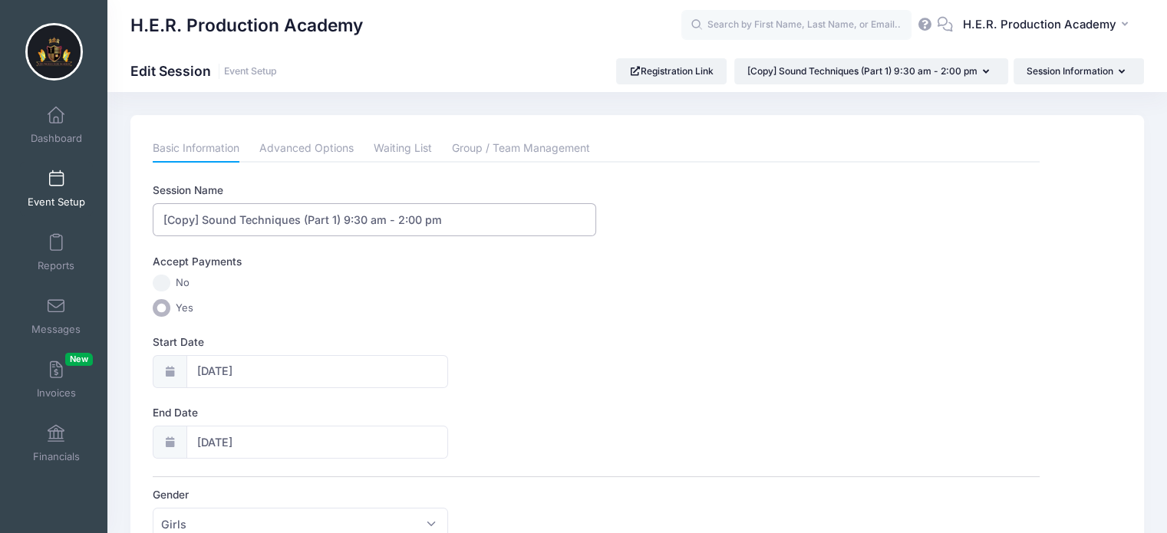
click at [206, 215] on input "[Copy] Sound Techniques (Part 1) 9:30 am - 2:00 pm" at bounding box center [374, 219] width 443 height 33
click at [298, 218] on input "Sound Techniques (Part 1) 9:30 am - 2:00 pm" at bounding box center [374, 219] width 443 height 33
type input "Sound Techniques (Part 2) 9:30 am - 2:00 pm"
click at [469, 337] on label "Start Date" at bounding box center [374, 341] width 443 height 15
click at [449, 355] on input "[DATE]" at bounding box center [317, 371] width 262 height 33
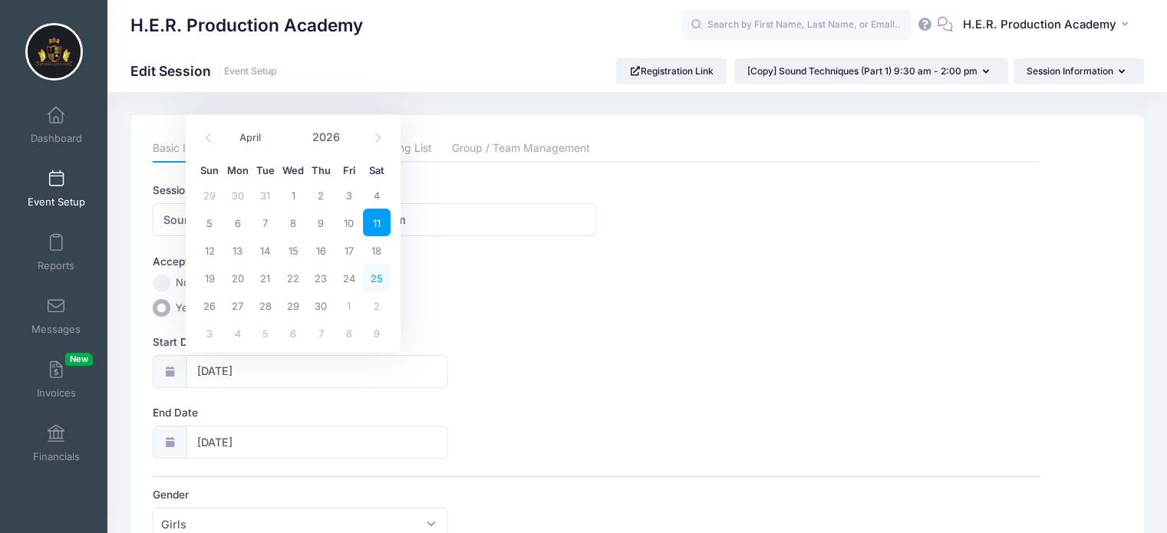
click at [381, 277] on span "25" at bounding box center [377, 278] width 28 height 28
type input "[DATE]"
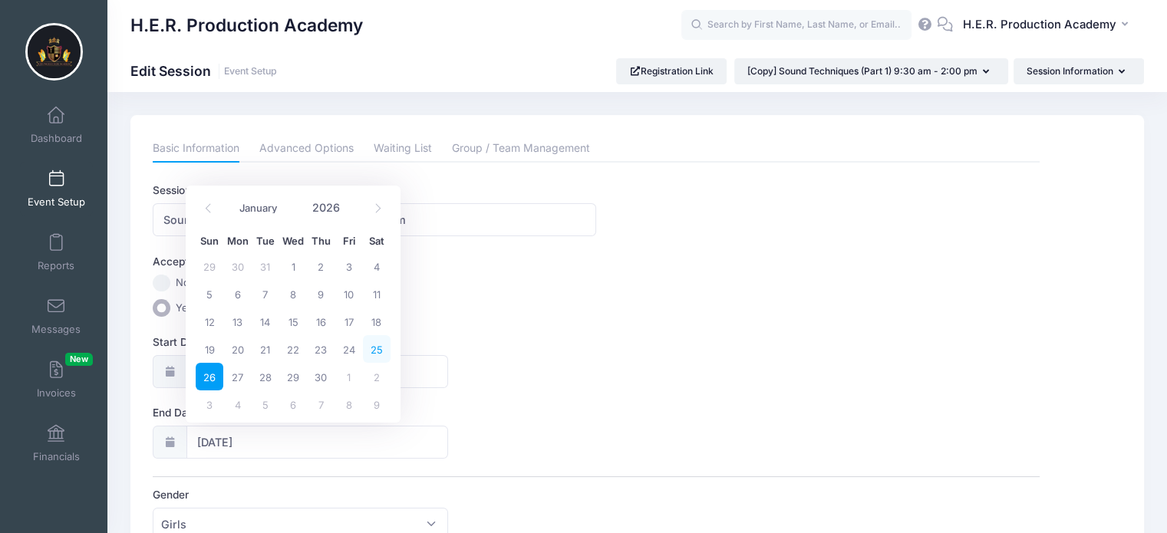
click at [377, 348] on span "25" at bounding box center [377, 349] width 28 height 28
type input "[DATE]"
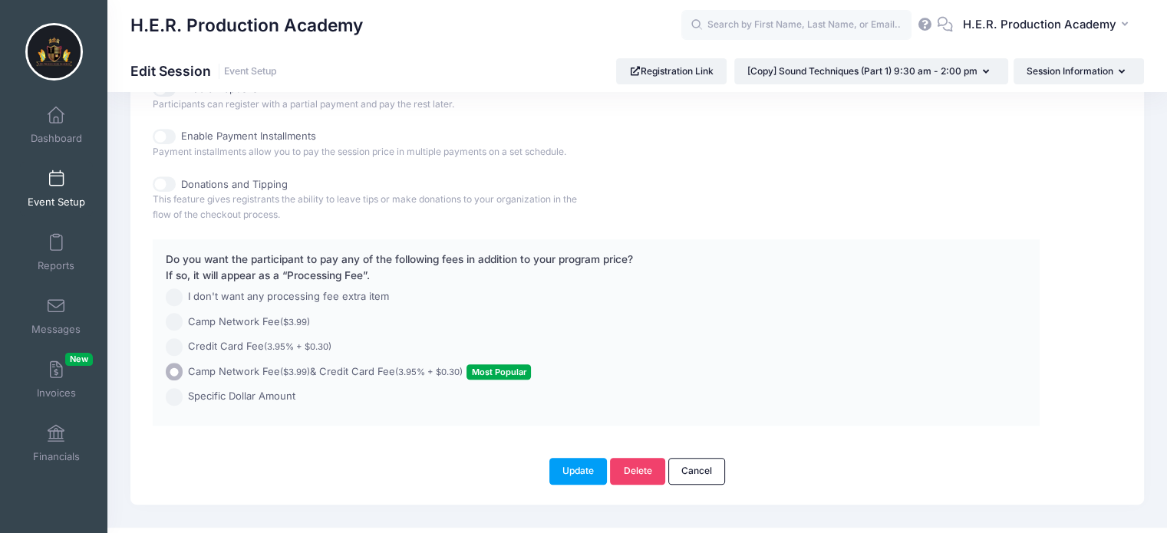
scroll to position [844, 0]
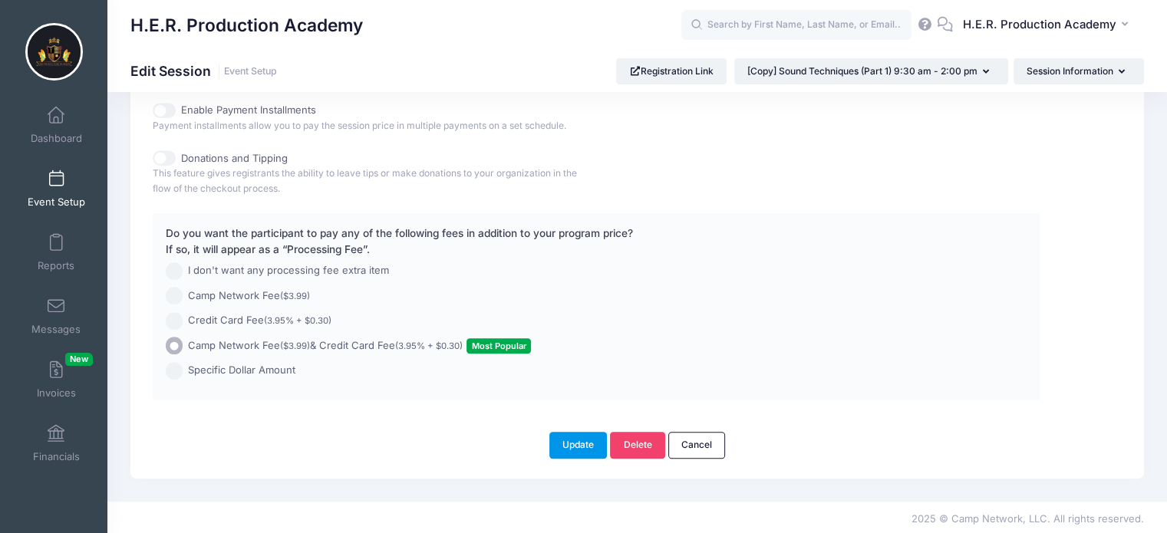
click at [575, 442] on button "Update" at bounding box center [578, 445] width 58 height 26
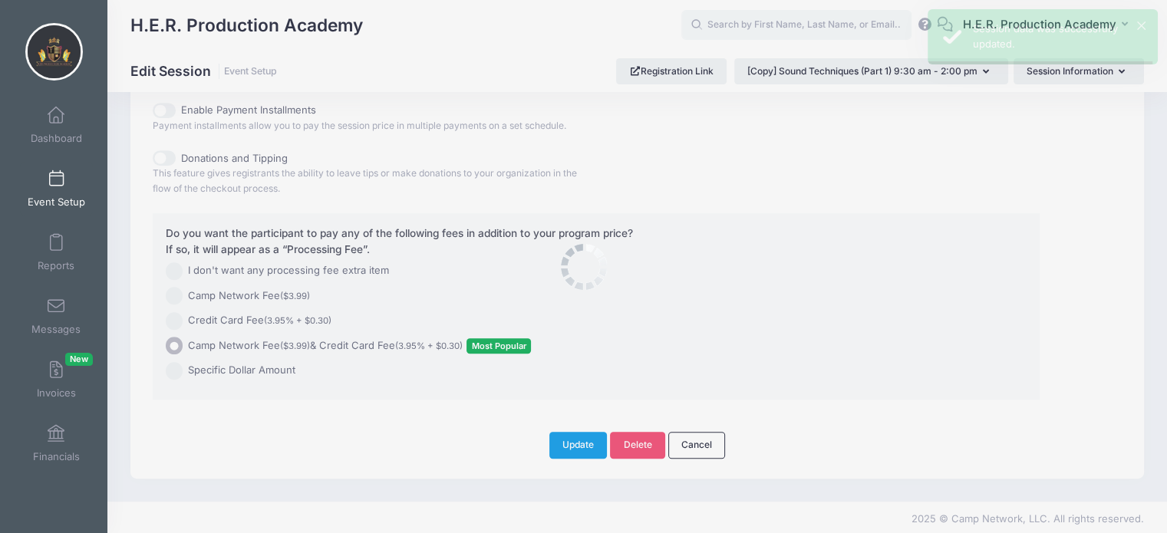
scroll to position [0, 0]
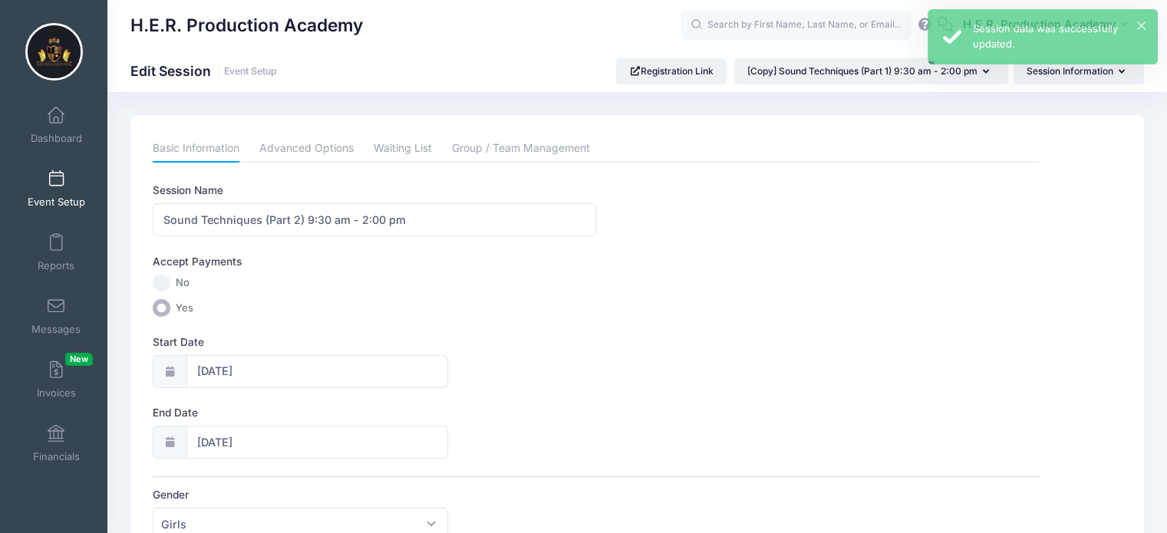
click at [56, 175] on span at bounding box center [56, 179] width 0 height 17
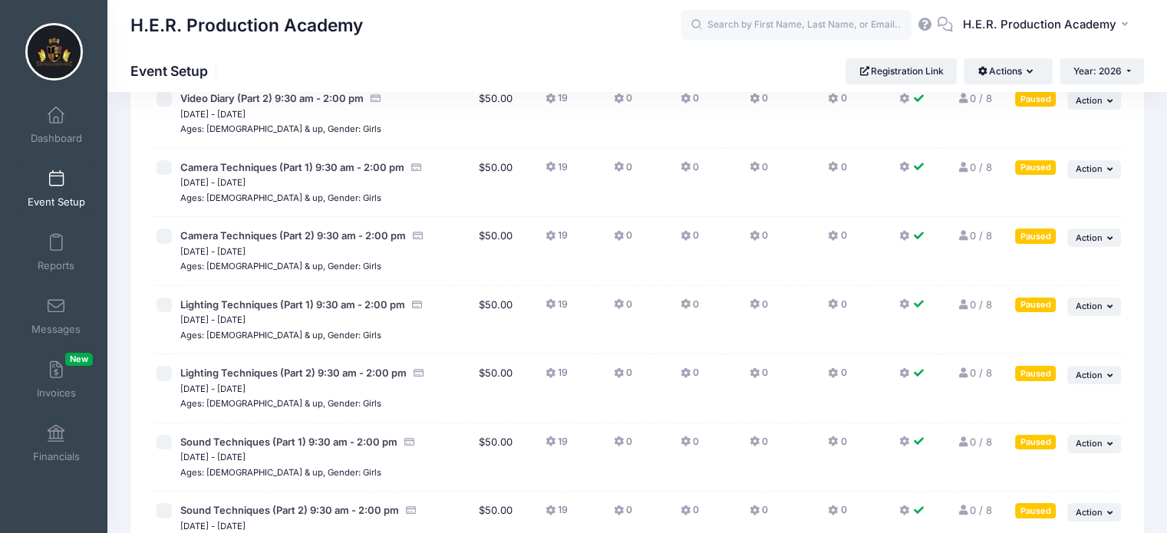
scroll to position [354, 0]
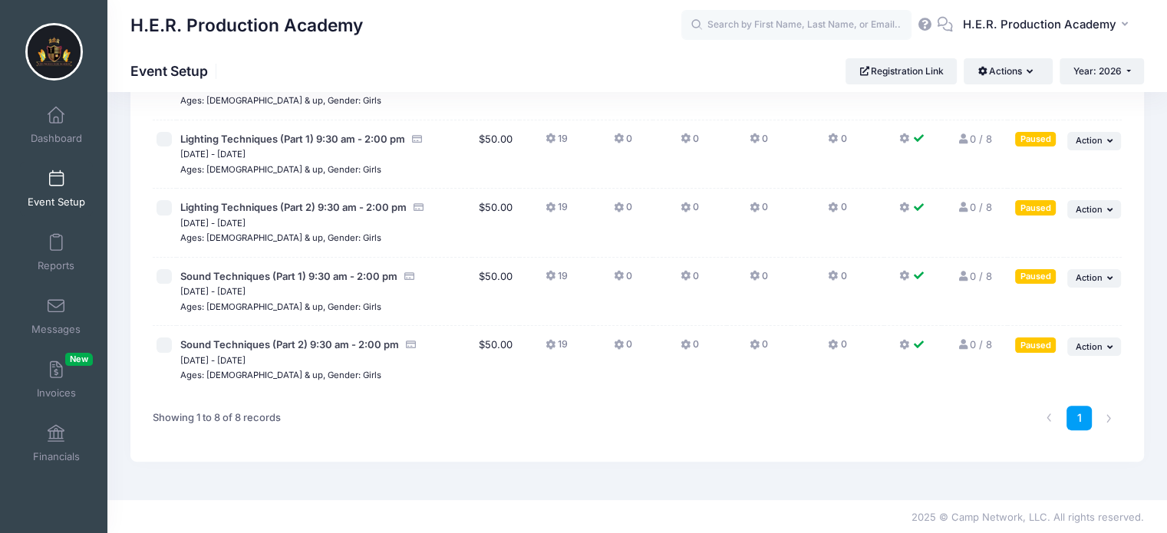
click at [160, 278] on input "checkbox" at bounding box center [163, 276] width 15 height 15
checkbox input "true"
click at [1098, 277] on span "Action" at bounding box center [1089, 277] width 27 height 11
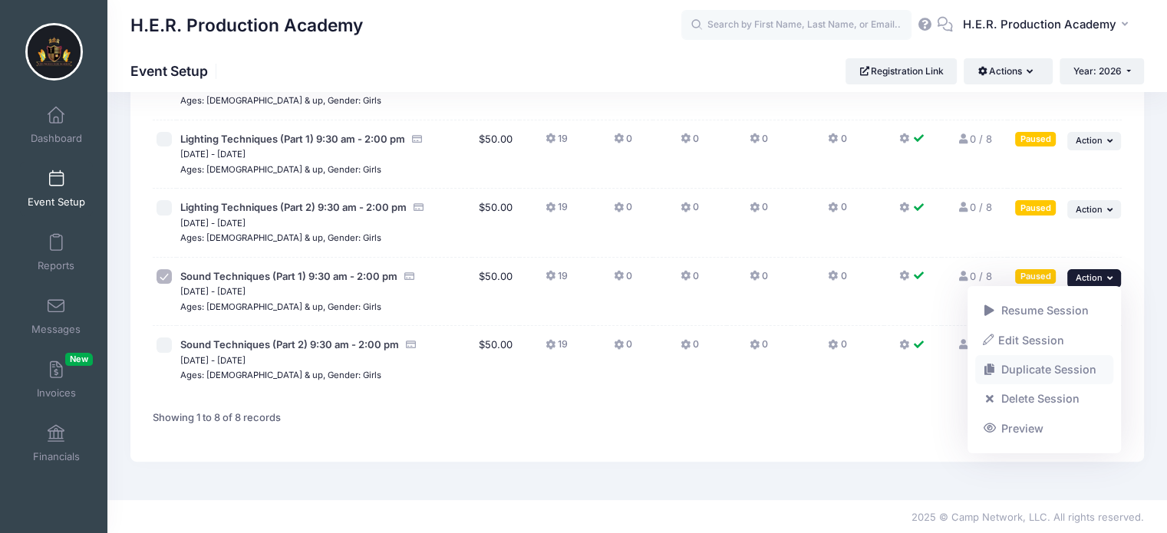
click at [1028, 375] on link "Duplicate Session" at bounding box center [1044, 369] width 139 height 29
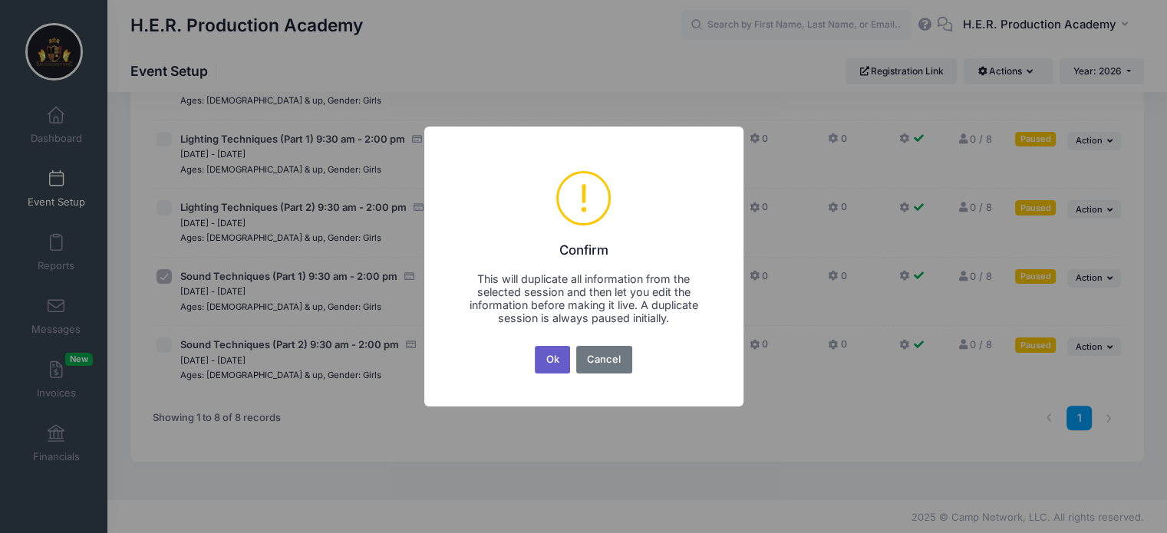
click at [557, 363] on button "Ok" at bounding box center [552, 360] width 35 height 28
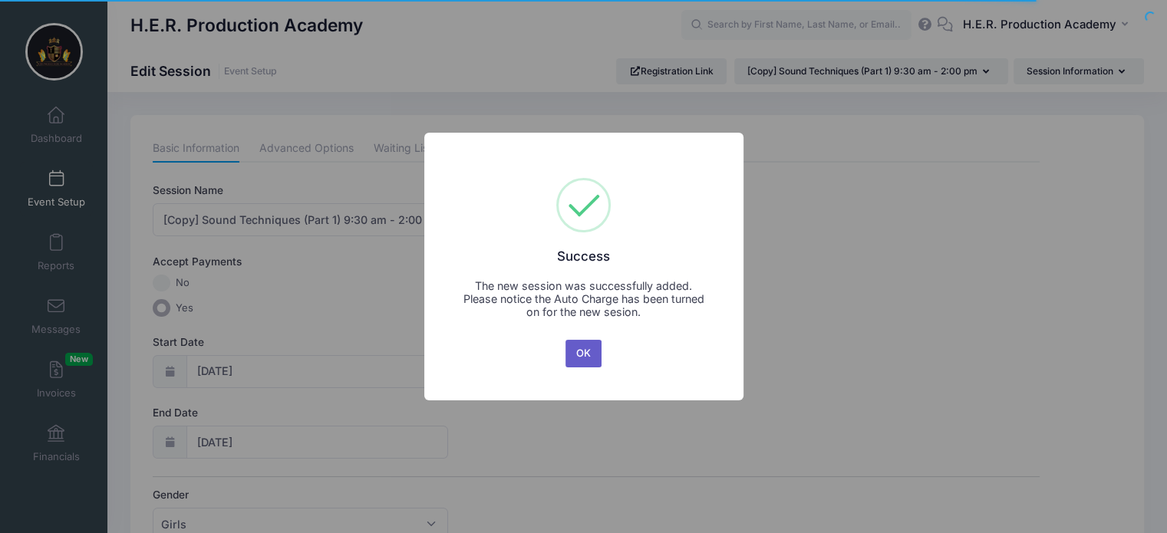
click at [583, 351] on button "OK" at bounding box center [583, 354] width 37 height 28
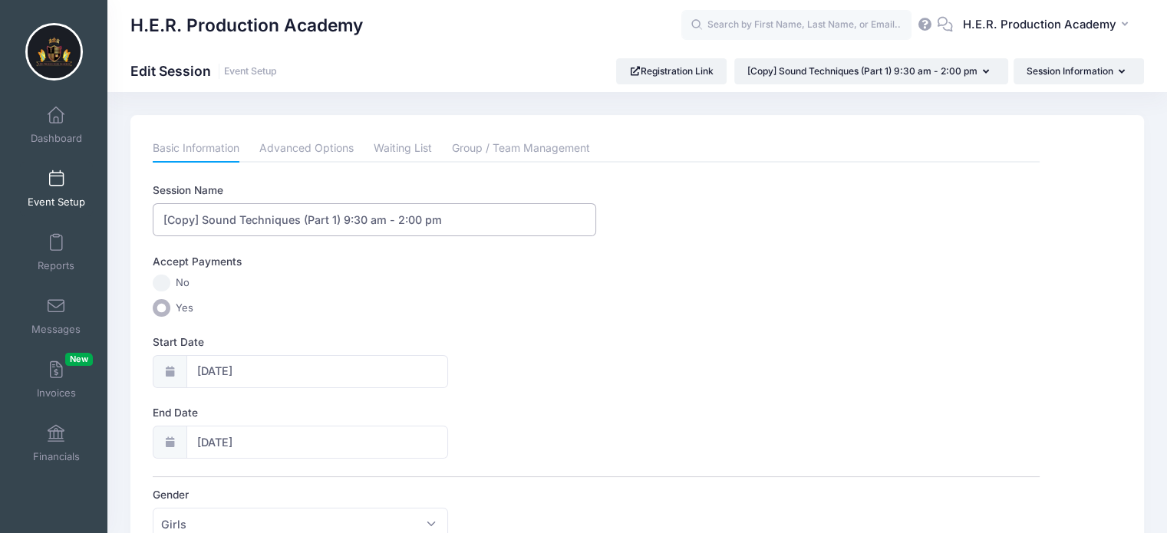
click at [237, 217] on input "[Copy] Sound Techniques (Part 1) 9:30 am - 2:00 pm" at bounding box center [374, 219] width 443 height 33
type input "Editing Techniques (Part 1) 9:30 am - 2:00 pm"
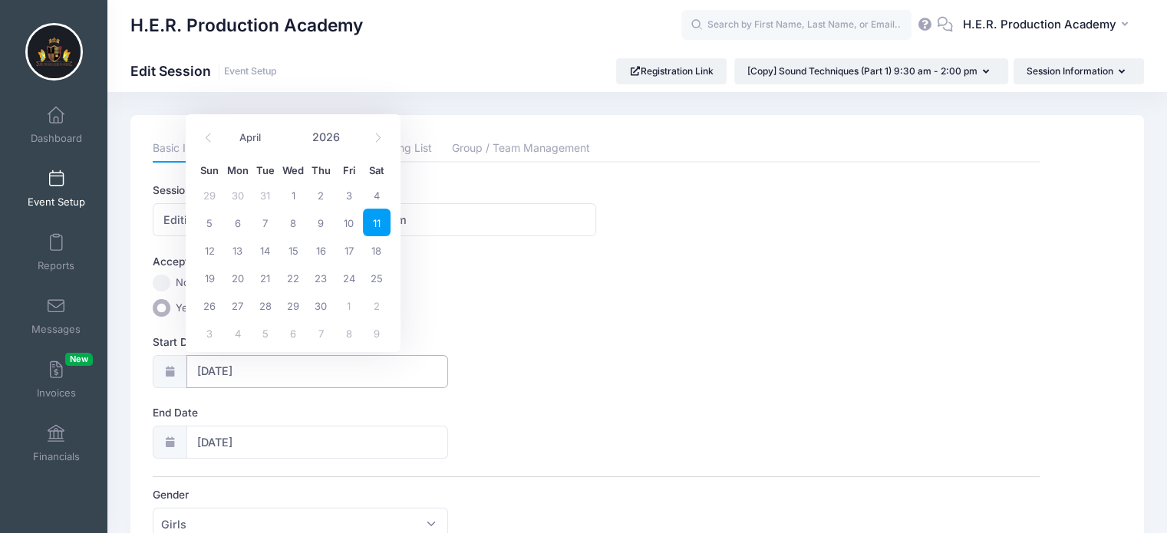
click at [226, 379] on input "[DATE]" at bounding box center [317, 371] width 262 height 33
click at [378, 137] on icon at bounding box center [378, 138] width 10 height 10
select select "4"
click at [378, 245] on span "16" at bounding box center [377, 250] width 28 height 28
type input "[DATE]"
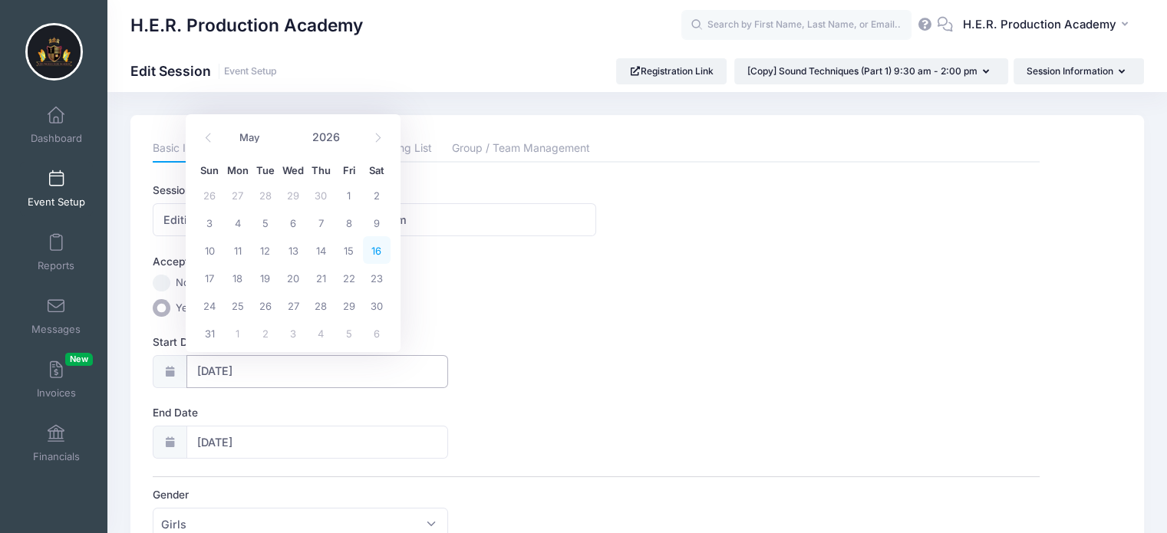
type input "[DATE]"
select select "4"
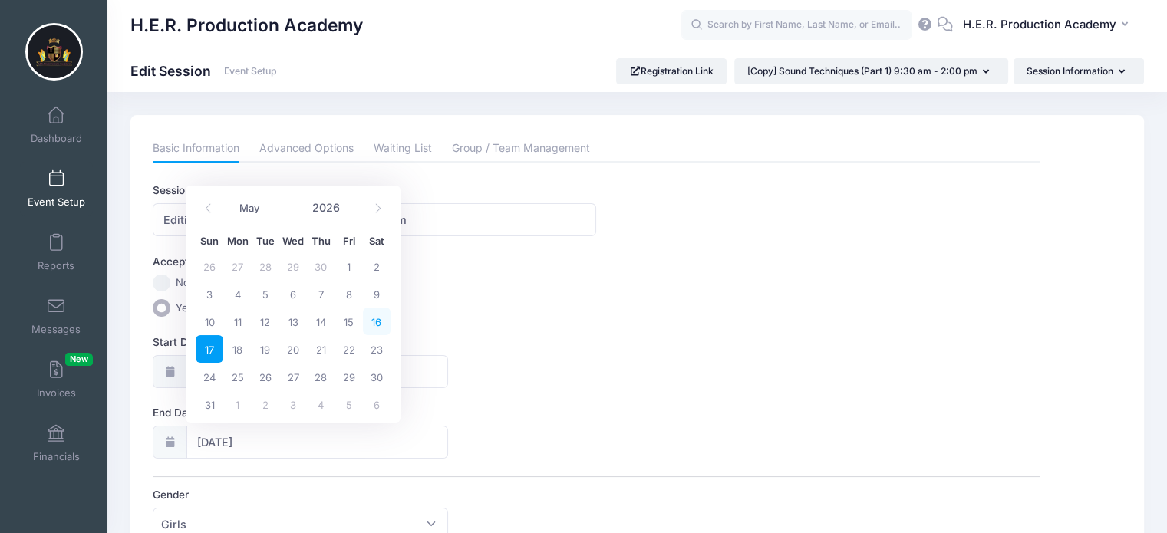
click at [380, 318] on span "16" at bounding box center [377, 322] width 28 height 28
type input "[DATE]"
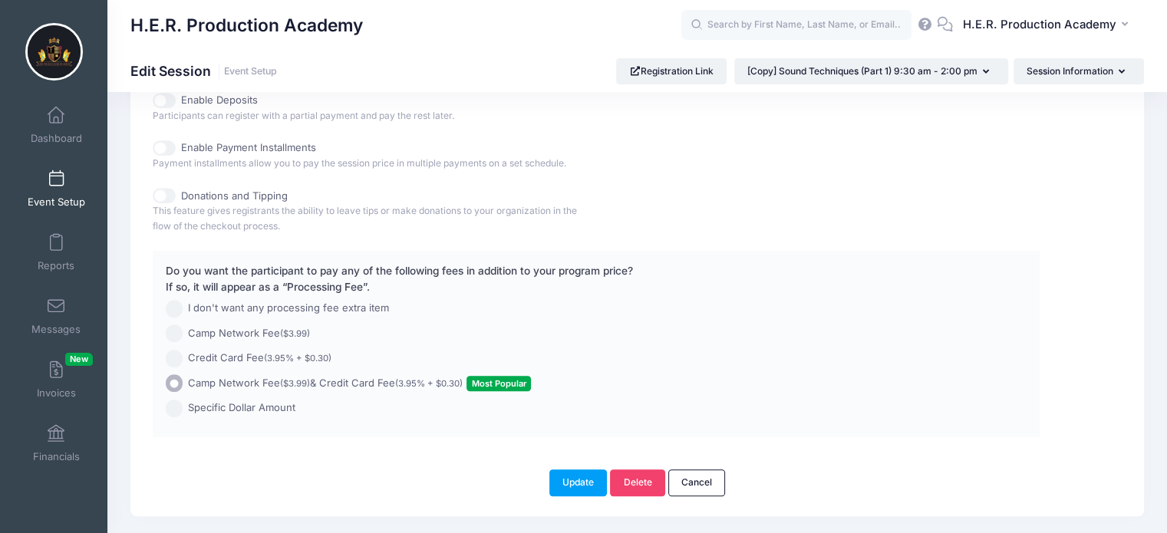
scroll to position [844, 0]
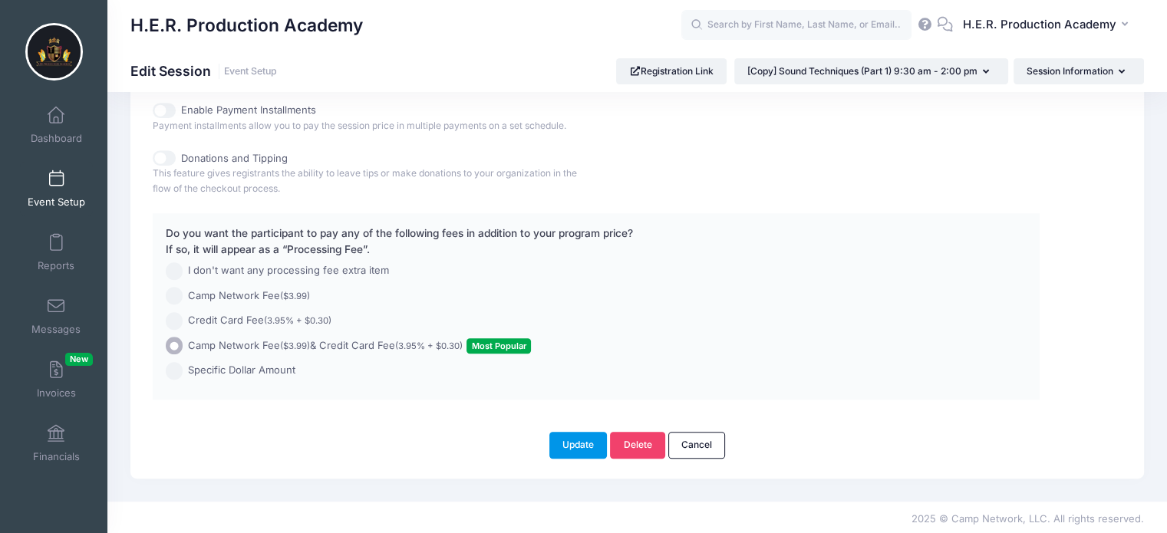
click at [569, 445] on button "Update" at bounding box center [578, 445] width 58 height 26
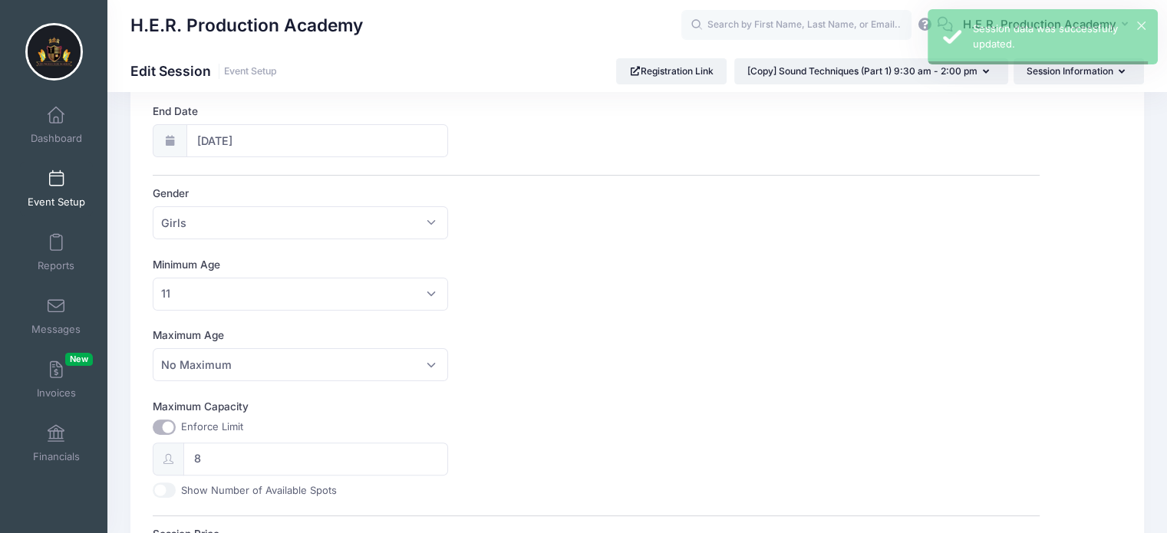
scroll to position [0, 0]
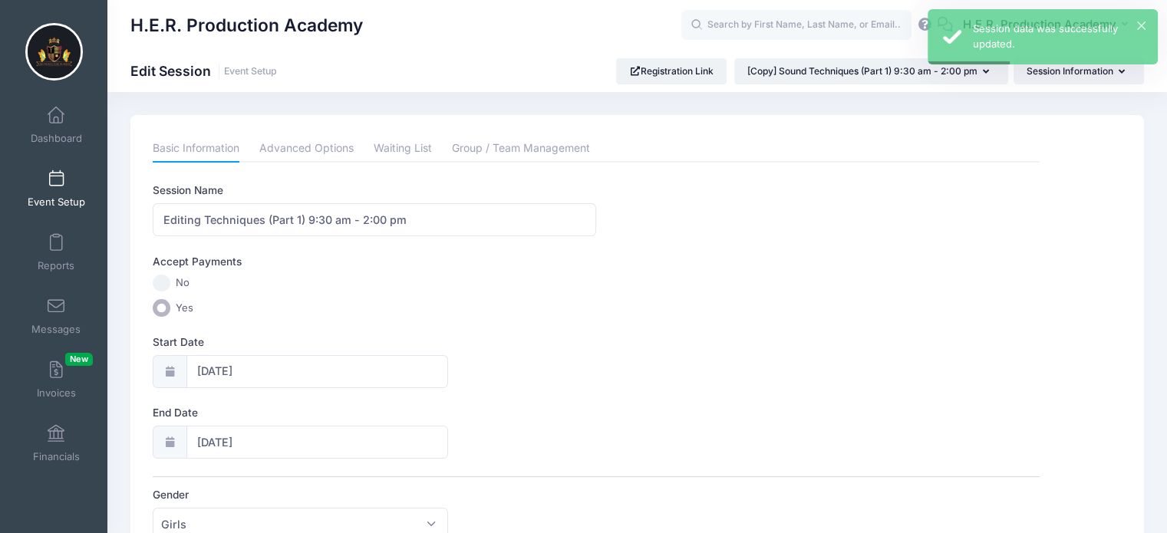
click at [55, 192] on link "Event Setup" at bounding box center [56, 189] width 73 height 54
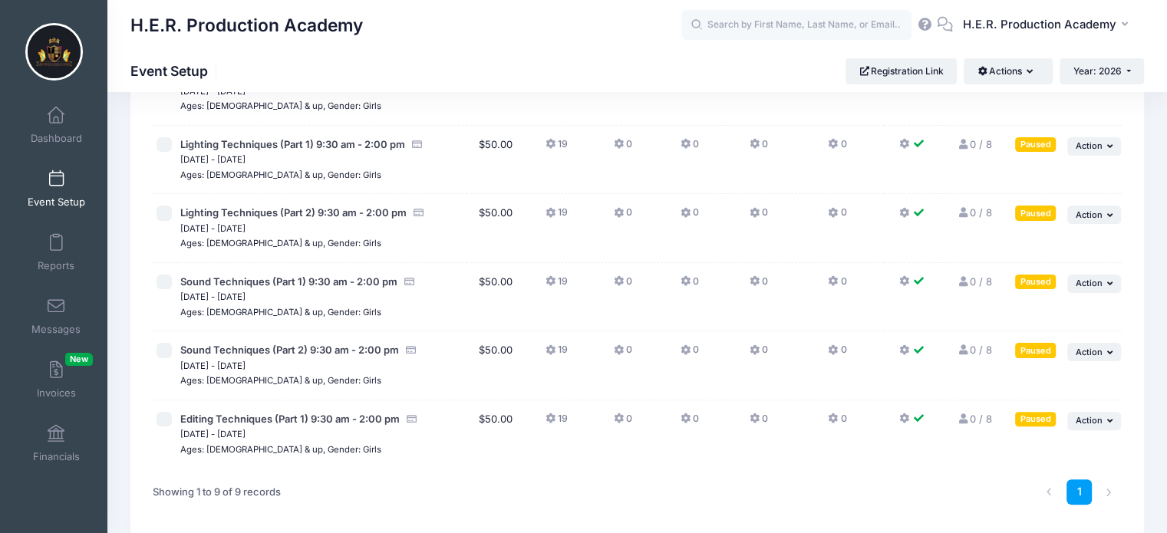
scroll to position [423, 0]
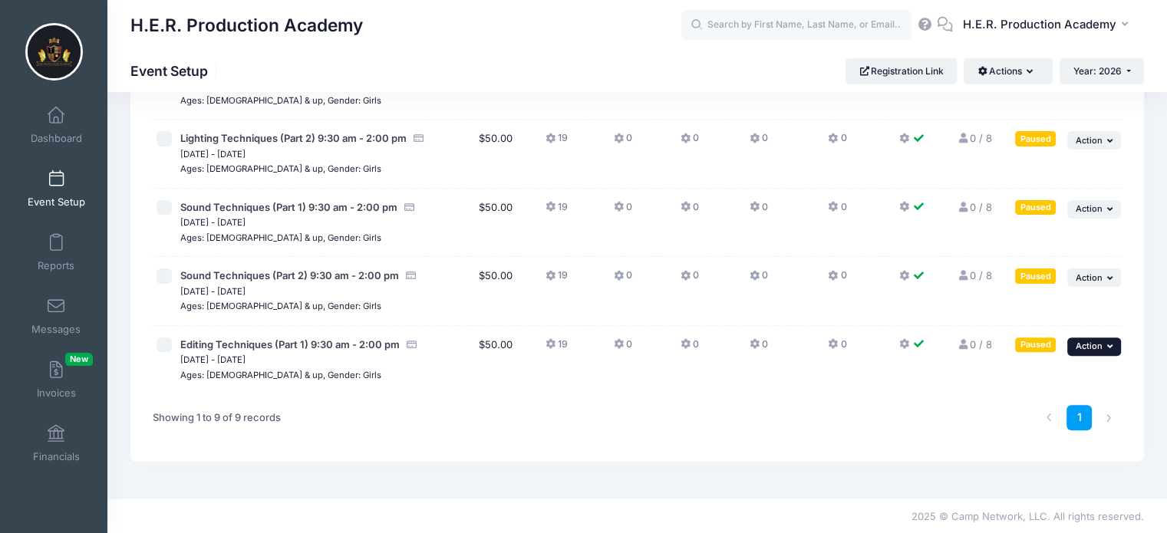
click at [1089, 343] on span "Action" at bounding box center [1089, 346] width 27 height 11
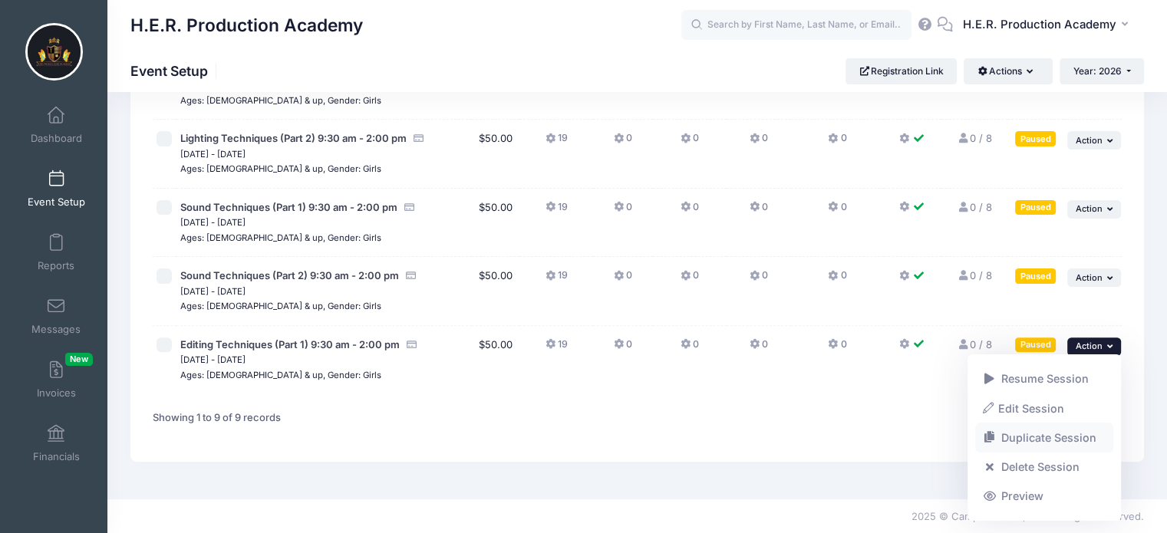
click at [1076, 435] on link "Duplicate Session" at bounding box center [1044, 437] width 139 height 29
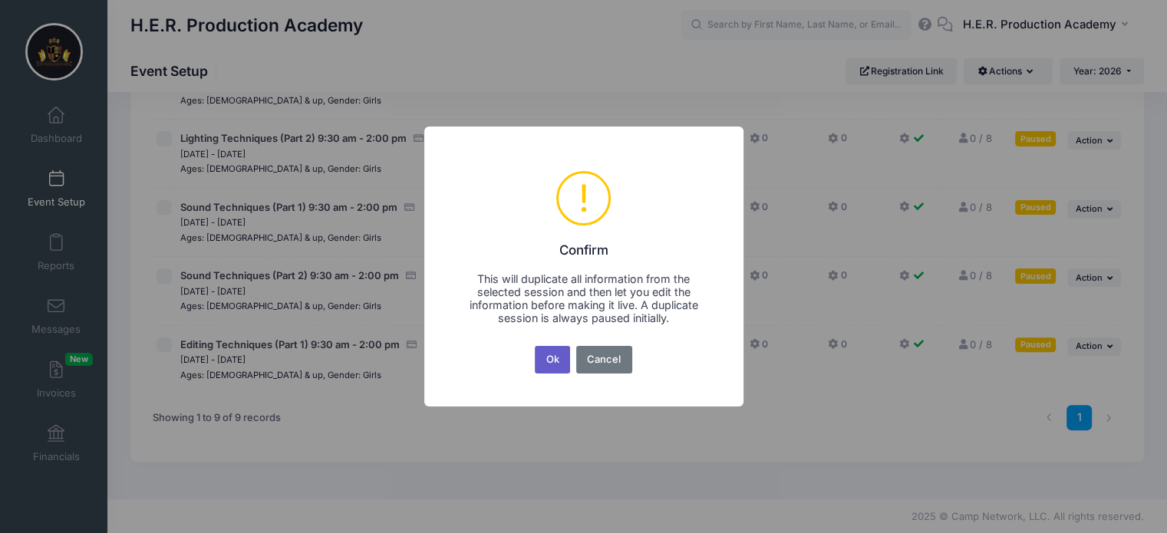
click at [555, 363] on button "Ok" at bounding box center [552, 360] width 35 height 28
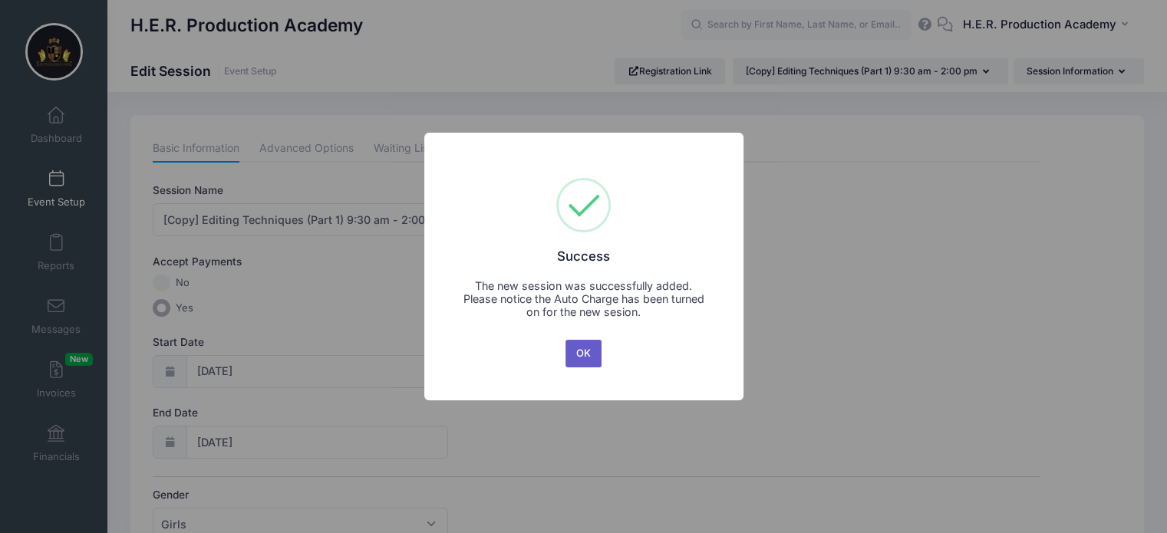
click at [579, 356] on button "OK" at bounding box center [583, 354] width 37 height 28
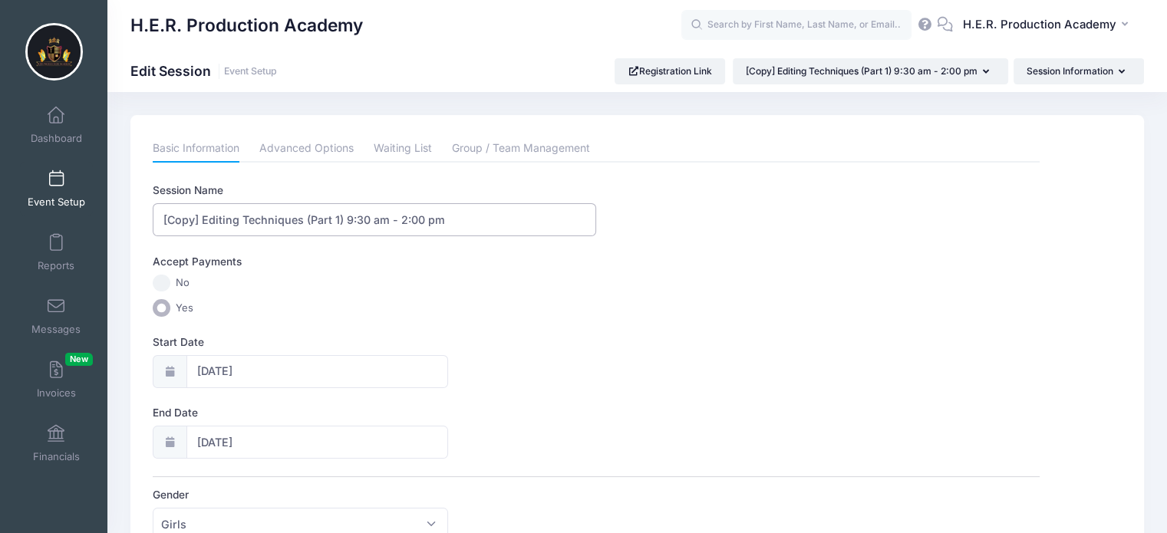
click at [200, 215] on input "[Copy] Editing Techniques (Part 1) 9:30 am - 2:00 pm" at bounding box center [374, 219] width 443 height 33
click at [299, 214] on input "Editing Techniques (Part 1) 9:30 am - 2:00 pm" at bounding box center [374, 219] width 443 height 33
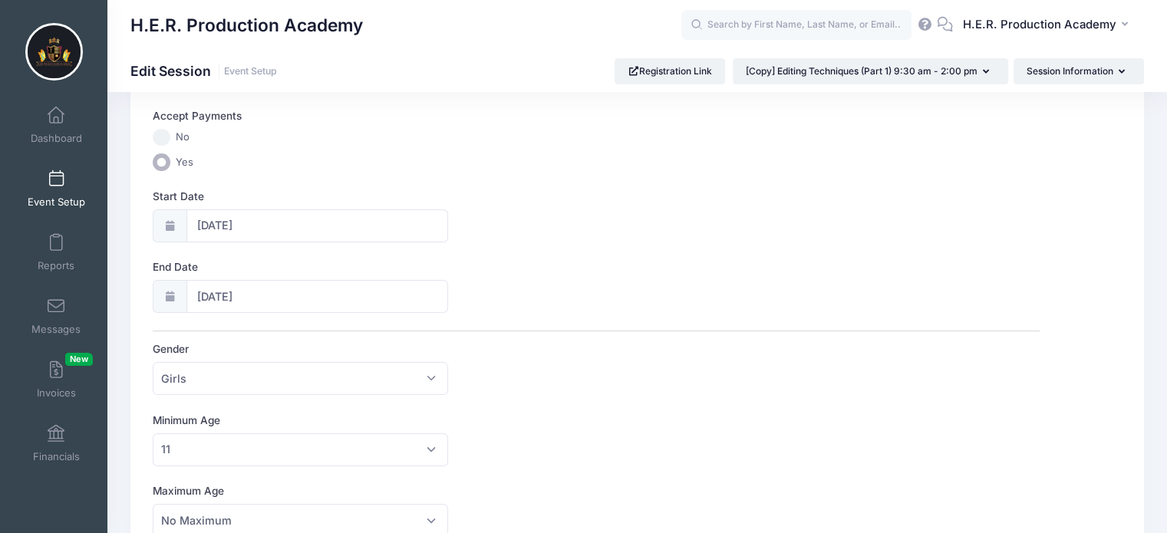
scroll to position [139, 0]
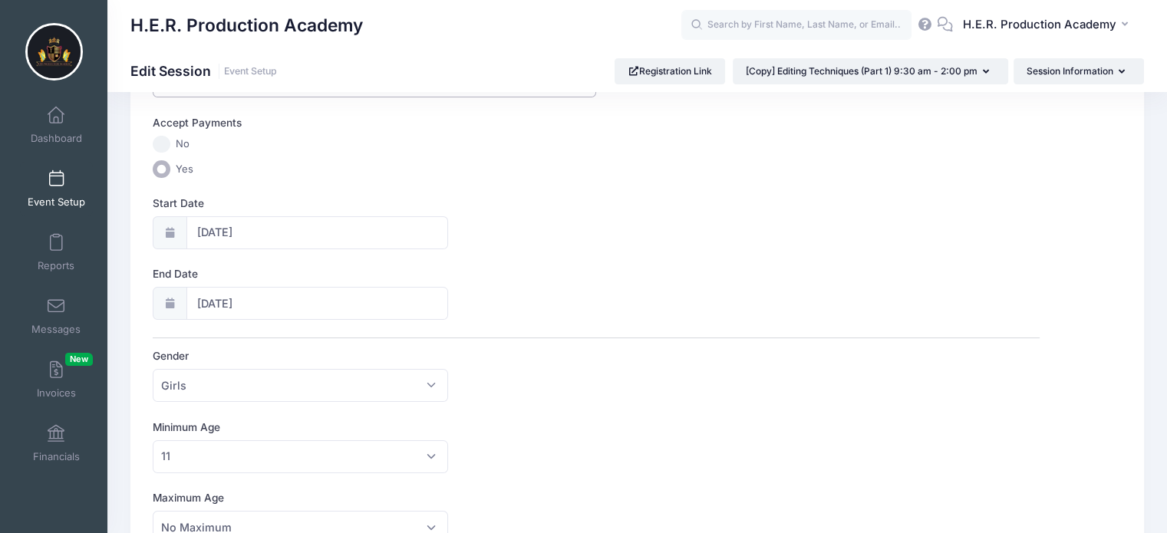
type input "Editing Techniques (Part 2) 9:30 am - 2:00 pm"
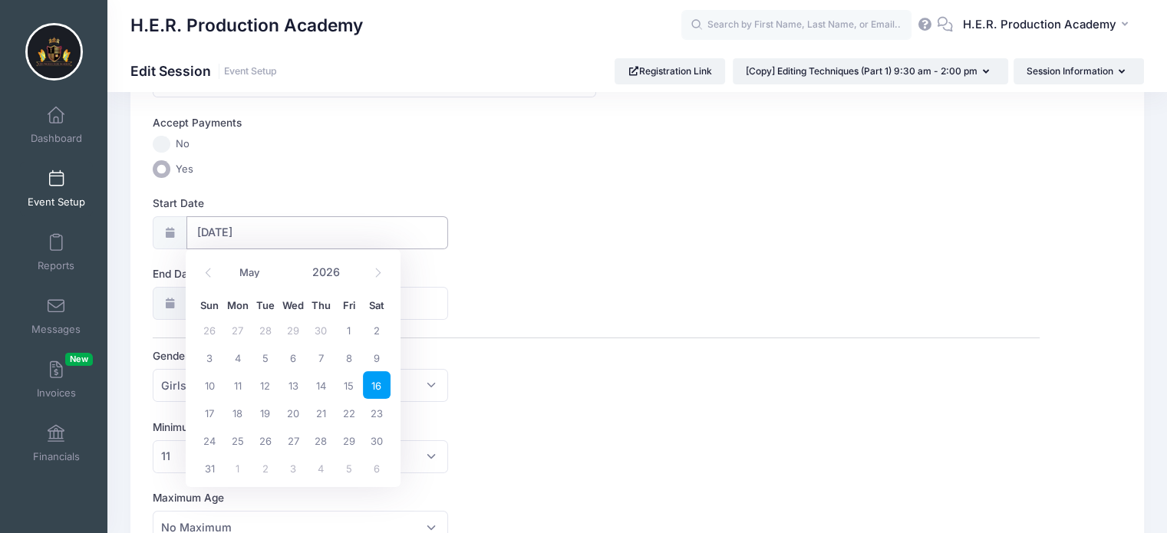
click at [218, 226] on input "[DATE]" at bounding box center [317, 232] width 262 height 33
click at [379, 436] on span "30" at bounding box center [377, 441] width 28 height 28
type input "05/30/2026"
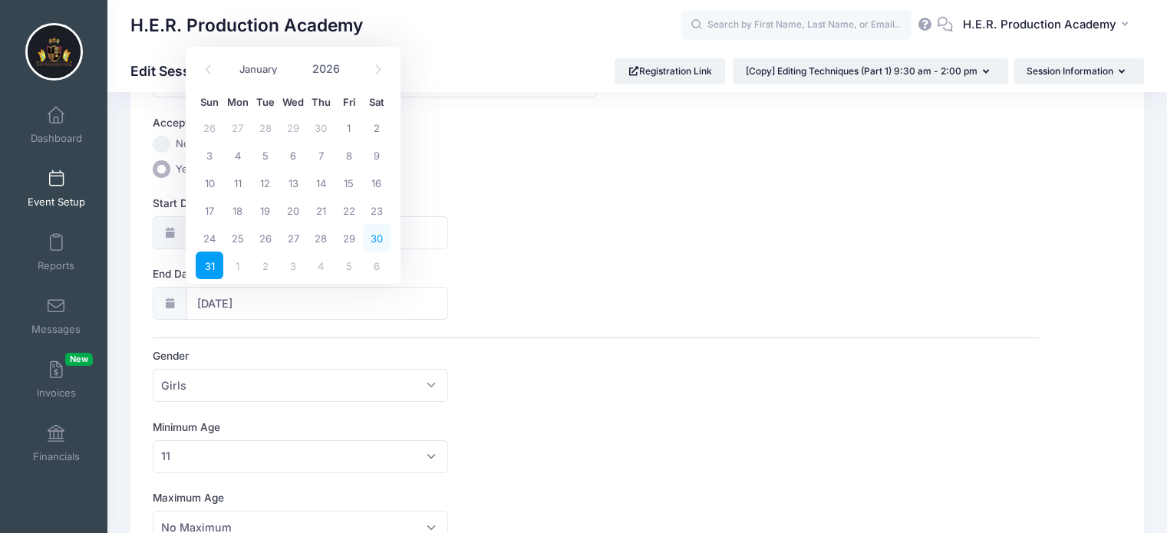
click at [377, 242] on span "30" at bounding box center [377, 238] width 28 height 28
type input "05/30/2026"
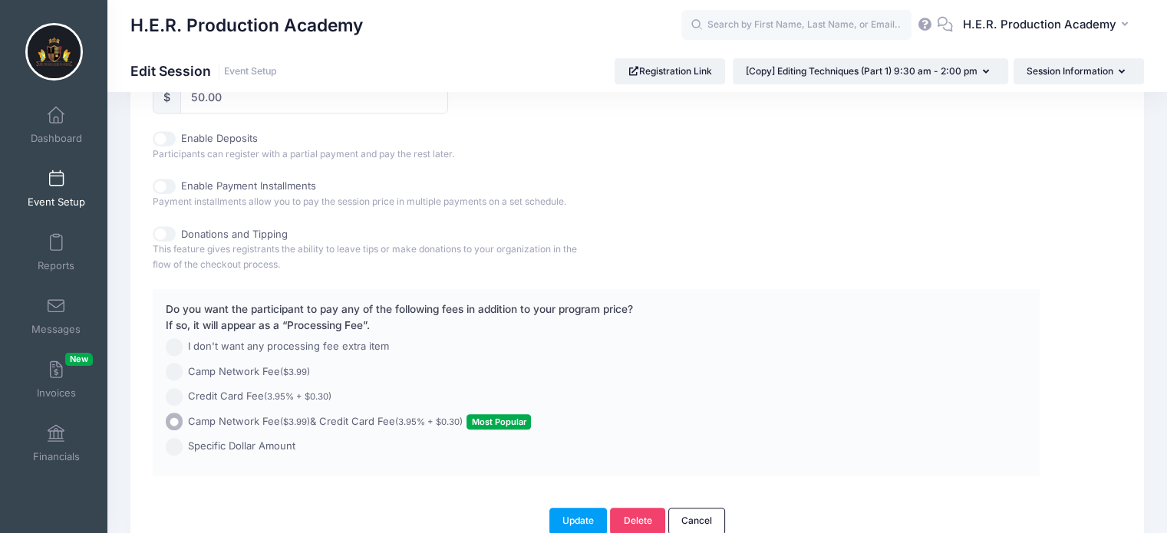
scroll to position [844, 0]
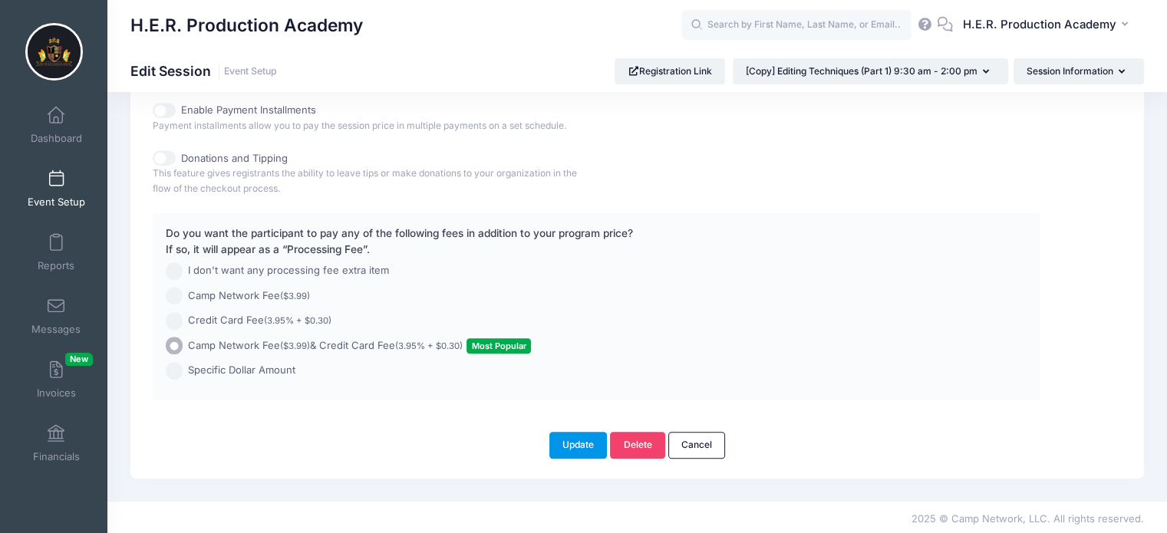
click at [575, 439] on button "Update" at bounding box center [578, 445] width 58 height 26
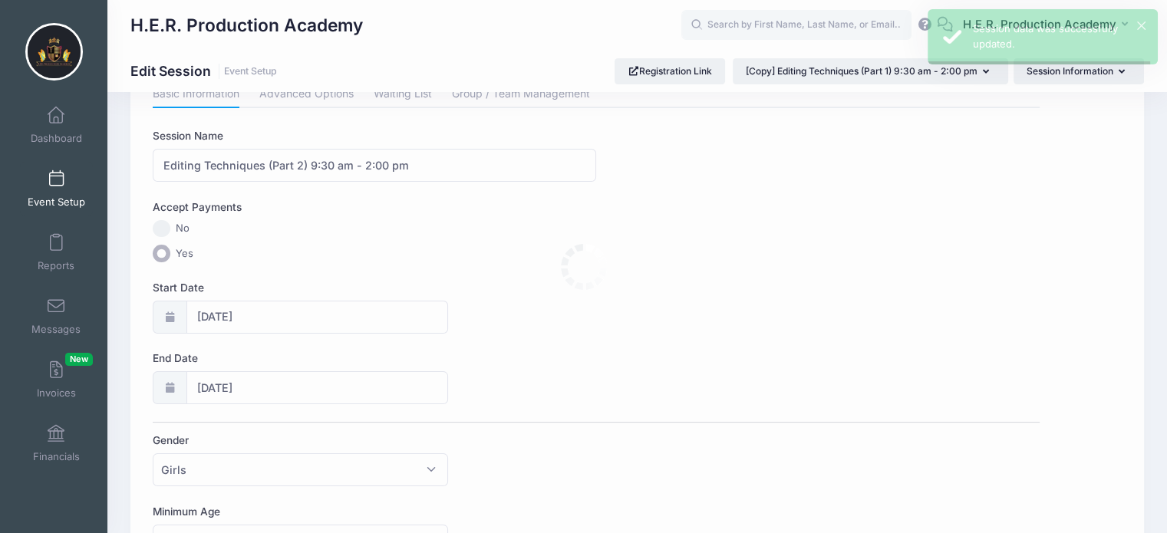
scroll to position [0, 0]
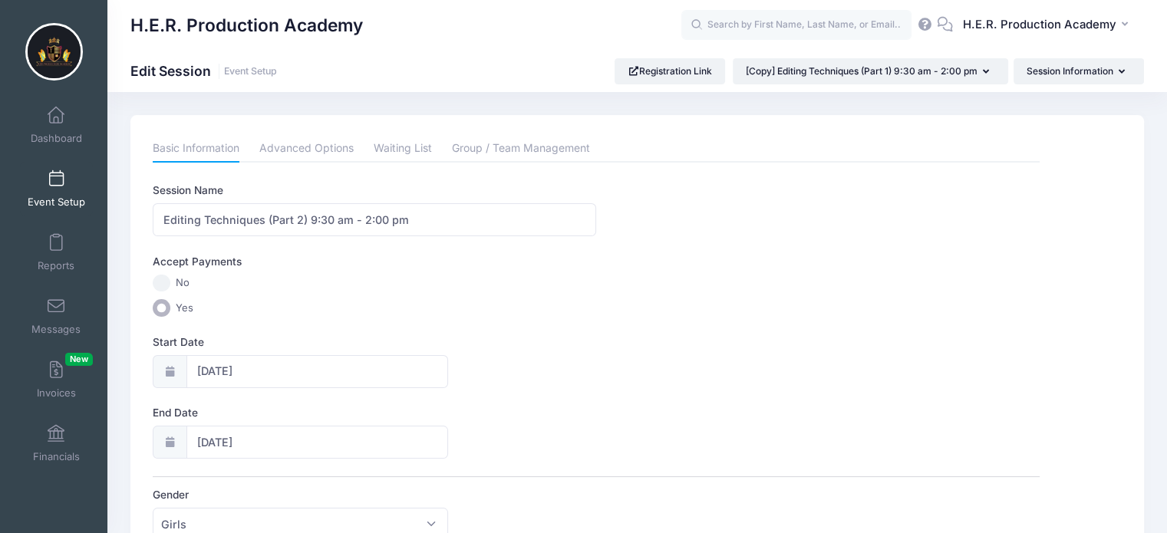
click at [64, 180] on link "Event Setup" at bounding box center [56, 189] width 73 height 54
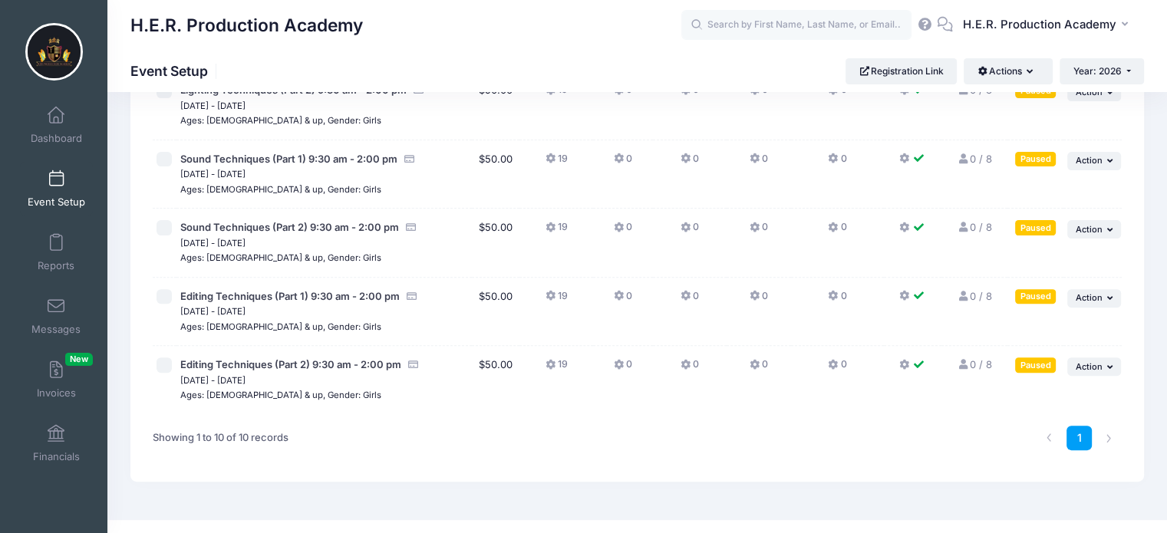
scroll to position [491, 0]
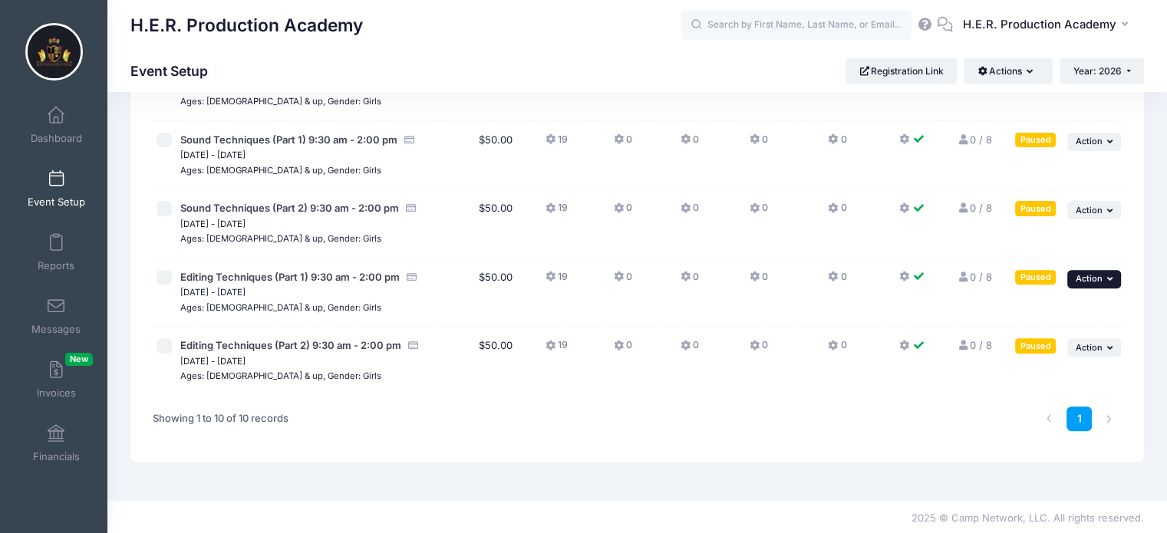
click at [1109, 276] on icon "button" at bounding box center [1111, 279] width 9 height 8
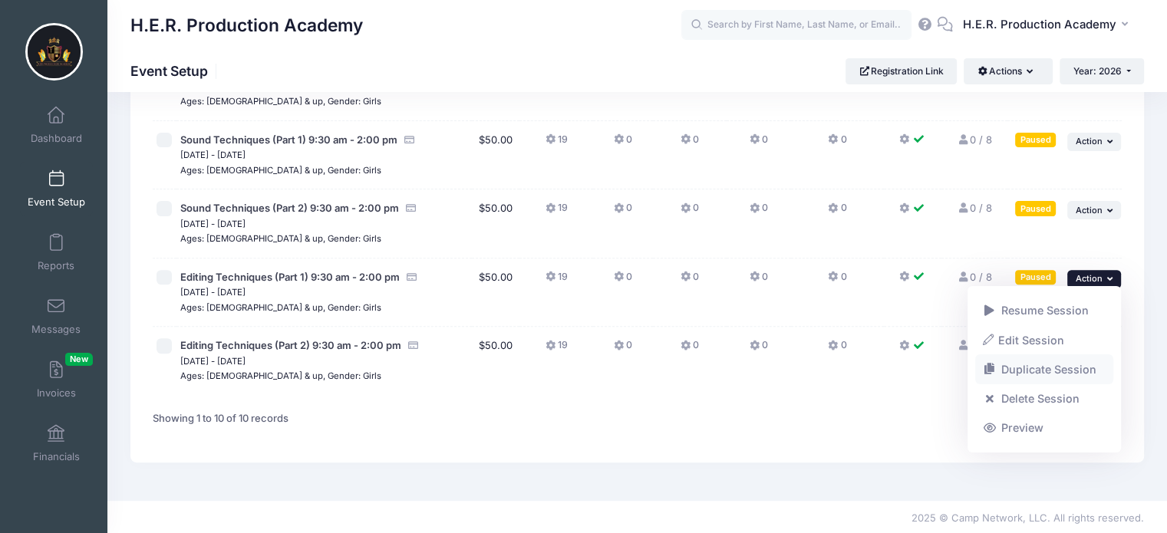
click at [1053, 367] on link "Duplicate Session" at bounding box center [1044, 369] width 139 height 29
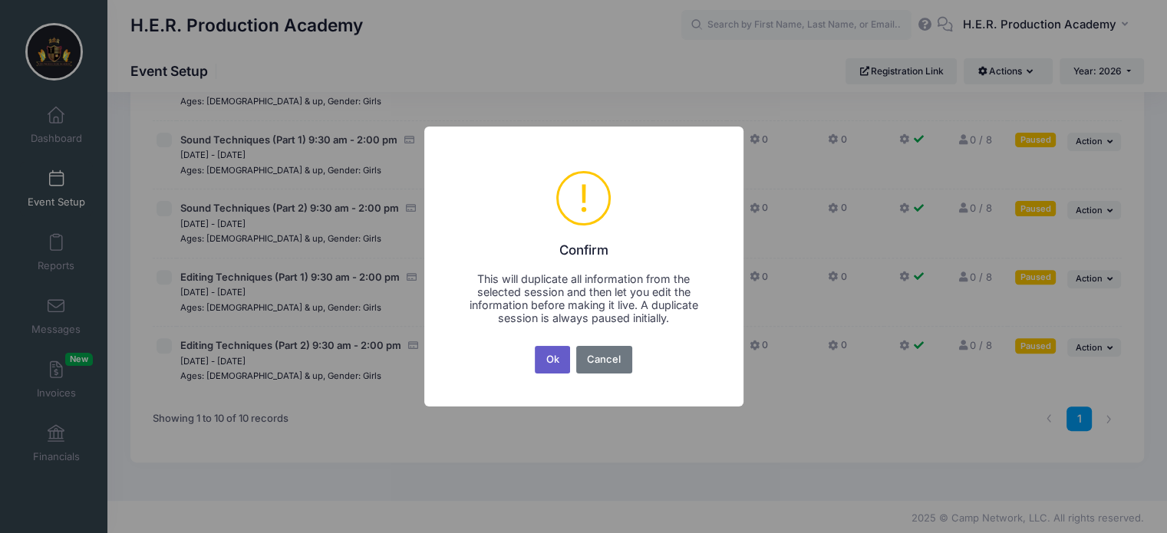
click at [547, 364] on button "Ok" at bounding box center [552, 360] width 35 height 28
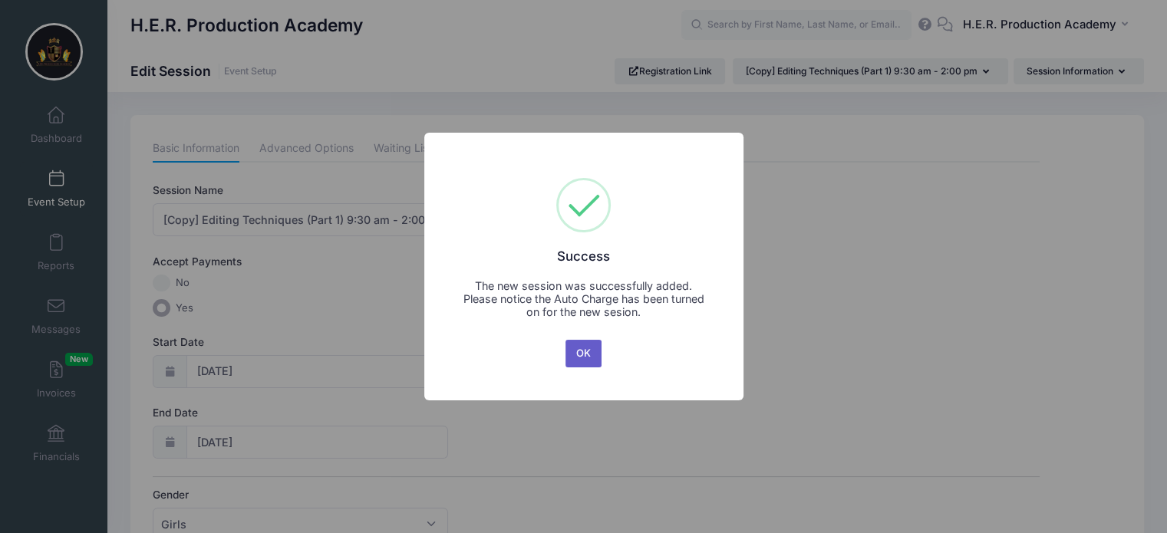
click at [581, 351] on button "OK" at bounding box center [583, 354] width 37 height 28
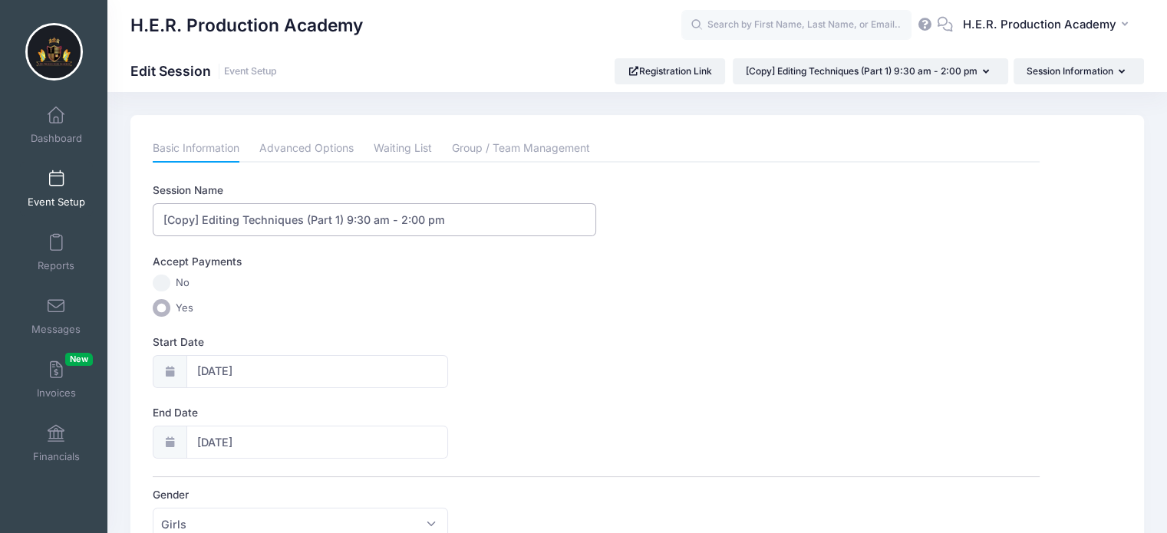
click at [303, 222] on input "[Copy] Editing Techniques (Part 1) 9:30 am - 2:00 pm" at bounding box center [374, 219] width 443 height 33
type input "Film Festival Prep (Part 1) 9:30 am - 2:00 pm"
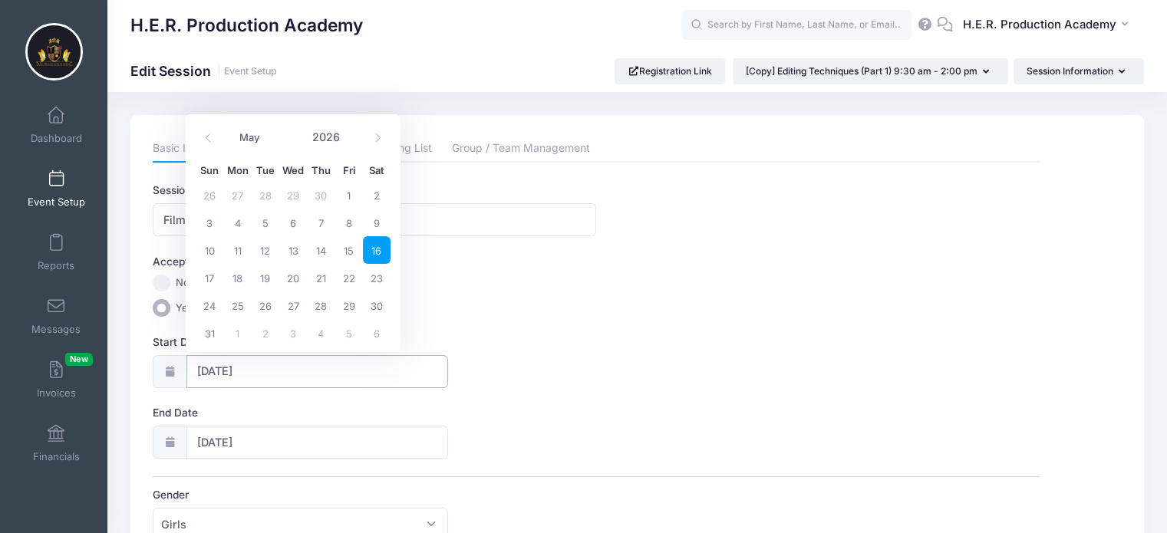
click at [249, 372] on input "05/16/2026" at bounding box center [317, 371] width 262 height 33
click at [374, 140] on icon at bounding box center [378, 138] width 10 height 10
select select "5"
click at [379, 231] on span "13" at bounding box center [377, 223] width 28 height 28
type input "06/13/2026"
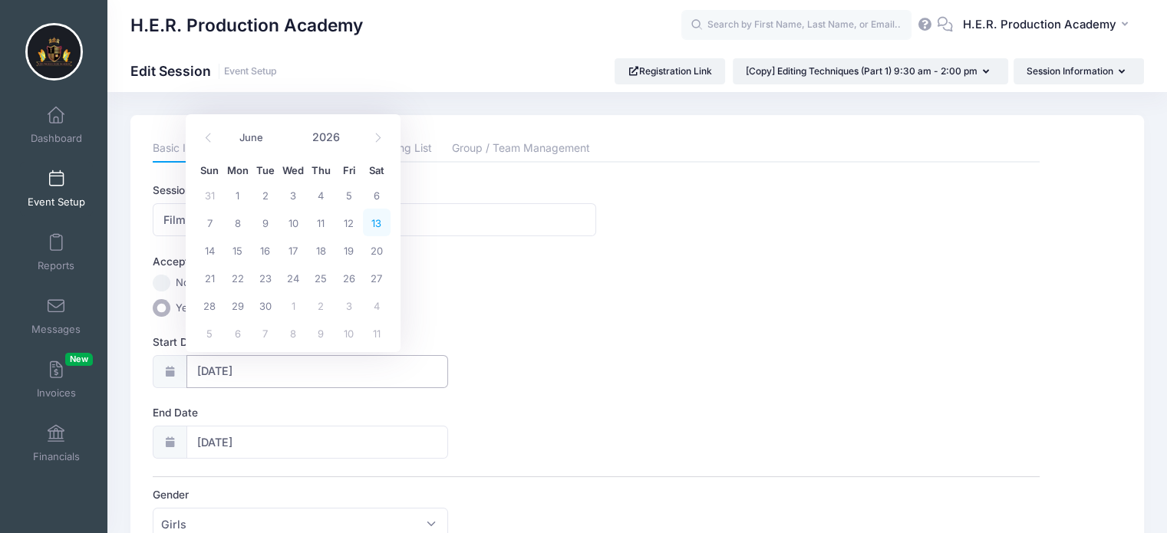
type input "06/14/2026"
select select "5"
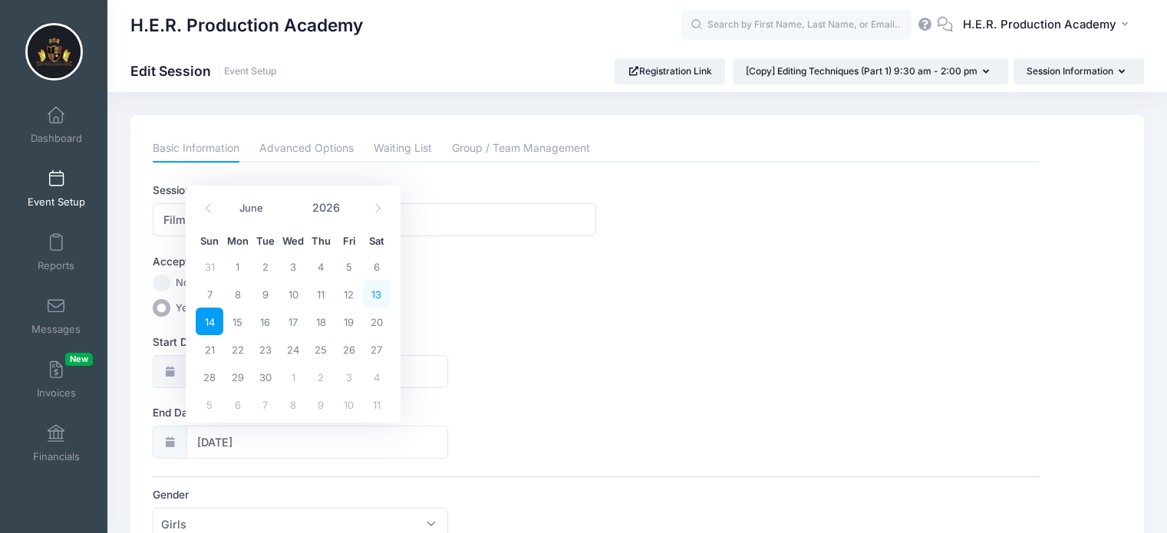
click at [378, 289] on span "13" at bounding box center [377, 294] width 28 height 28
type input "06/13/2026"
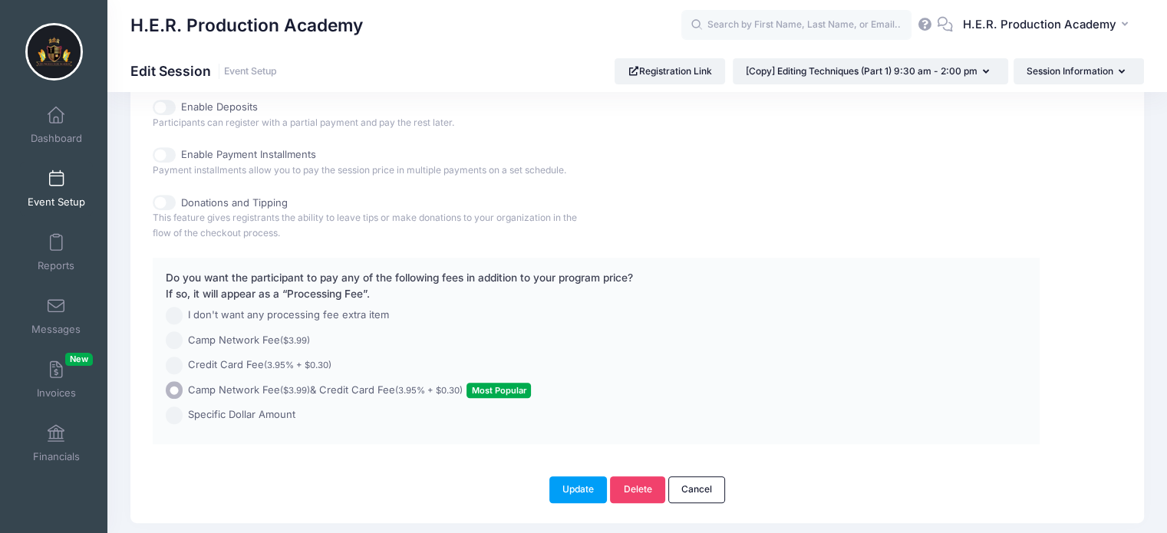
scroll to position [844, 0]
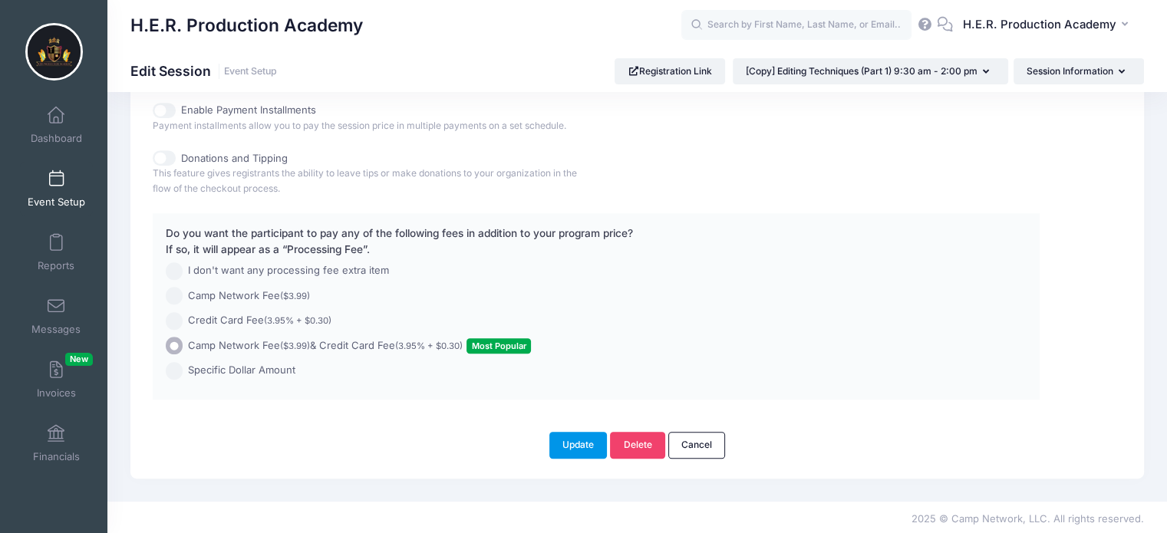
click at [572, 443] on button "Update" at bounding box center [578, 445] width 58 height 26
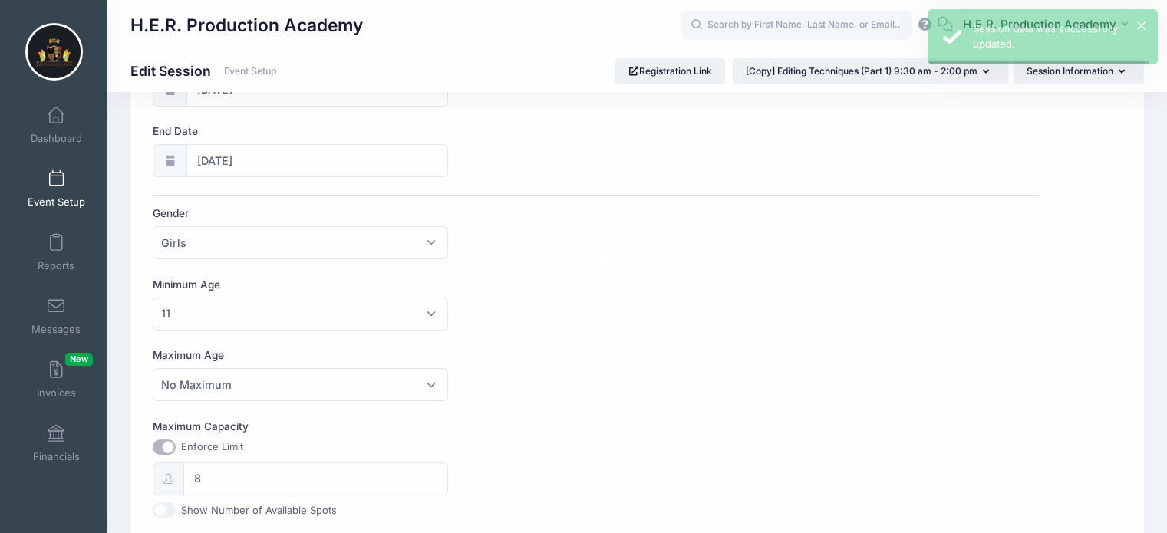
scroll to position [0, 0]
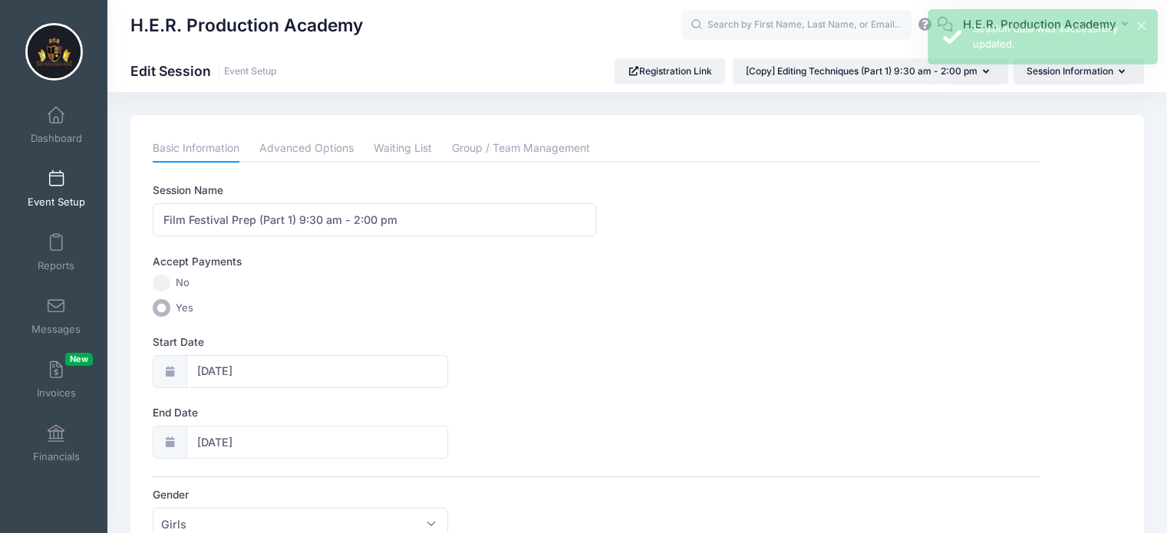
click at [64, 186] on link "Event Setup" at bounding box center [56, 189] width 73 height 54
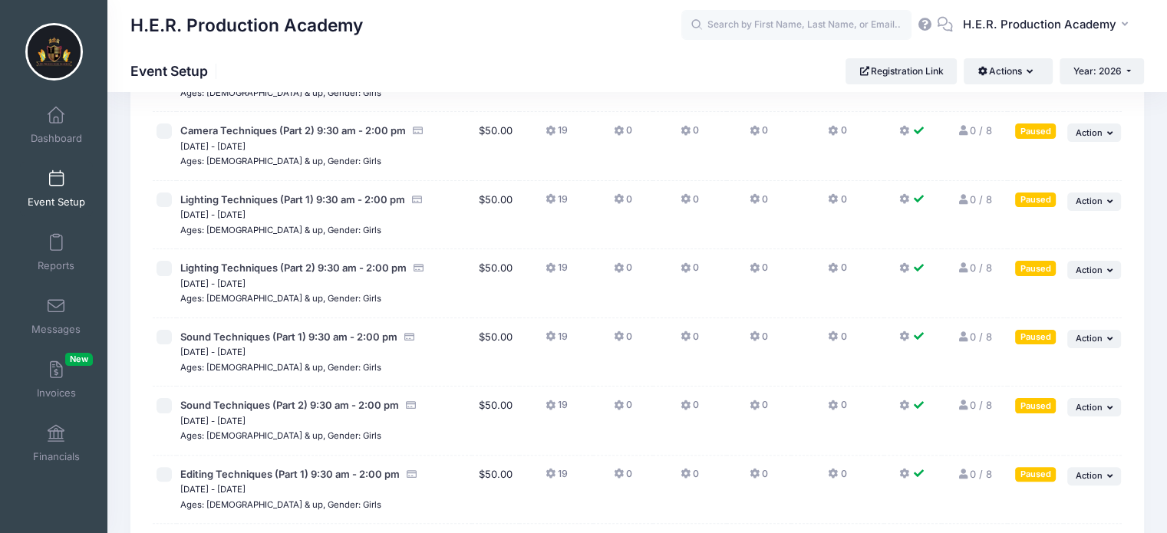
scroll to position [560, 0]
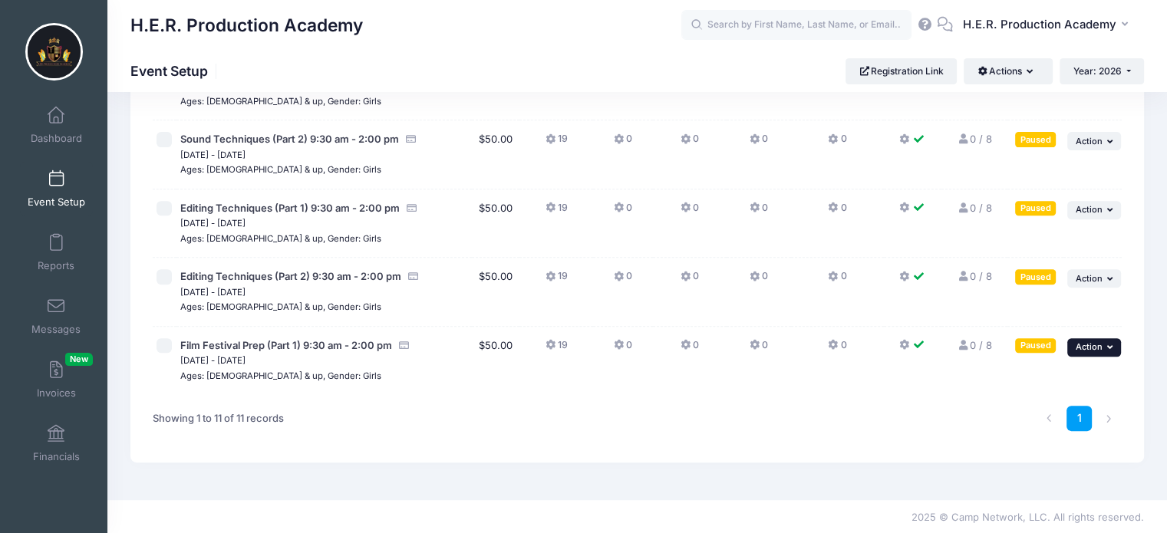
click at [1104, 346] on button "... Action" at bounding box center [1094, 347] width 54 height 18
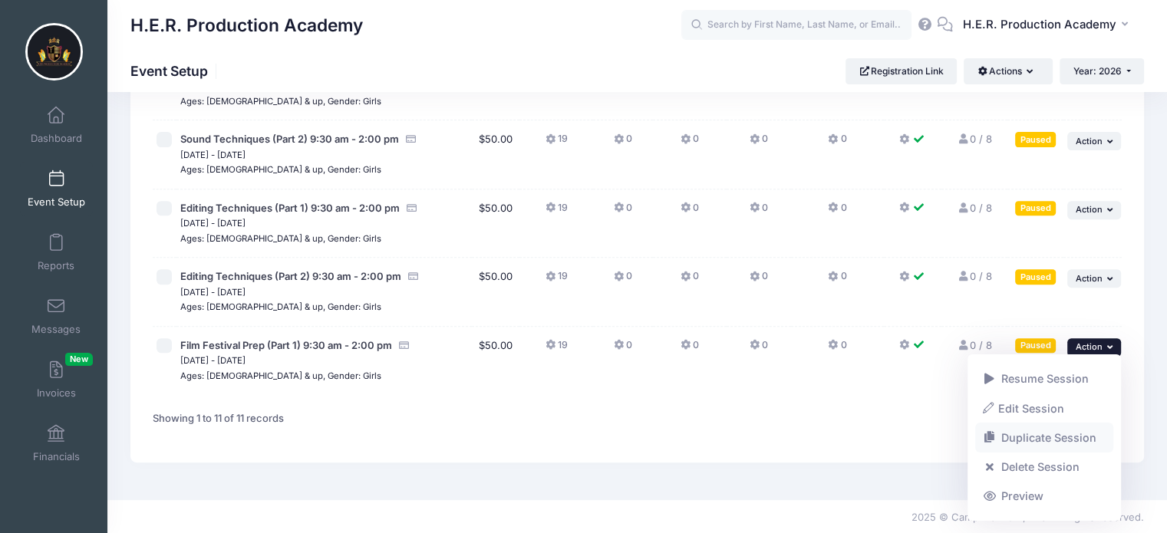
click at [1072, 437] on link "Duplicate Session" at bounding box center [1044, 437] width 139 height 29
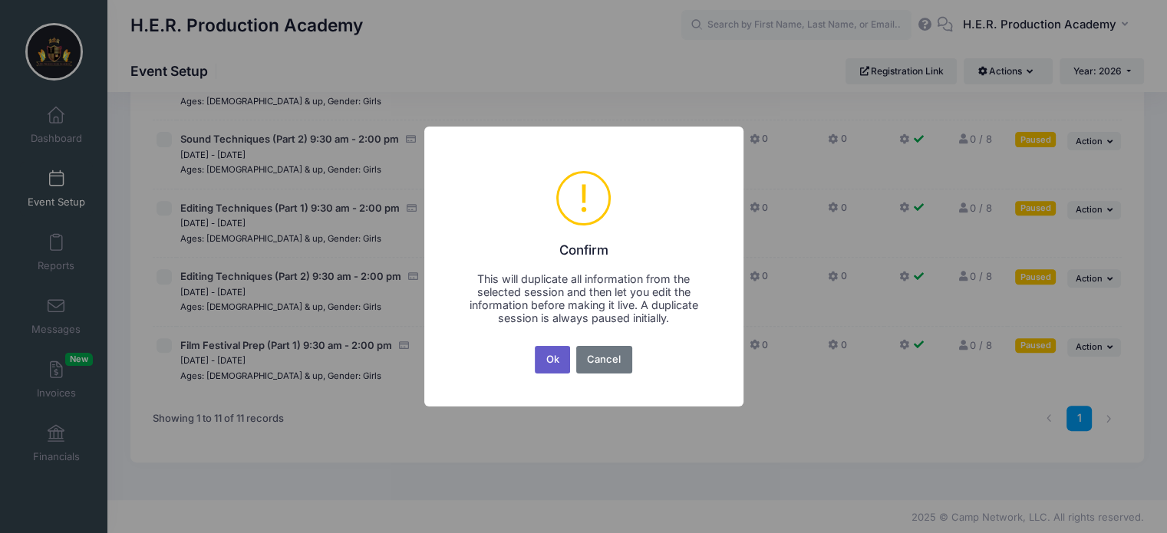
click at [552, 361] on button "Ok" at bounding box center [552, 360] width 35 height 28
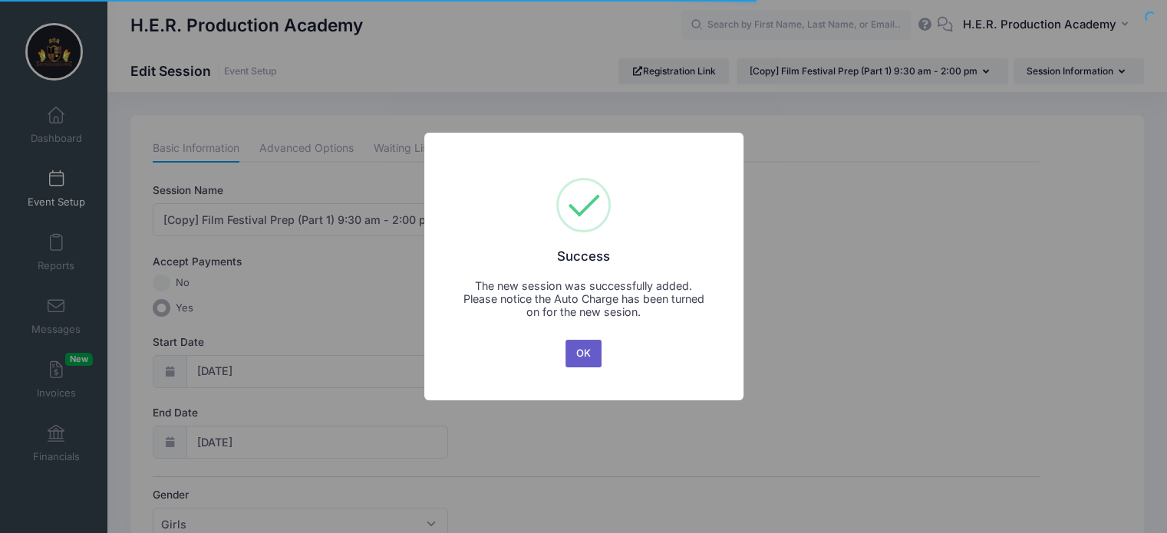
click at [581, 352] on button "OK" at bounding box center [583, 354] width 37 height 28
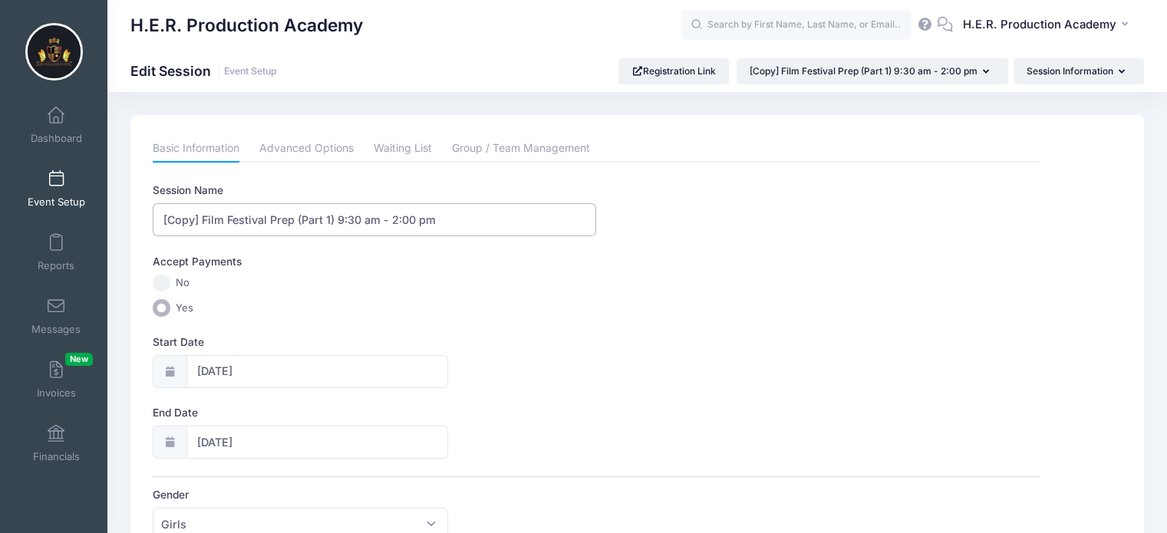
click at [201, 217] on input "[Copy] Film Festival Prep (Part 1) 9:30 am - 2:00 pm" at bounding box center [374, 219] width 443 height 33
click at [291, 219] on input "Film Festival Prep (Part 1) 9:30 am - 2:00 pm" at bounding box center [374, 219] width 443 height 33
type input "Film Festival Prep (Part 2) 9:30 am - 2:00 pm"
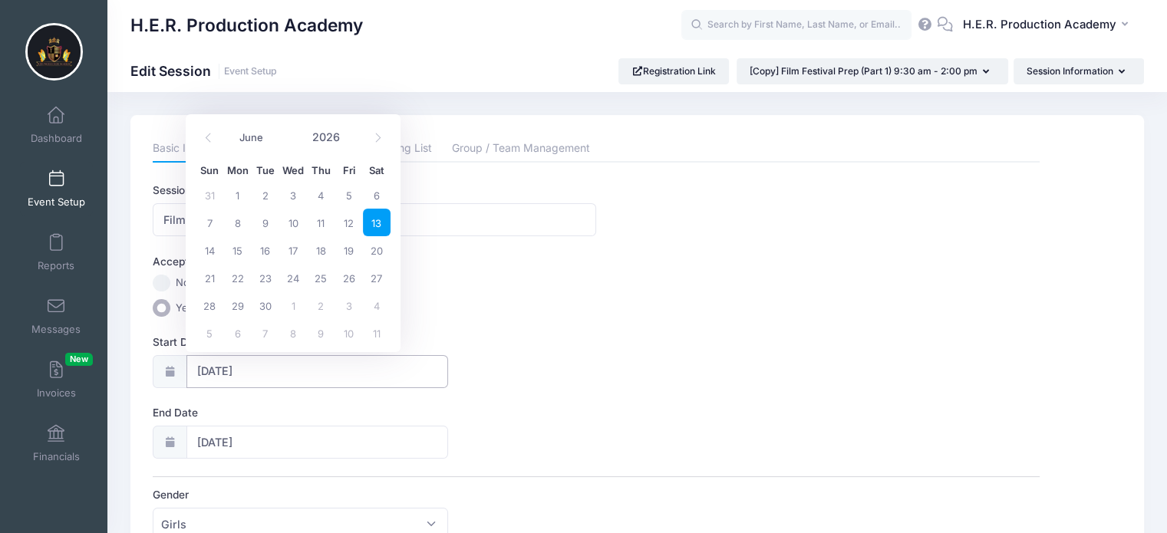
click at [236, 371] on input "06/13/2026" at bounding box center [317, 371] width 262 height 33
click at [381, 277] on span "27" at bounding box center [377, 278] width 28 height 28
type input "06/27/2026"
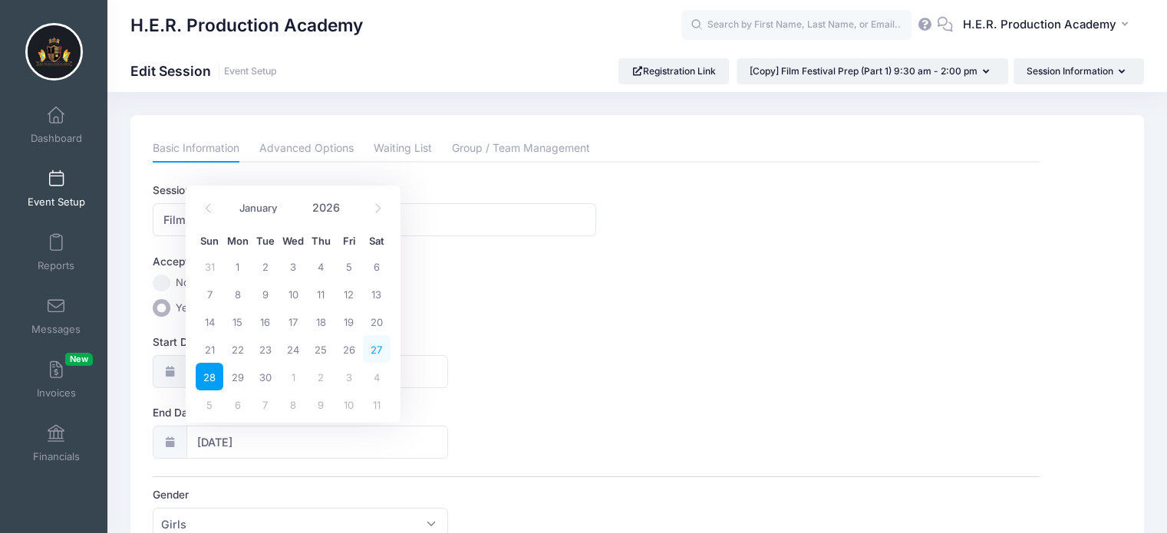
click at [384, 348] on span "27" at bounding box center [377, 349] width 28 height 28
type input "06/27/2026"
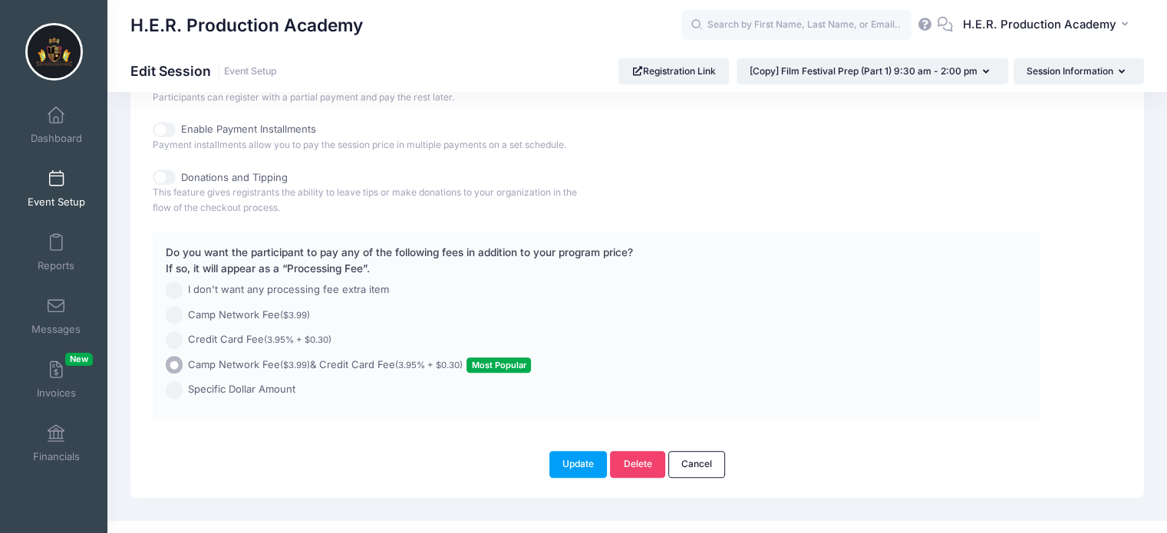
scroll to position [844, 0]
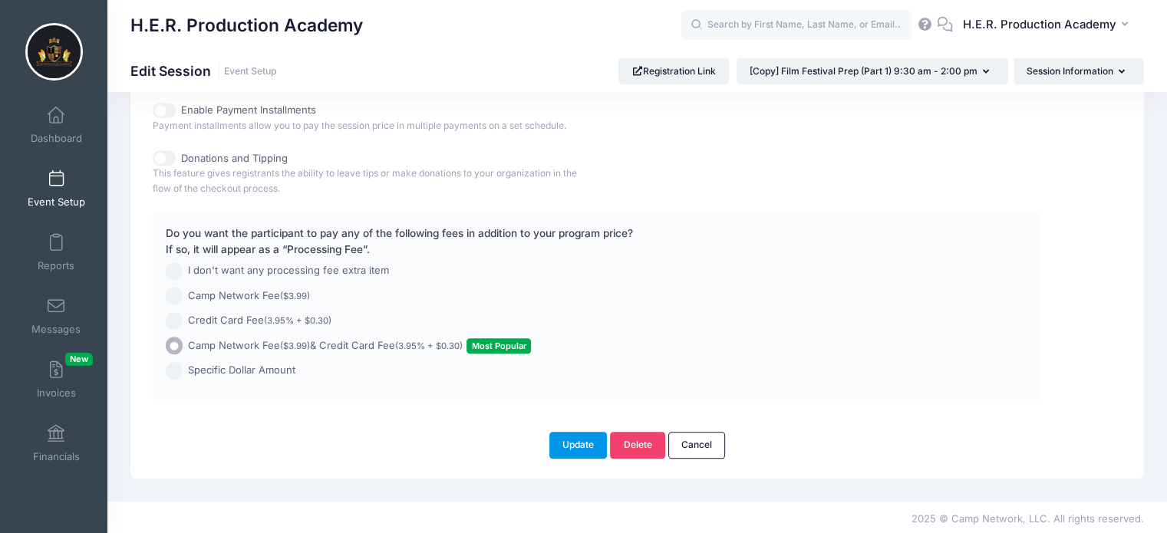
click at [578, 446] on button "Update" at bounding box center [578, 445] width 58 height 26
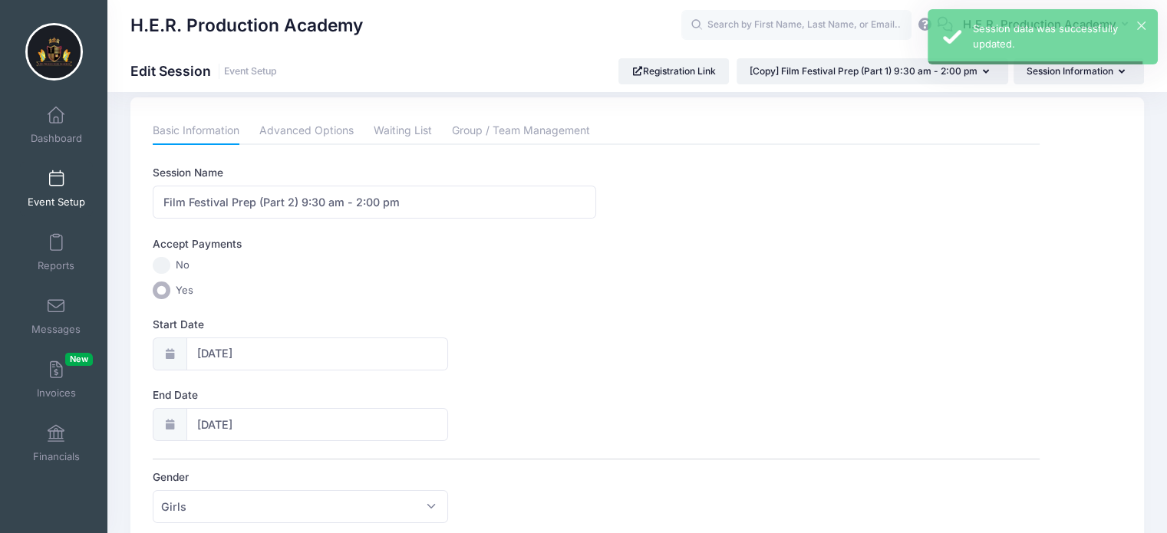
scroll to position [0, 0]
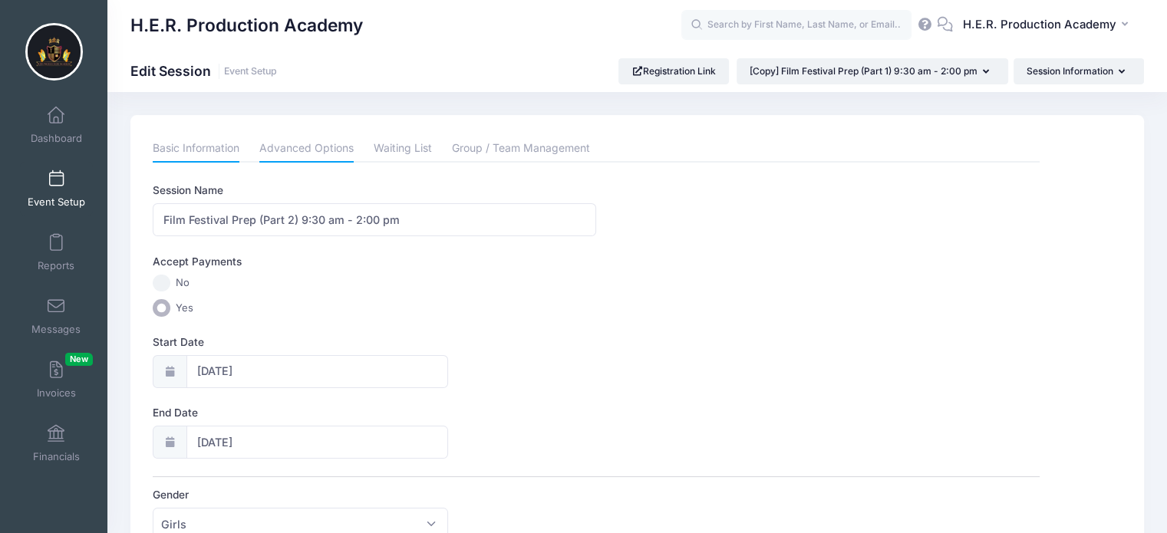
click at [292, 156] on link "Advanced Options" at bounding box center [306, 149] width 94 height 28
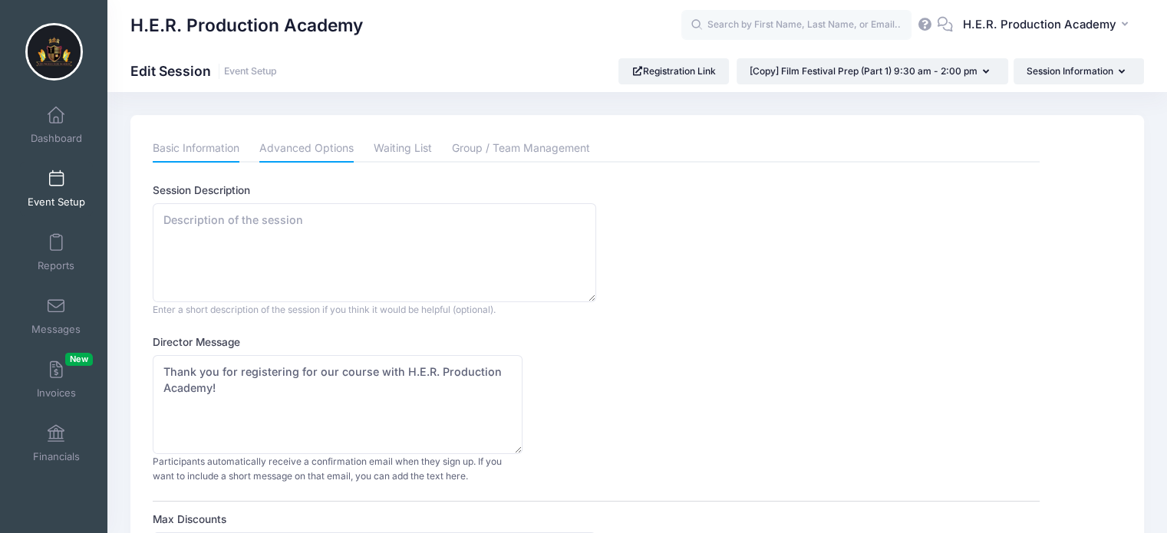
click at [173, 153] on link "Basic Information" at bounding box center [196, 149] width 87 height 28
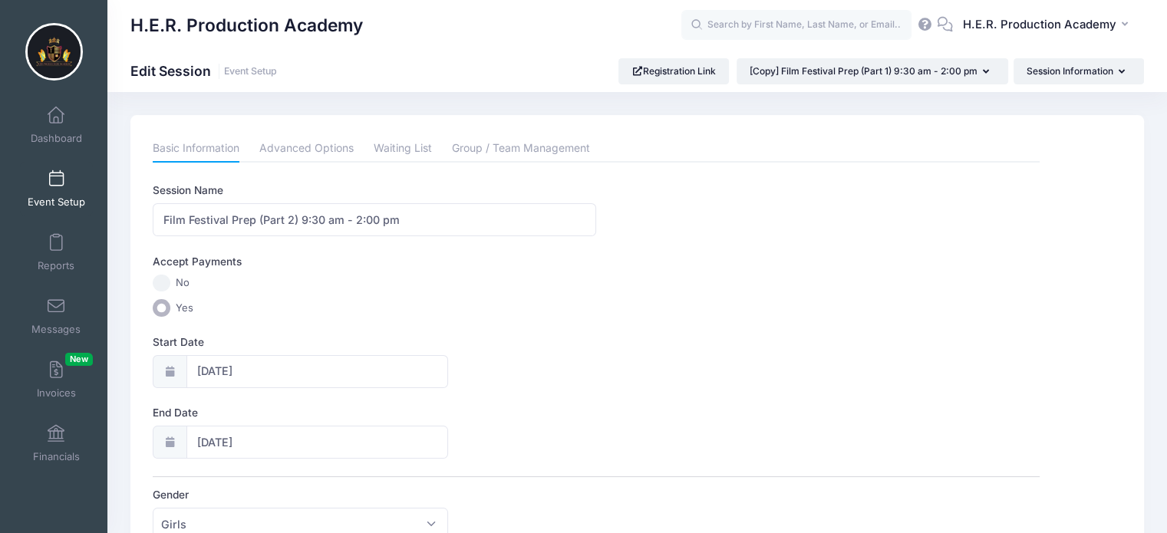
click at [54, 205] on span "Event Setup" at bounding box center [57, 202] width 58 height 13
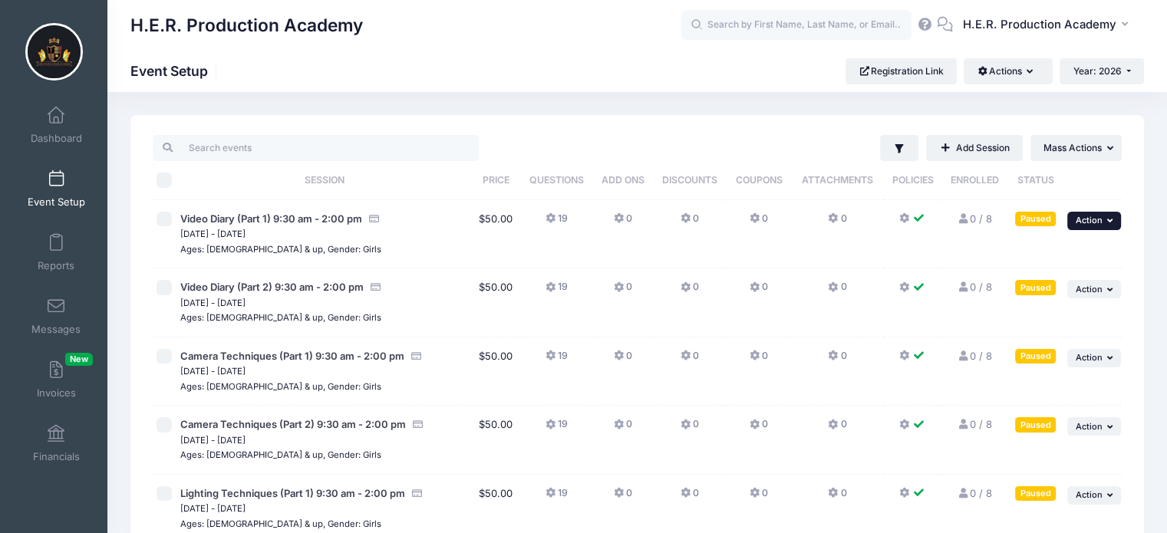
click at [1108, 222] on icon "button" at bounding box center [1111, 220] width 9 height 8
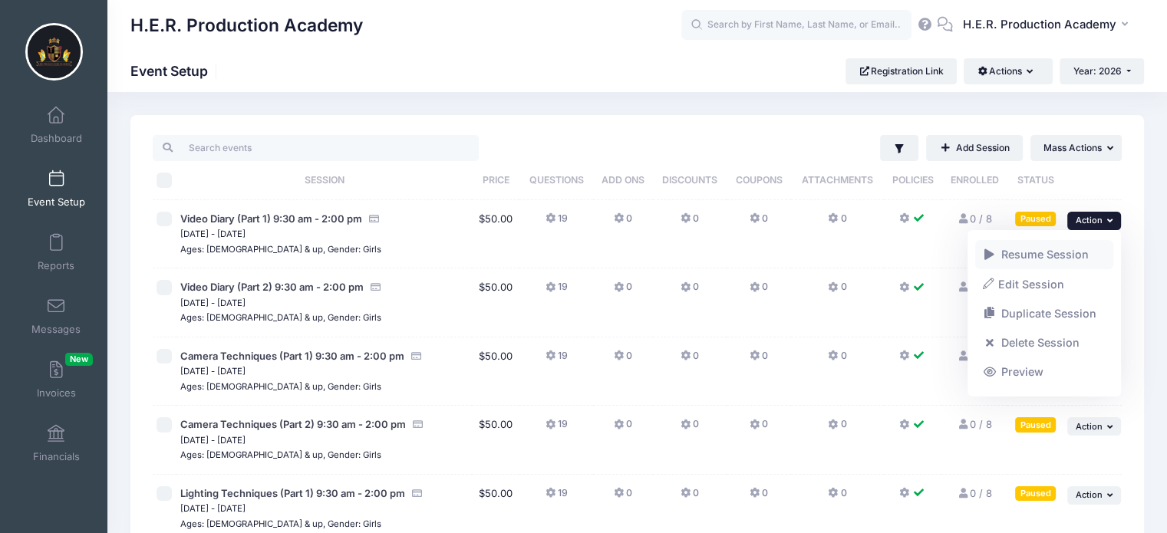
click at [1066, 254] on link "Resume Session" at bounding box center [1044, 254] width 139 height 29
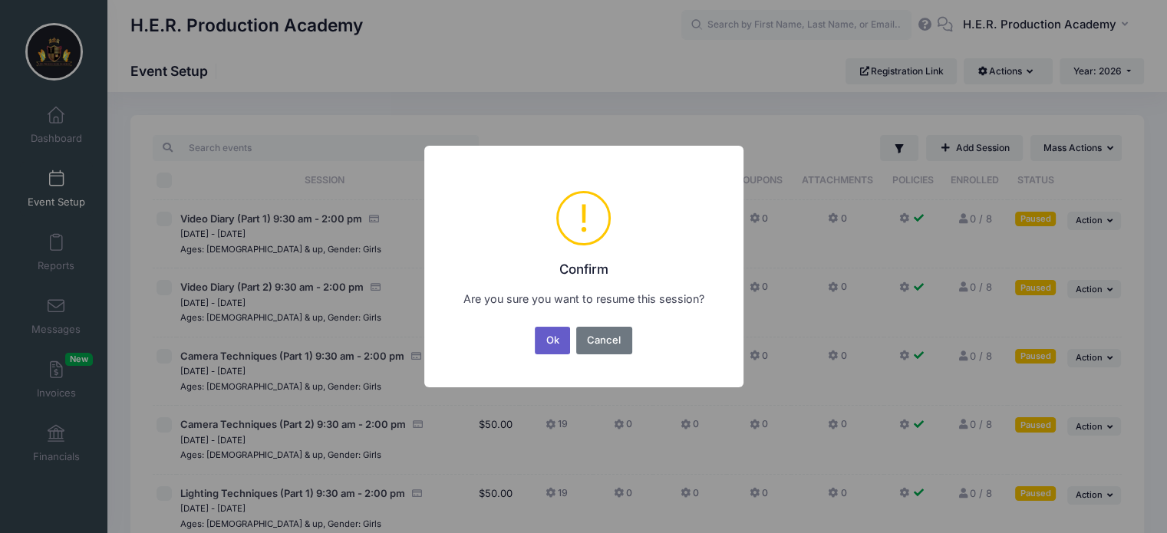
click at [552, 334] on button "Ok" at bounding box center [552, 341] width 35 height 28
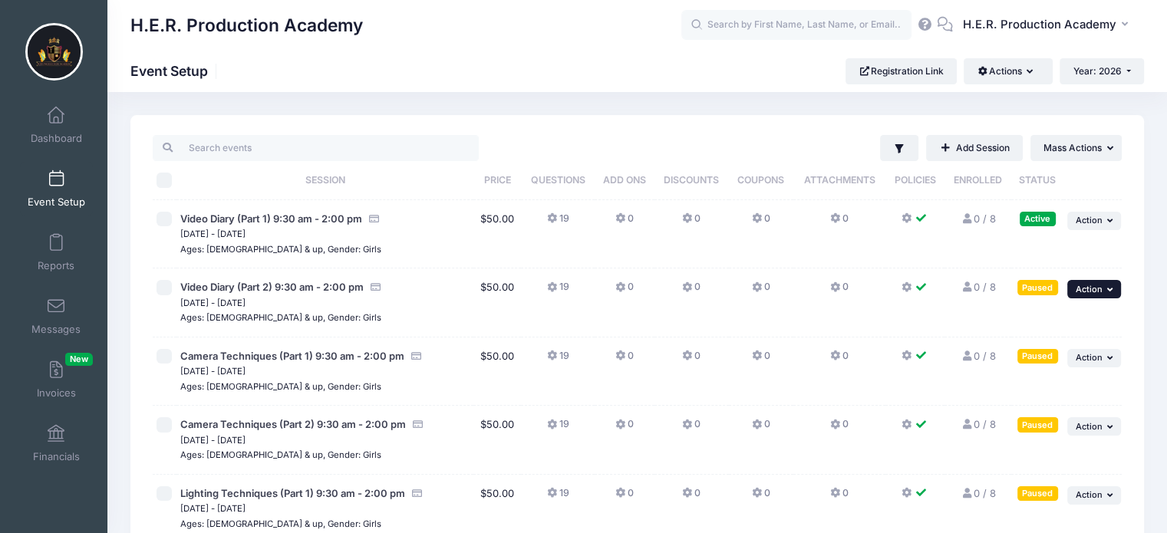
click at [1095, 285] on span "Action" at bounding box center [1089, 289] width 27 height 11
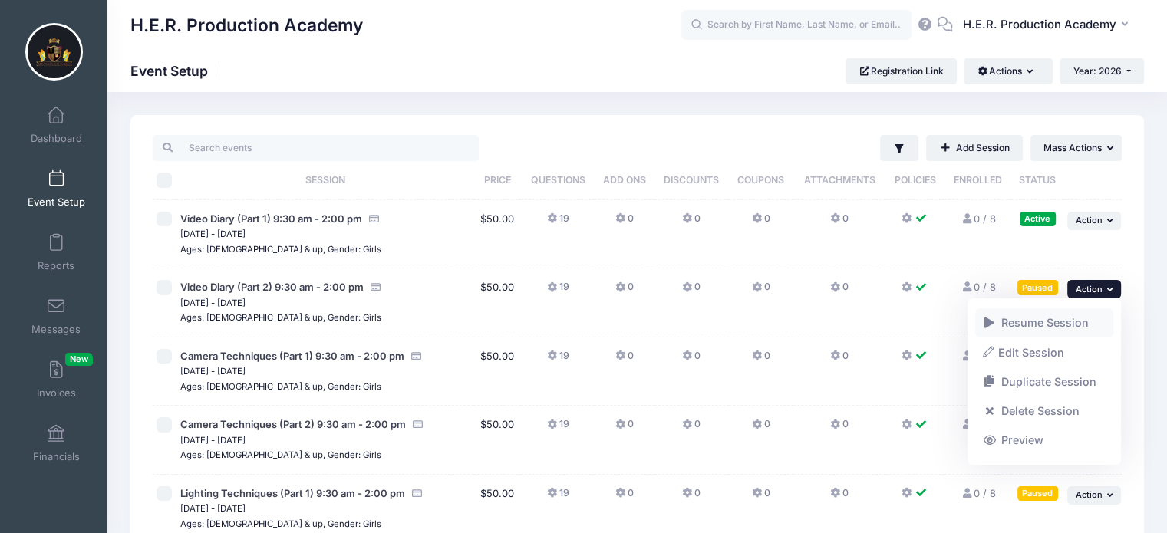
click at [1053, 325] on link "Resume Session" at bounding box center [1044, 322] width 139 height 29
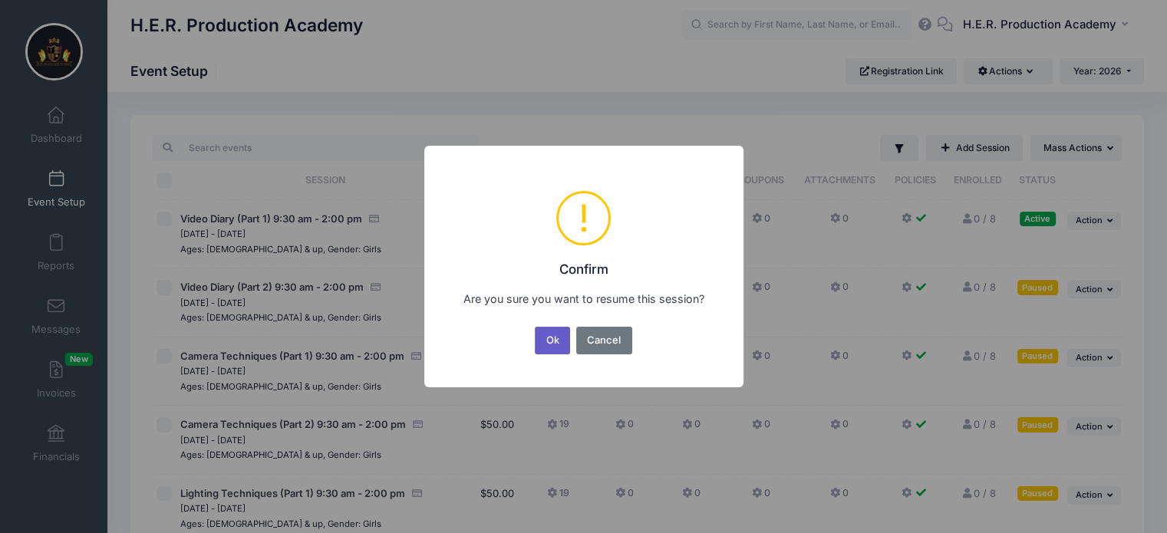
click at [555, 336] on button "Ok" at bounding box center [552, 341] width 35 height 28
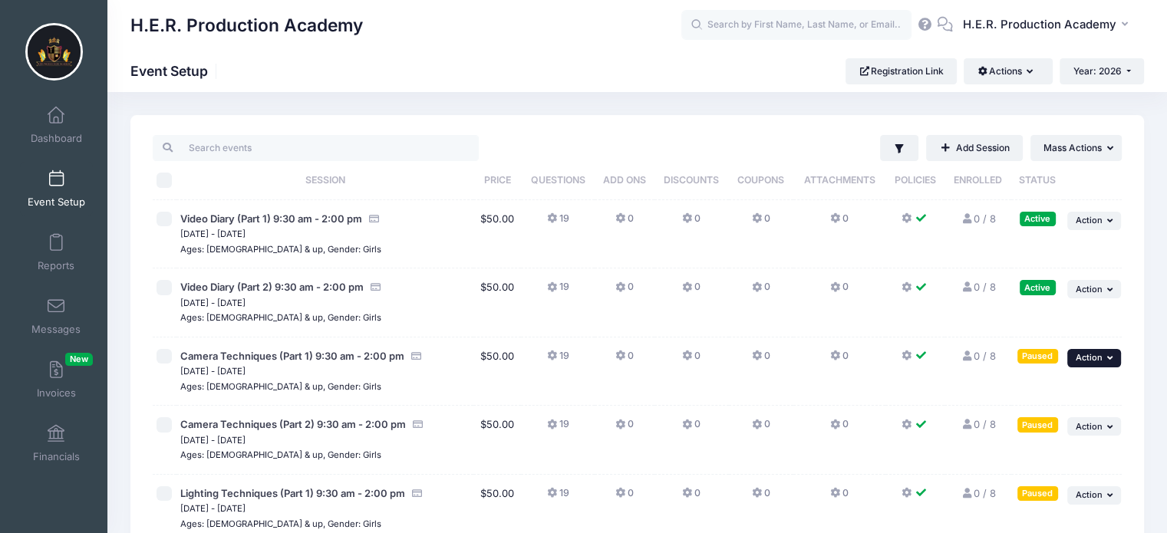
click at [1098, 364] on button "... Action" at bounding box center [1094, 358] width 54 height 18
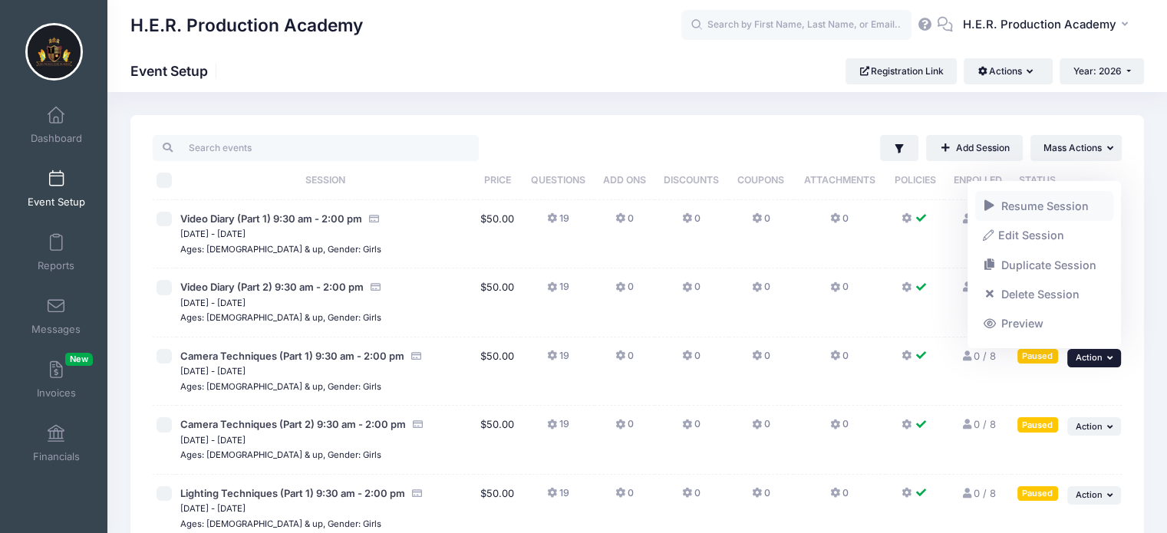
click at [1071, 204] on link "Resume Session" at bounding box center [1044, 205] width 139 height 29
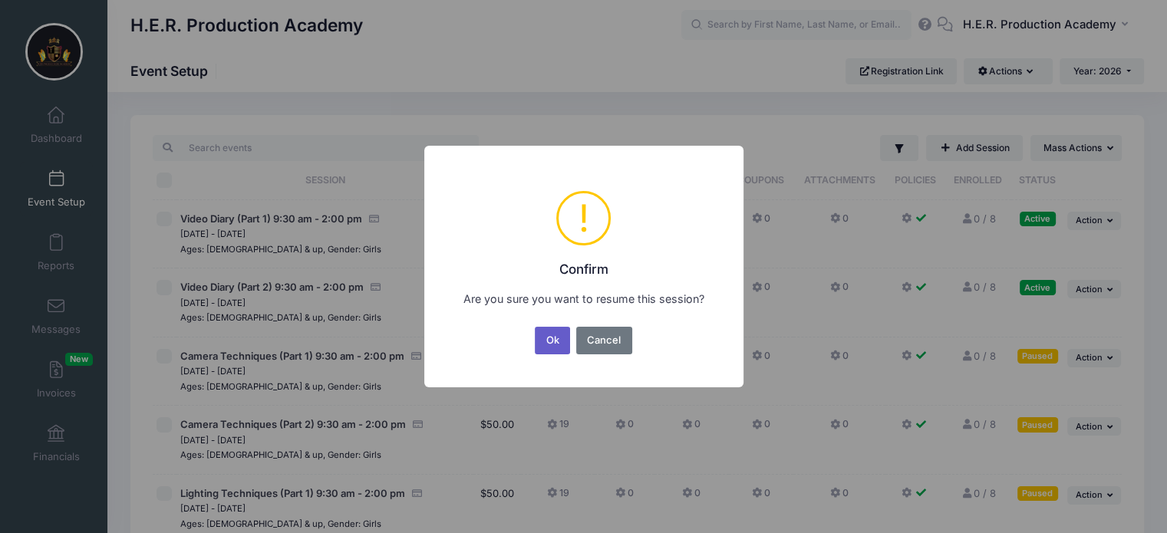
click at [555, 341] on button "Ok" at bounding box center [552, 341] width 35 height 28
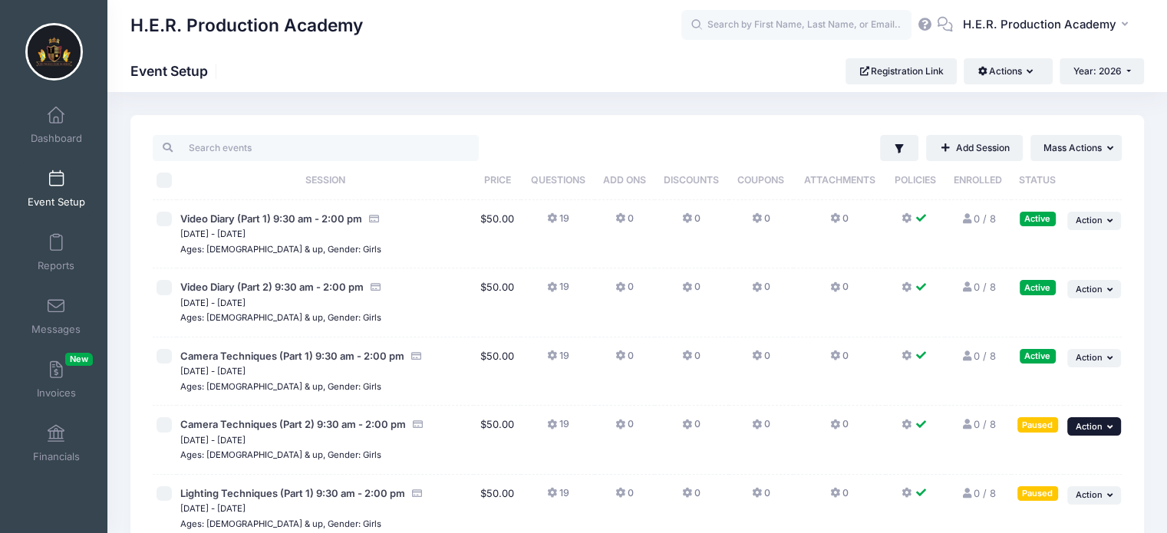
click at [1099, 427] on span "Action" at bounding box center [1089, 426] width 27 height 11
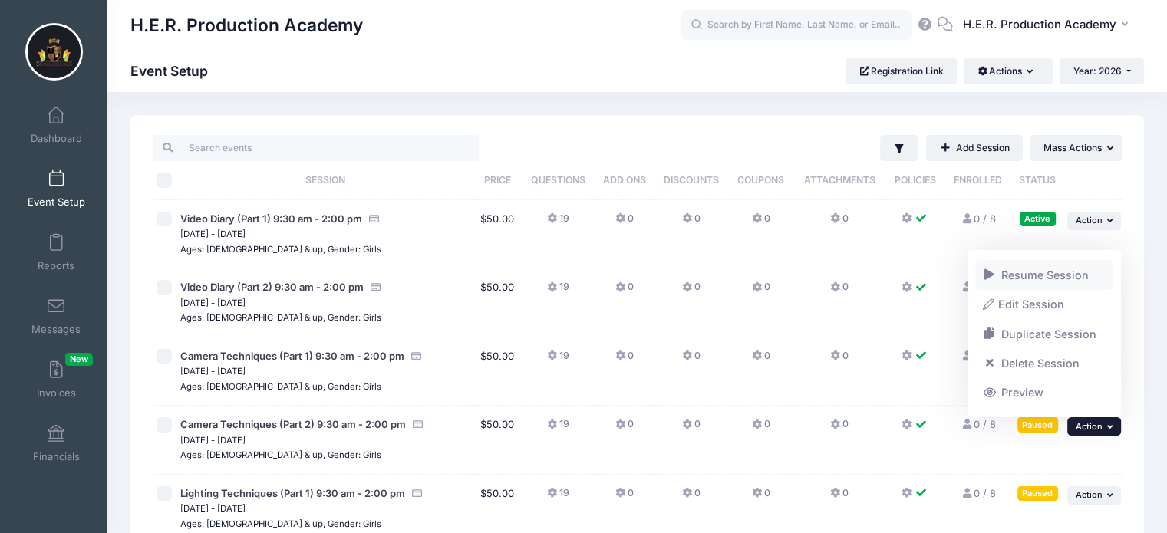
click at [1057, 275] on link "Resume Session" at bounding box center [1044, 274] width 139 height 29
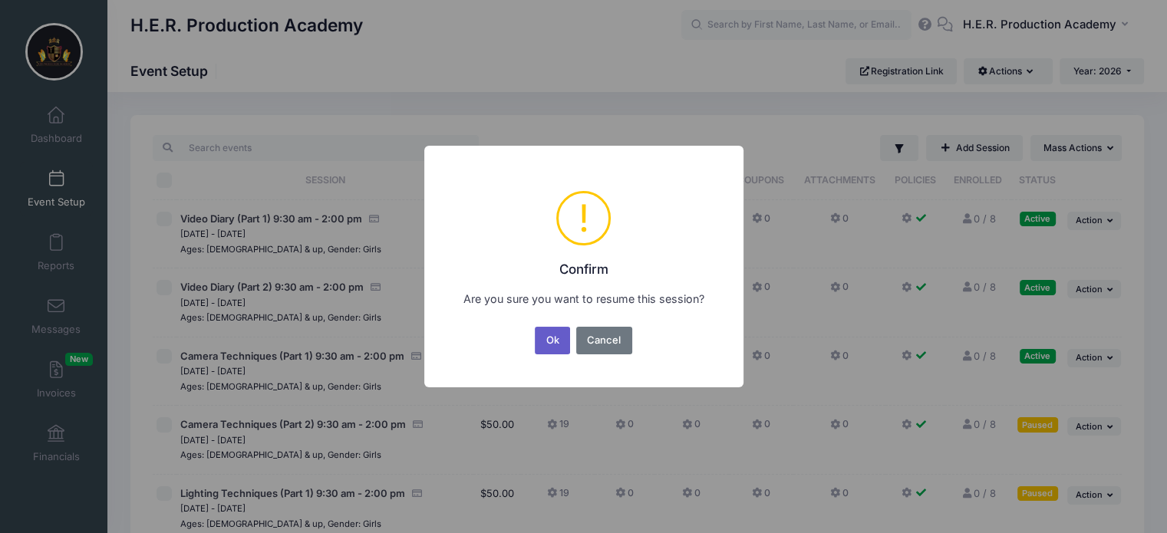
click at [550, 346] on button "Ok" at bounding box center [552, 341] width 35 height 28
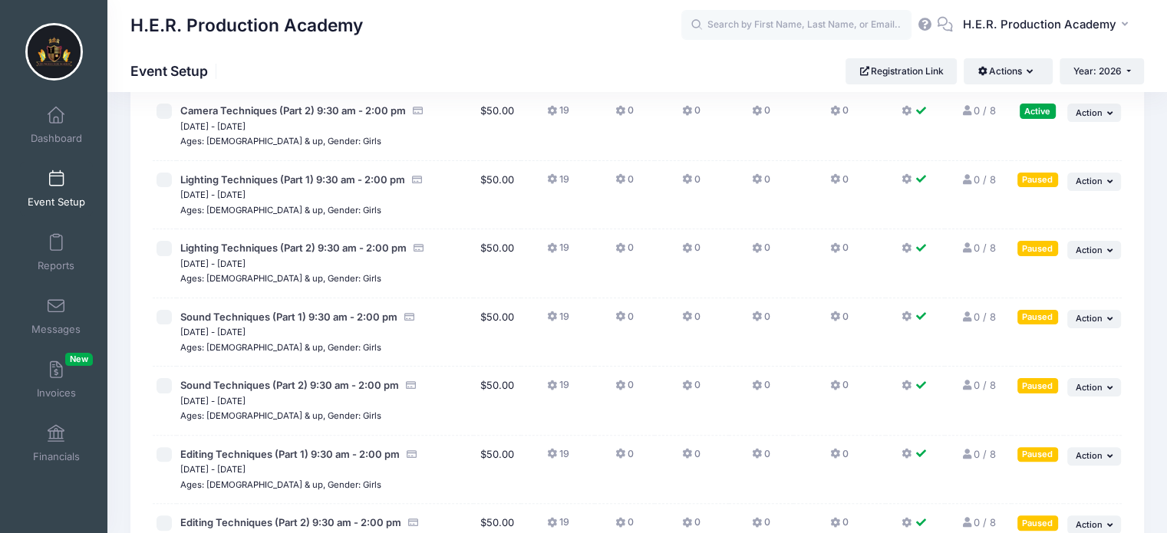
scroll to position [315, 0]
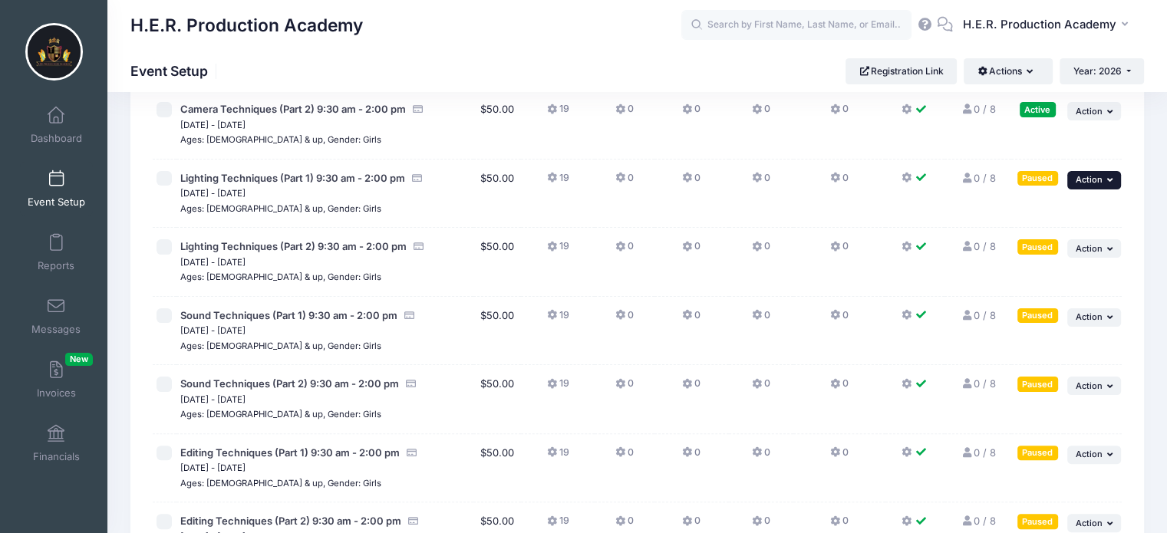
click at [1105, 174] on button "... Action" at bounding box center [1094, 180] width 54 height 18
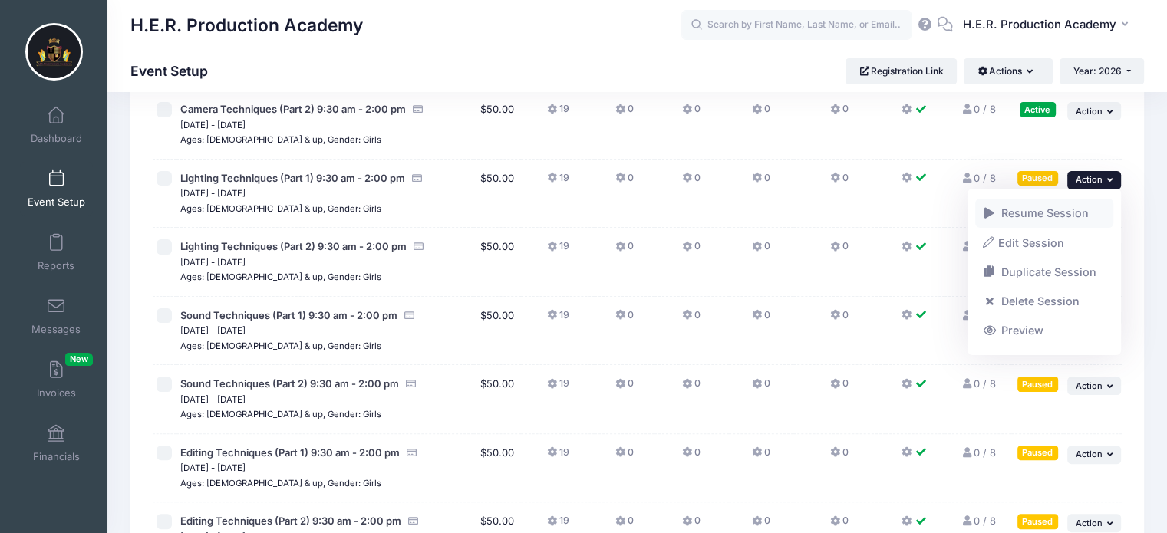
click at [1059, 207] on link "Resume Session" at bounding box center [1044, 213] width 139 height 29
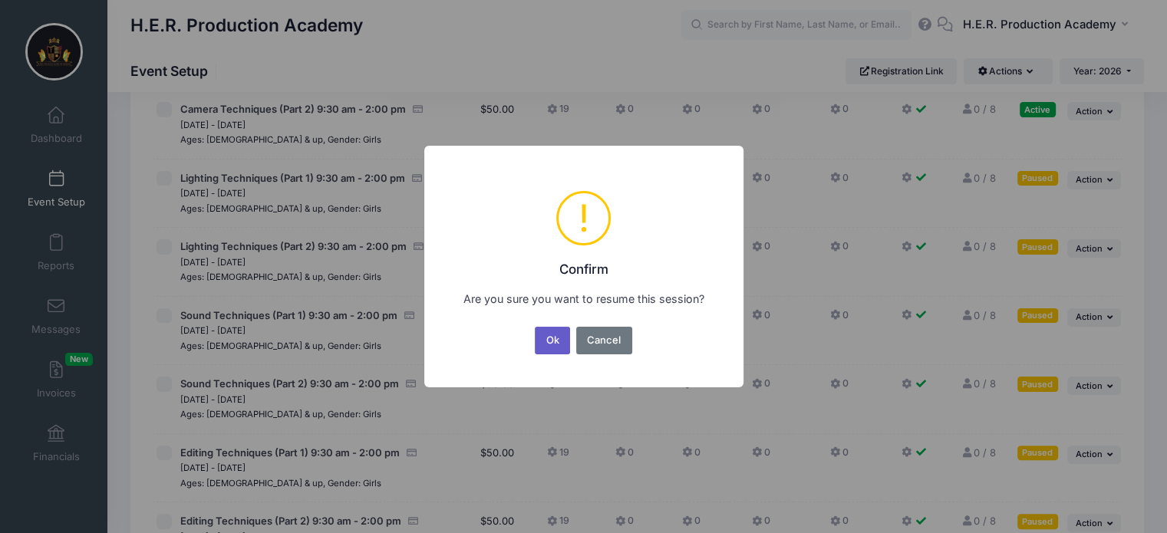
click at [556, 341] on button "Ok" at bounding box center [552, 341] width 35 height 28
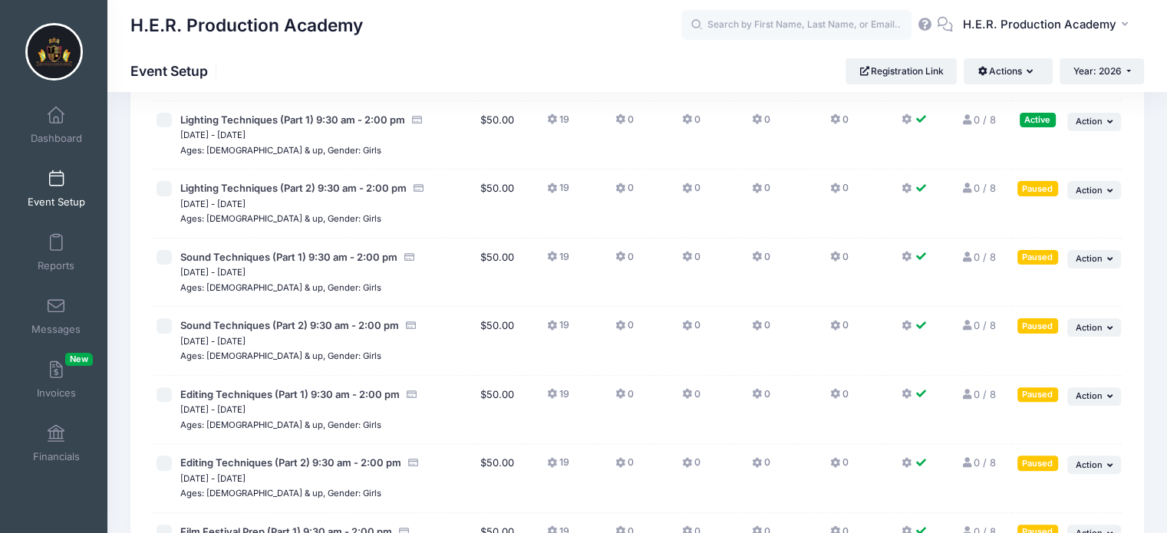
scroll to position [377, 0]
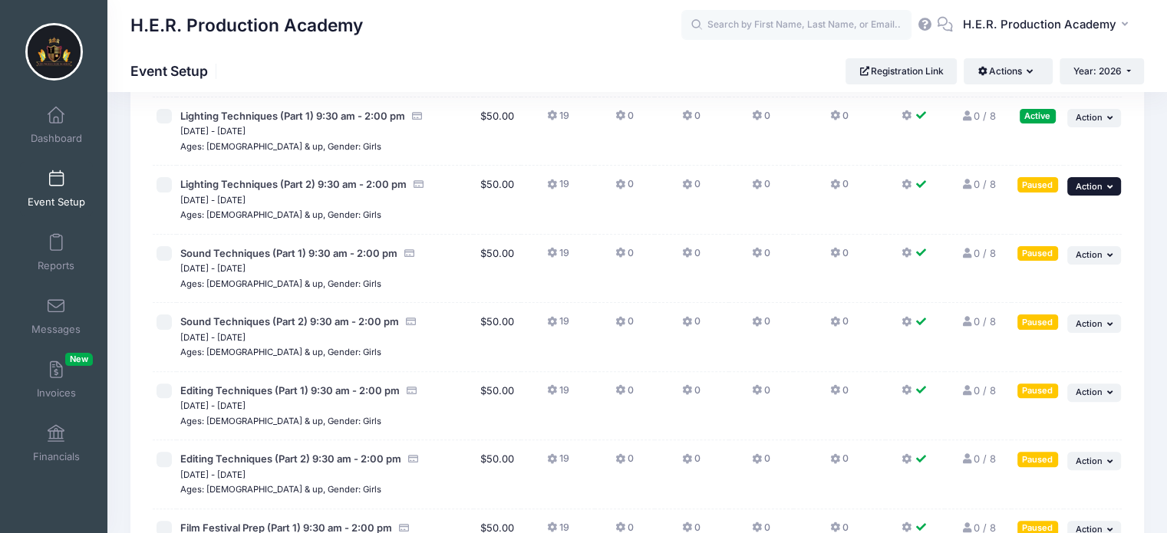
click at [1097, 184] on span "Action" at bounding box center [1089, 186] width 27 height 11
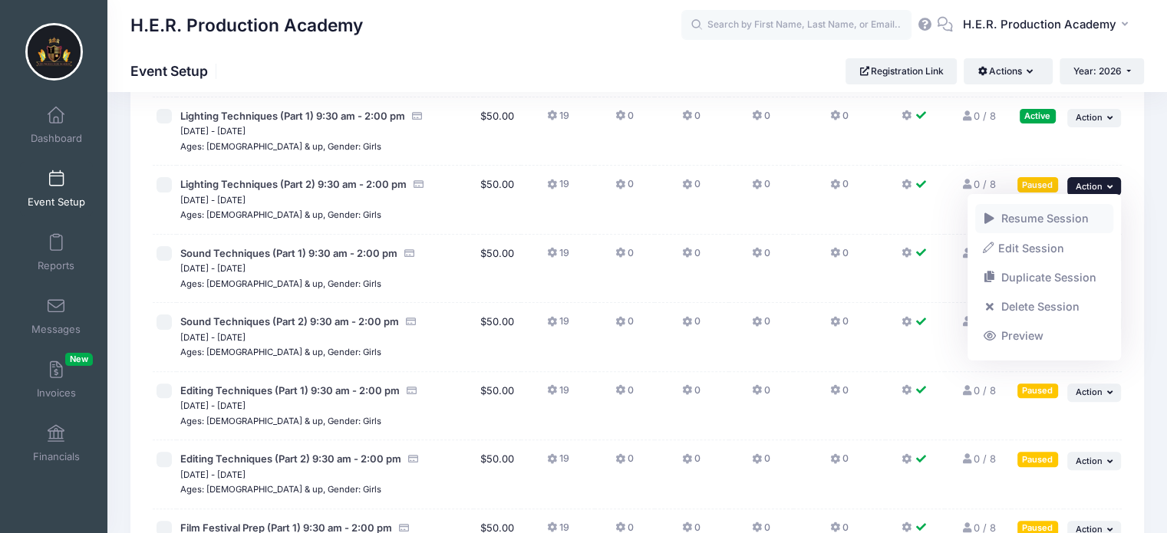
click at [1077, 219] on link "Resume Session" at bounding box center [1044, 218] width 139 height 29
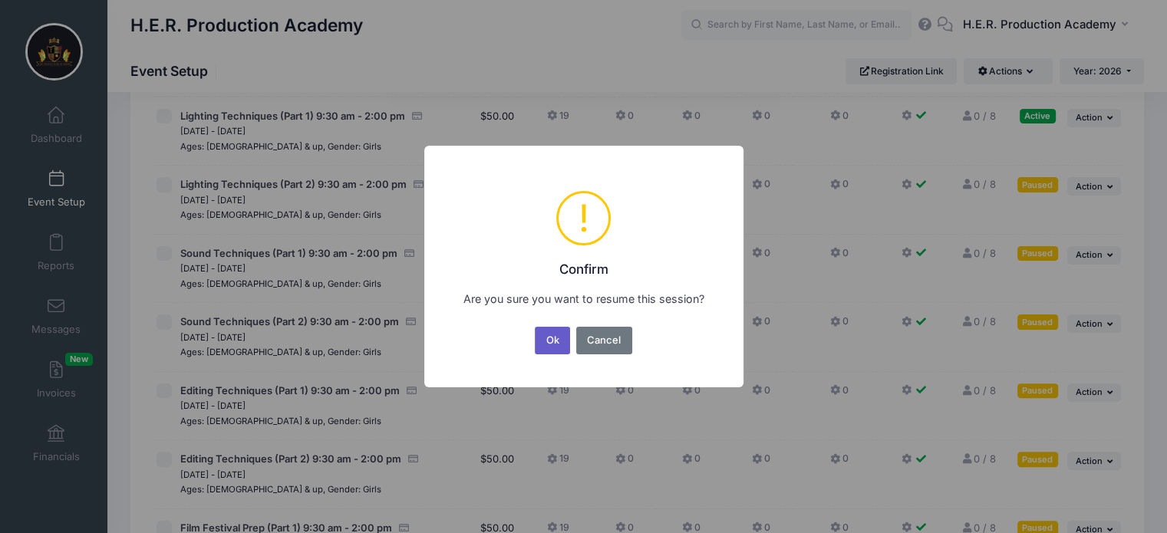
click at [555, 340] on button "Ok" at bounding box center [552, 341] width 35 height 28
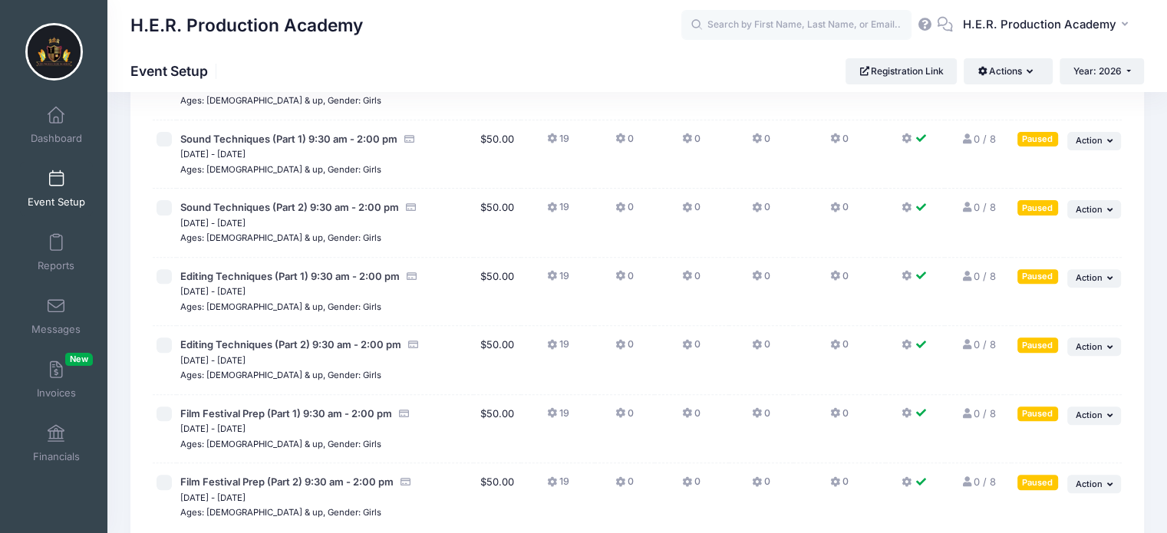
scroll to position [493, 0]
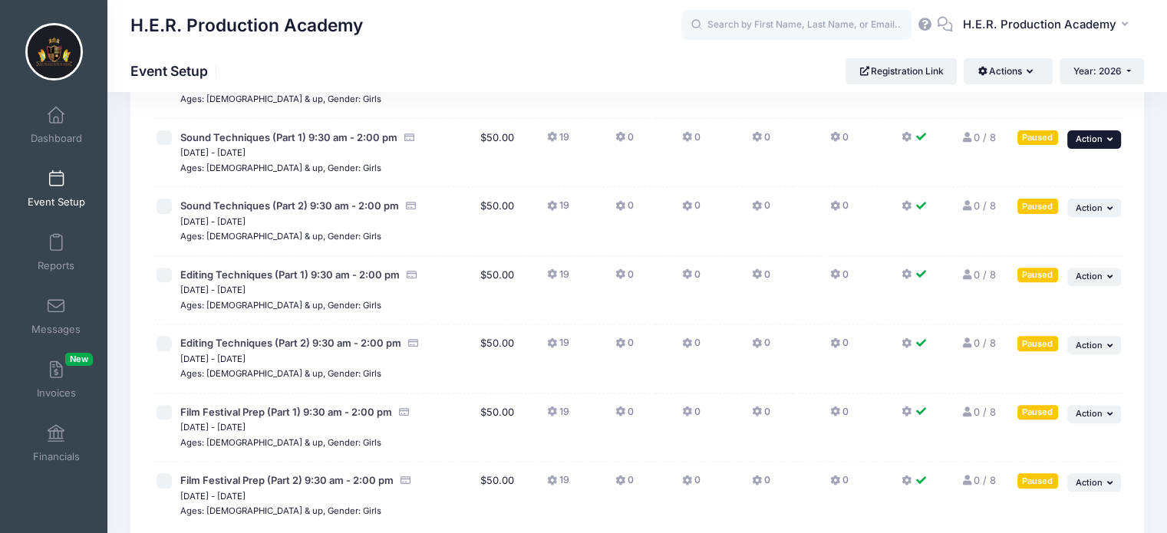
click at [1102, 140] on button "... Action" at bounding box center [1094, 139] width 54 height 18
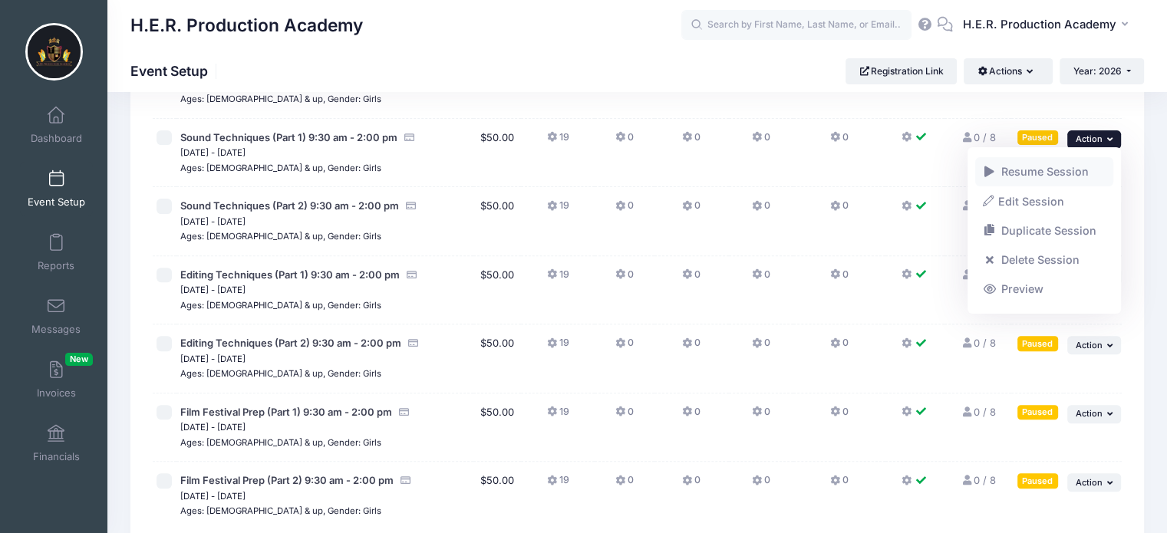
click at [1065, 171] on link "Resume Session" at bounding box center [1044, 171] width 139 height 29
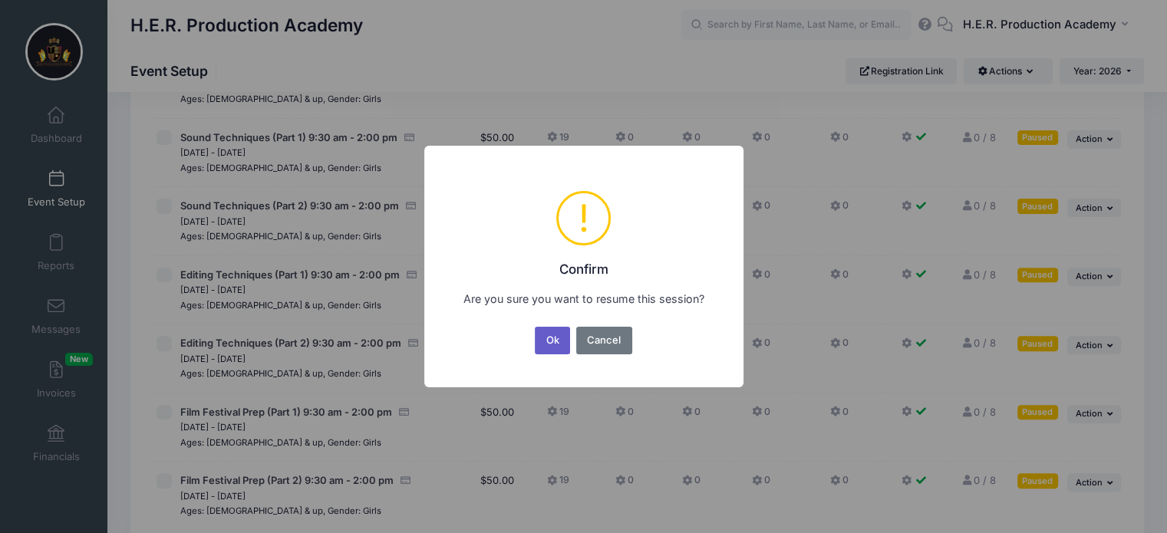
click at [541, 338] on button "Ok" at bounding box center [552, 341] width 35 height 28
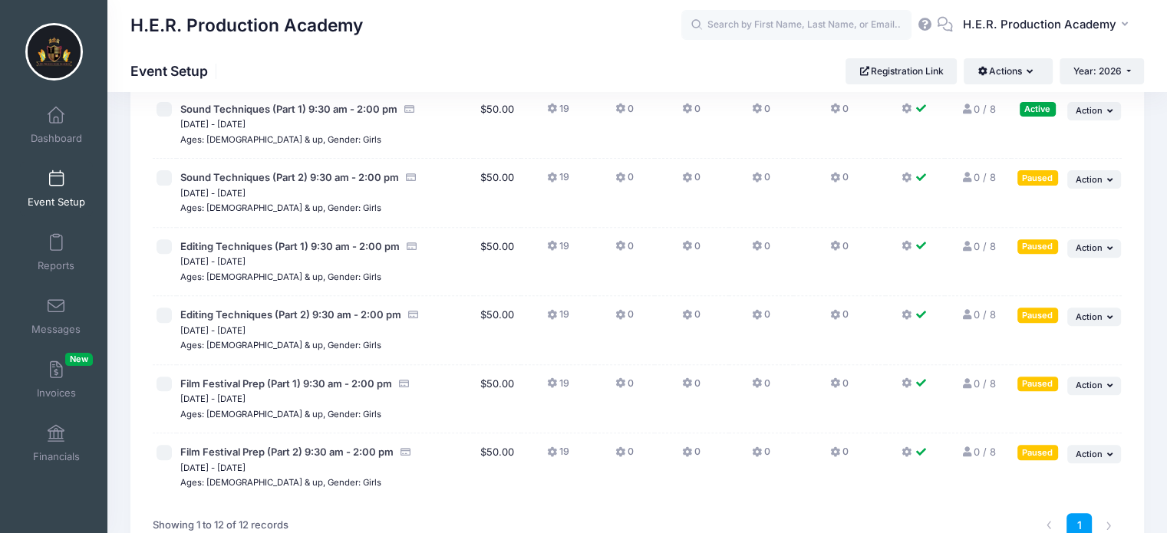
scroll to position [523, 0]
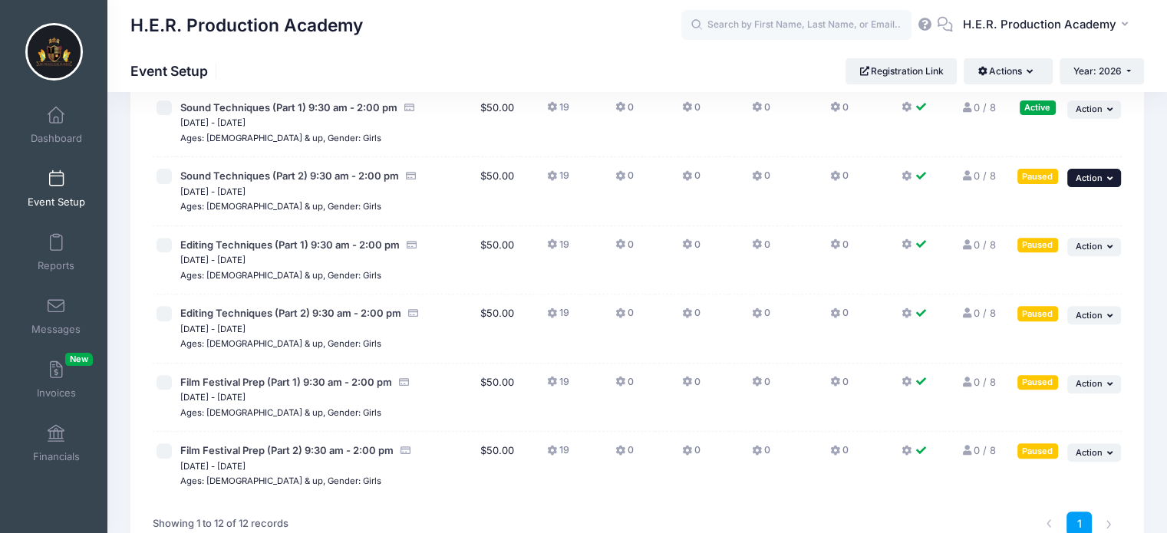
click at [1098, 174] on span "Action" at bounding box center [1089, 178] width 27 height 11
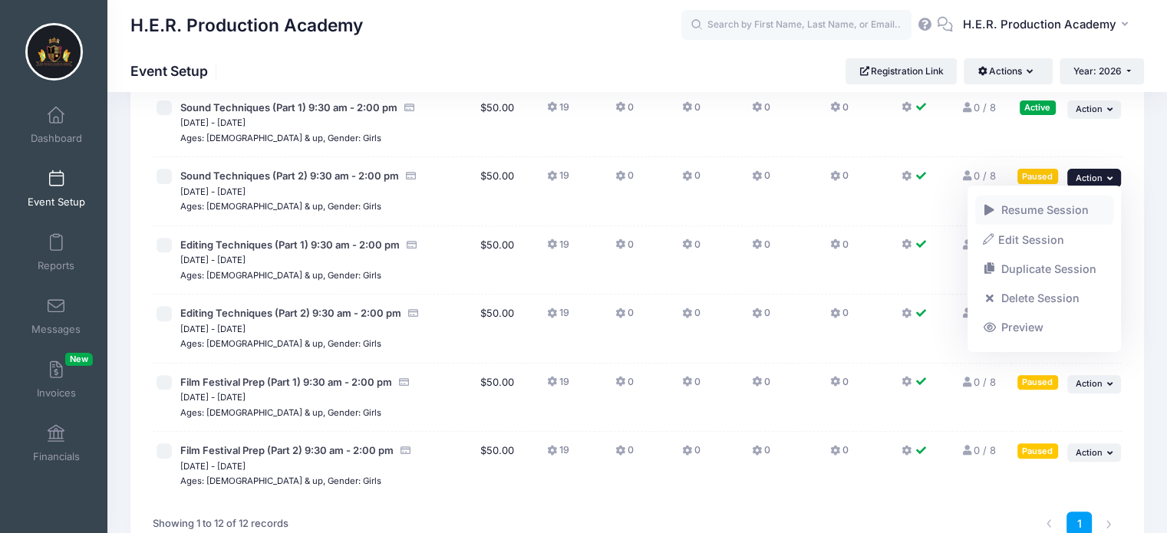
click at [1069, 206] on link "Resume Session" at bounding box center [1044, 210] width 139 height 29
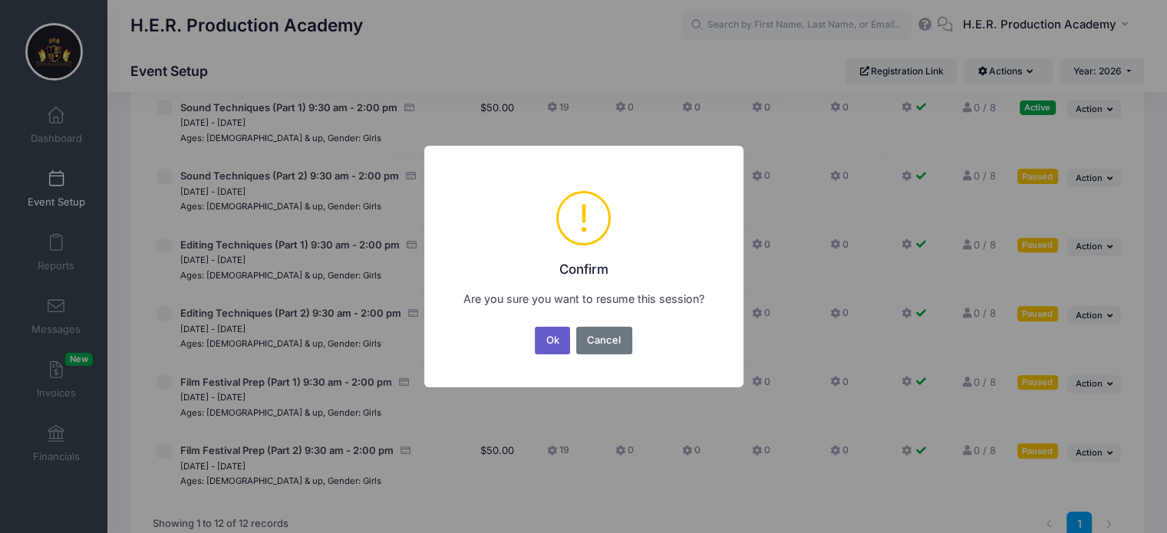
click at [555, 340] on button "Ok" at bounding box center [552, 341] width 35 height 28
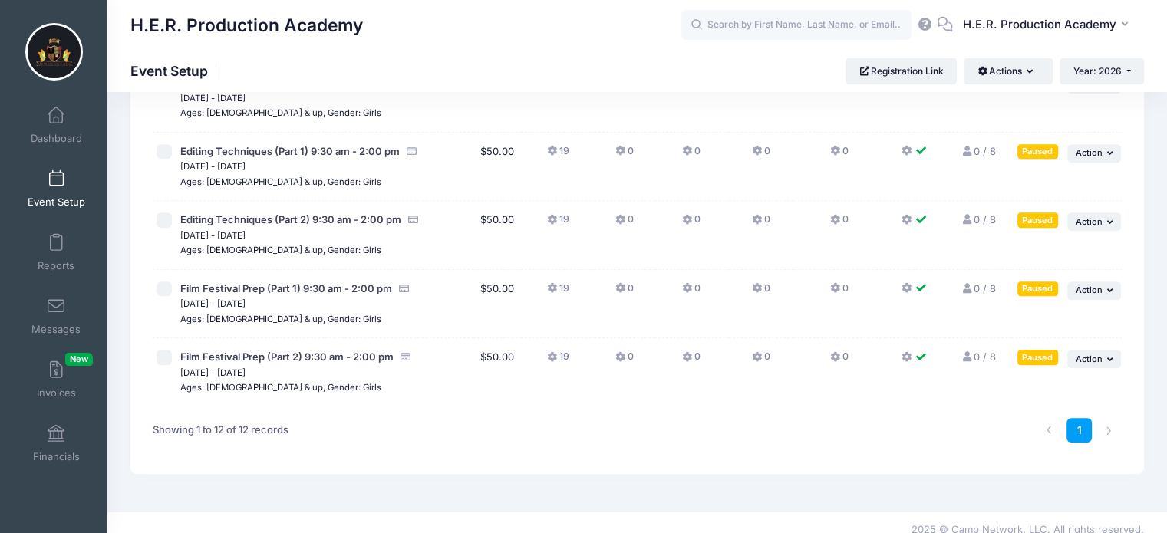
scroll to position [619, 0]
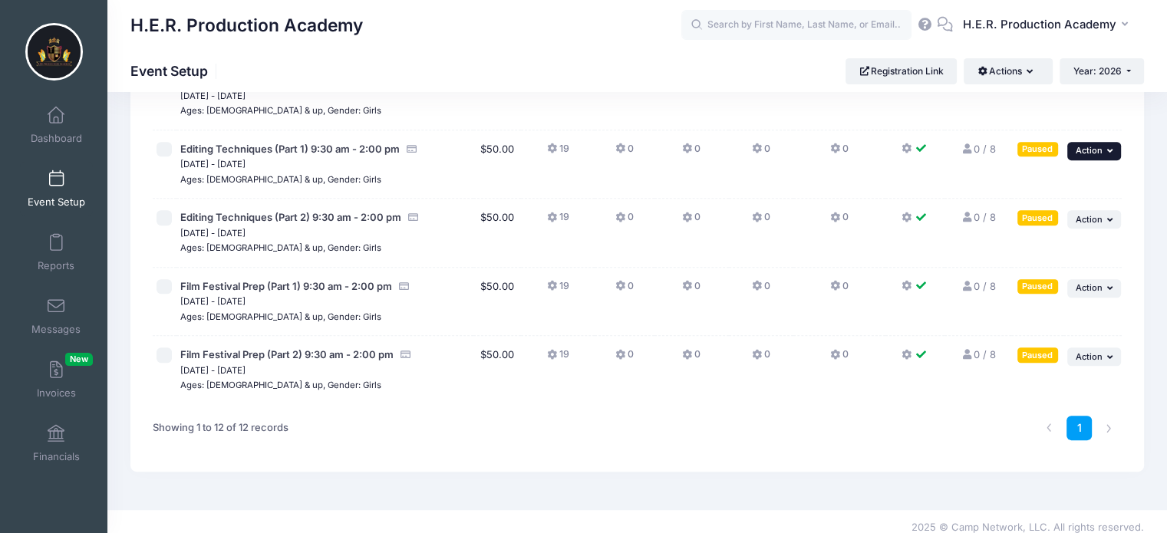
click at [1095, 158] on button "... Action" at bounding box center [1094, 151] width 54 height 18
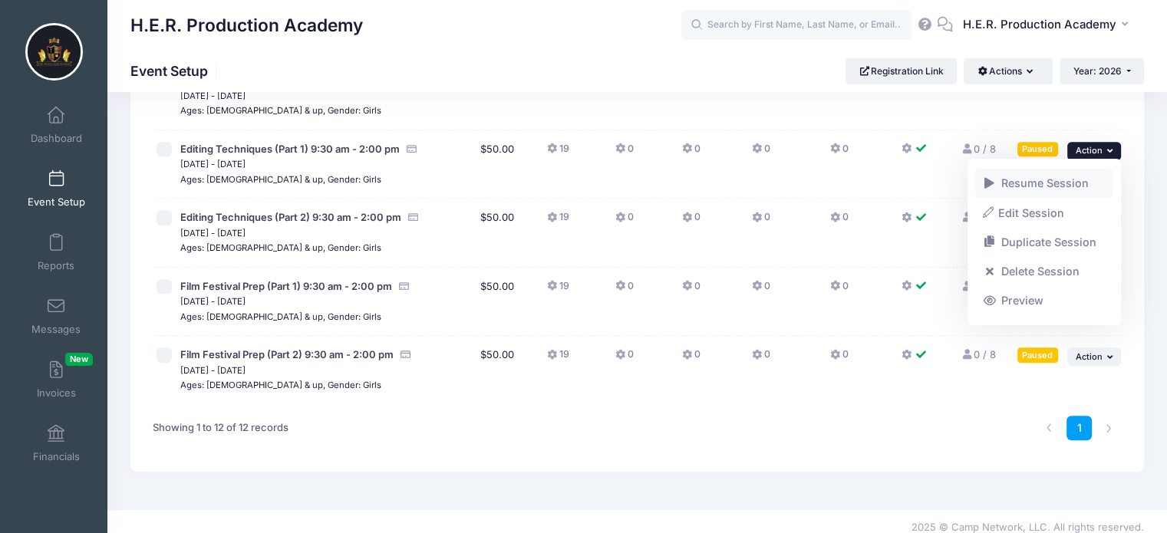
click at [1077, 178] on link "Resume Session" at bounding box center [1044, 183] width 139 height 29
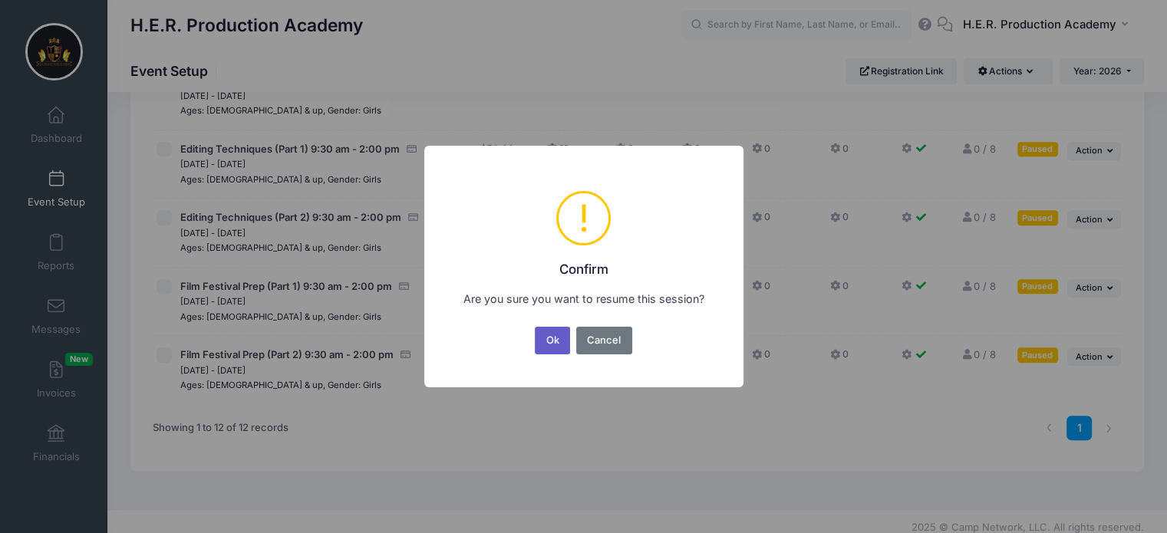
click at [552, 335] on button "Ok" at bounding box center [552, 341] width 35 height 28
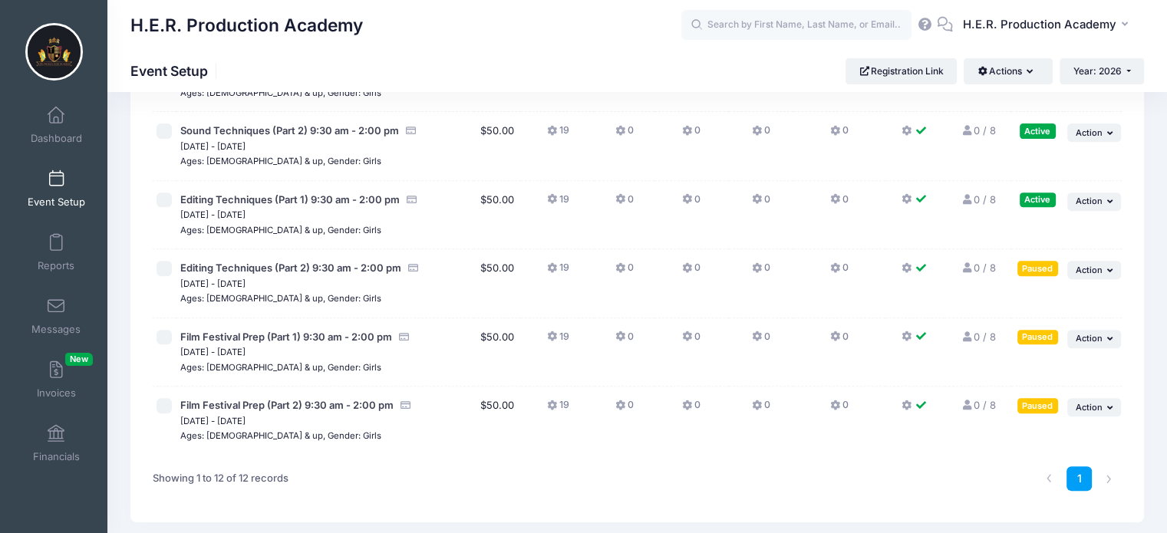
scroll to position [570, 0]
click at [1092, 265] on span "Action" at bounding box center [1089, 268] width 27 height 11
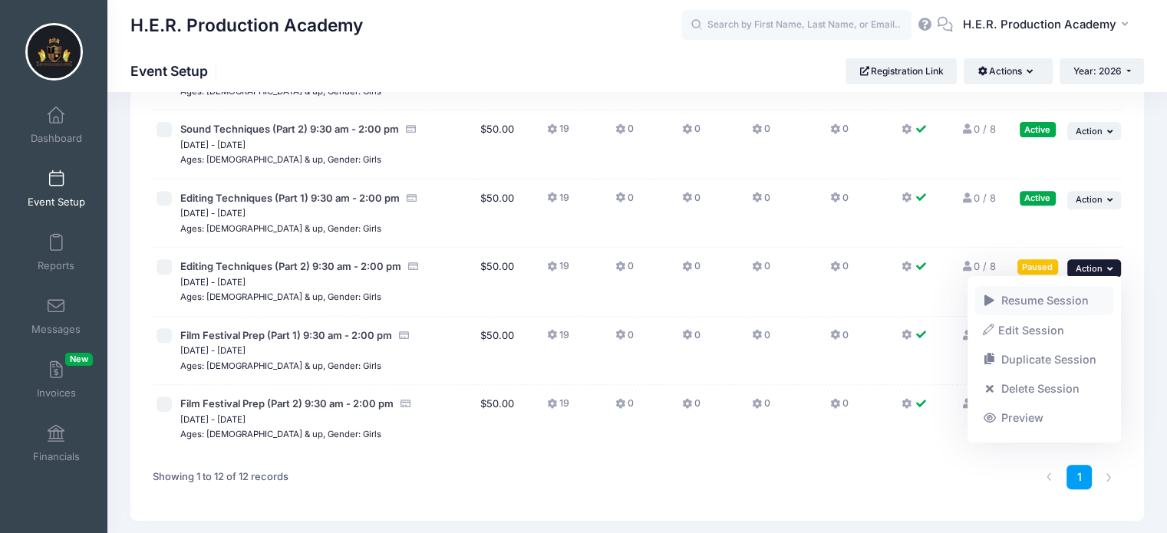
click at [1059, 293] on link "Resume Session" at bounding box center [1044, 300] width 139 height 29
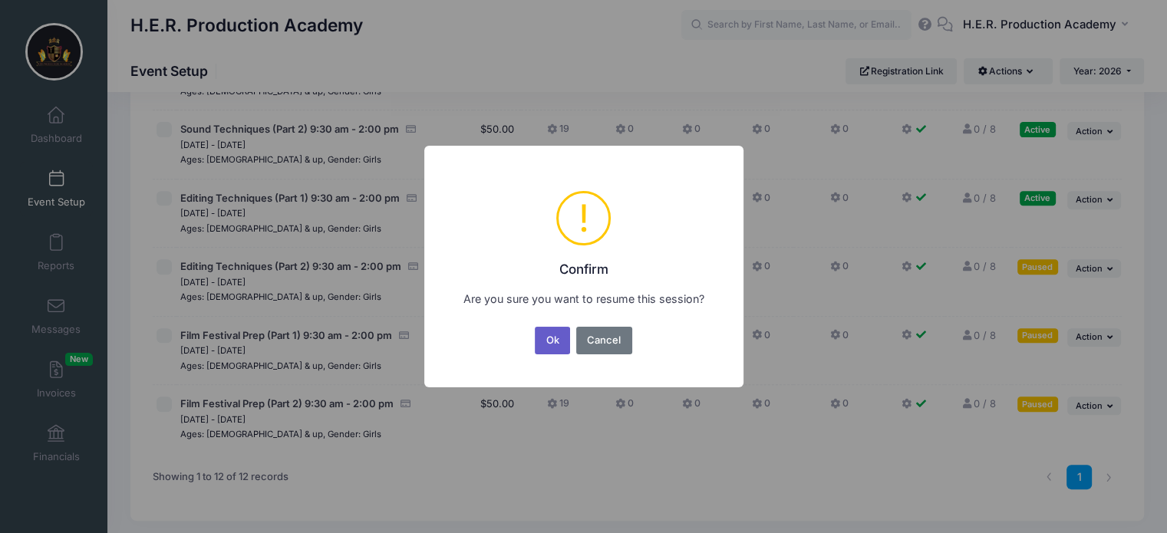
click at [554, 331] on button "Ok" at bounding box center [552, 341] width 35 height 28
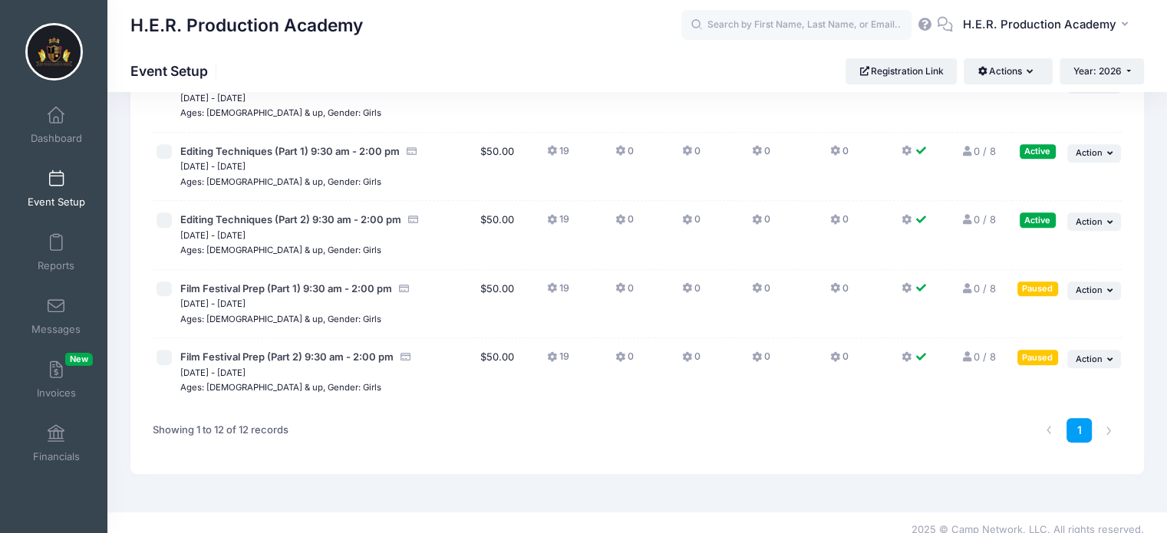
scroll to position [629, 0]
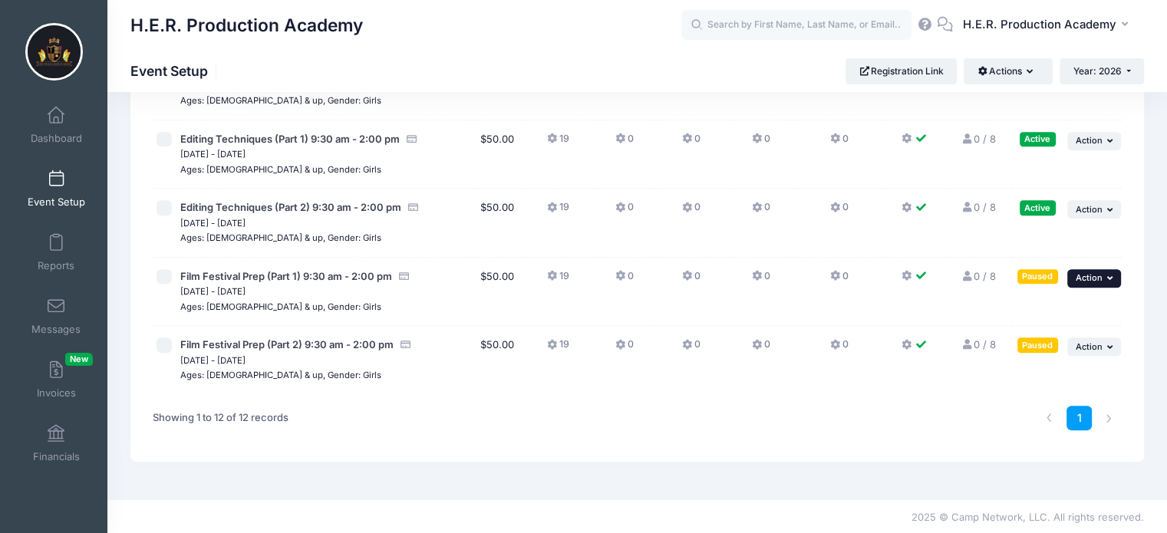
click at [1097, 281] on span "Action" at bounding box center [1089, 277] width 27 height 11
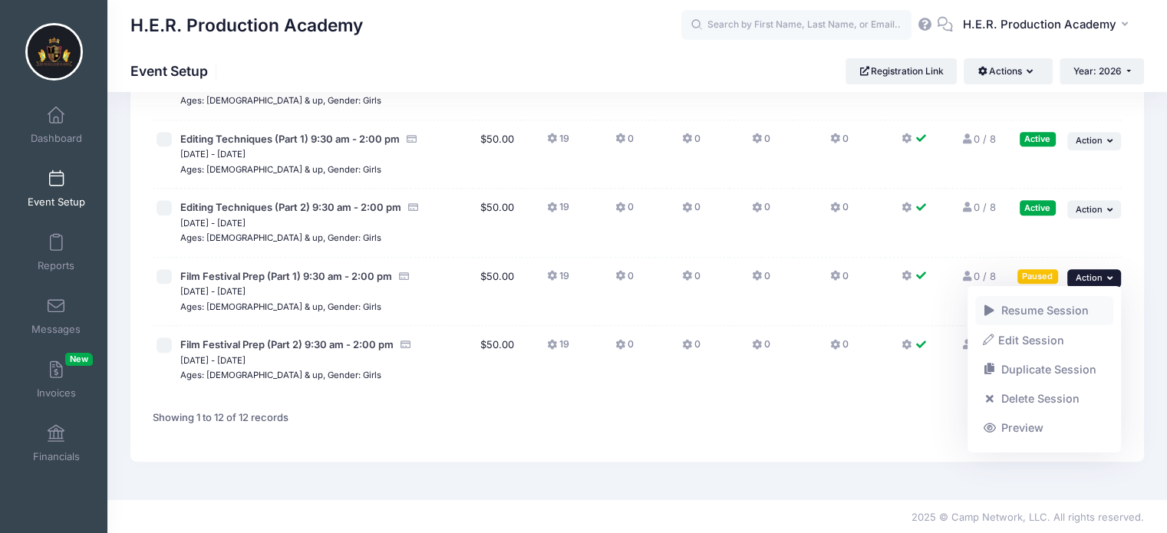
click at [1043, 312] on link "Resume Session" at bounding box center [1044, 310] width 139 height 29
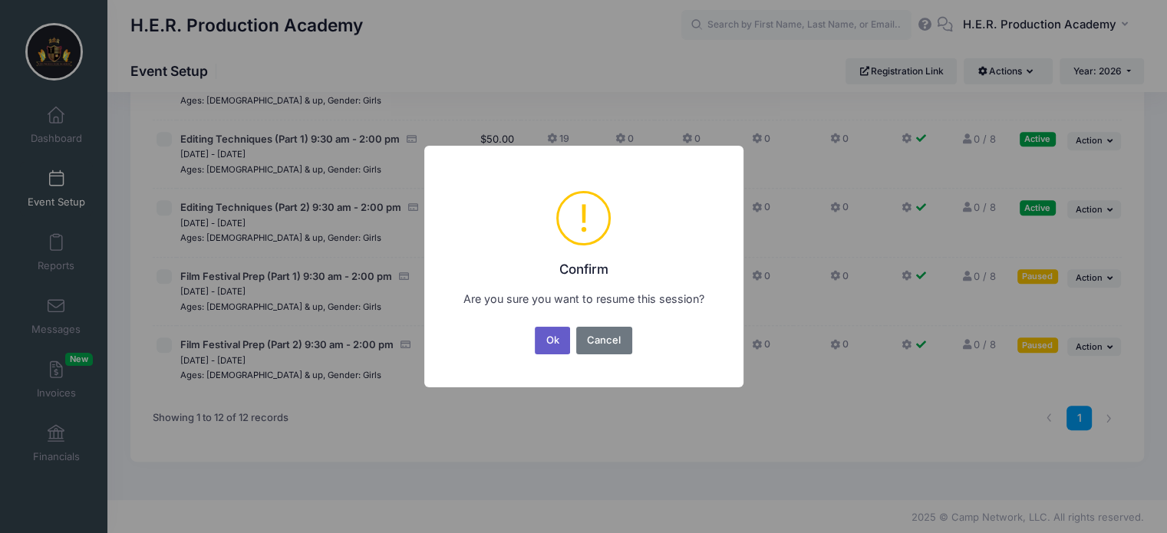
click at [549, 334] on button "Ok" at bounding box center [552, 341] width 35 height 28
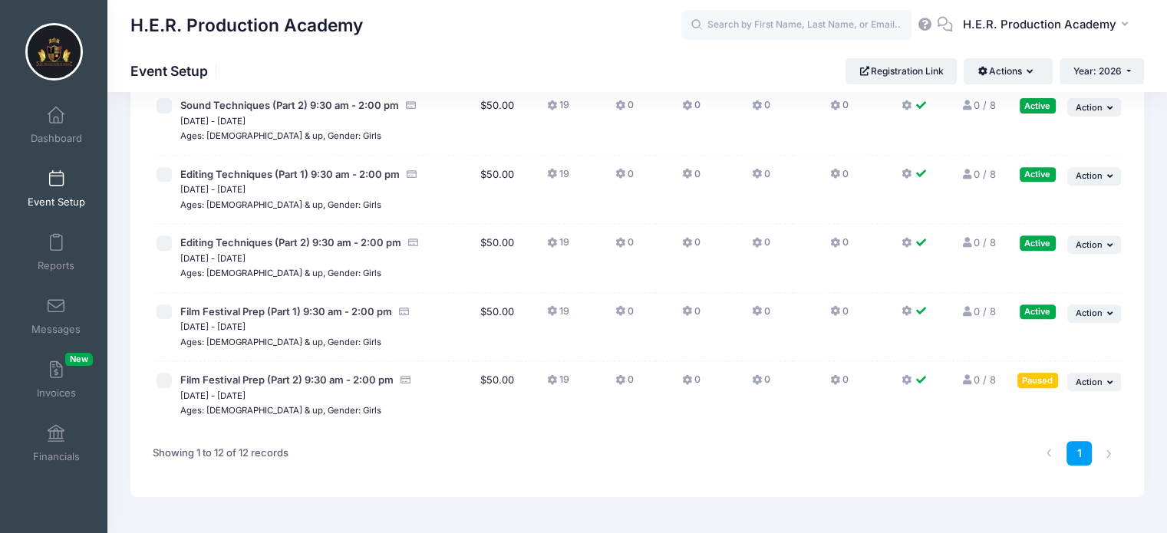
scroll to position [618, 0]
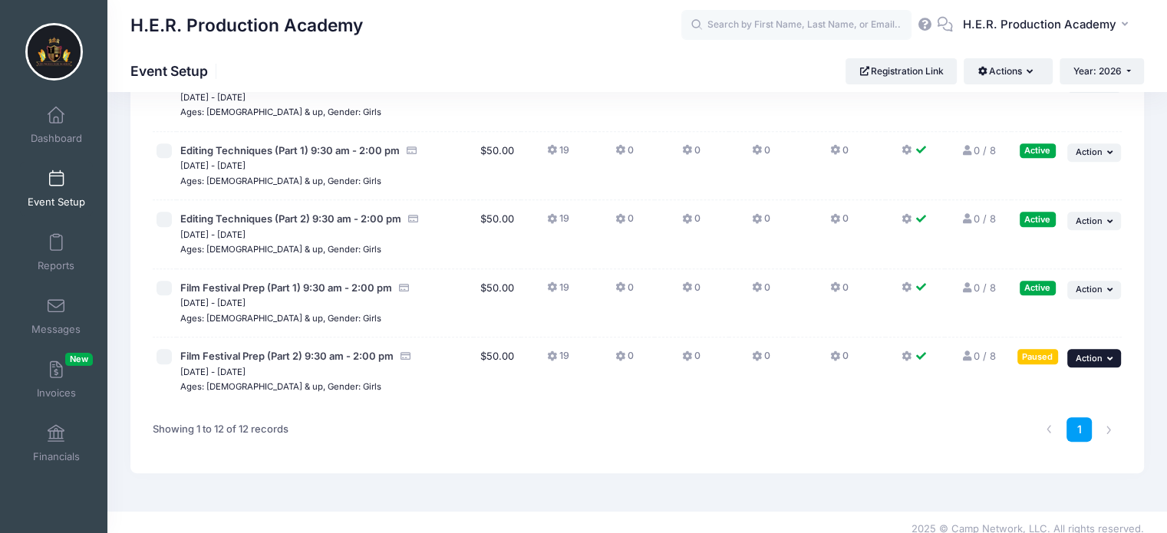
click at [1099, 353] on span "Action" at bounding box center [1089, 358] width 27 height 11
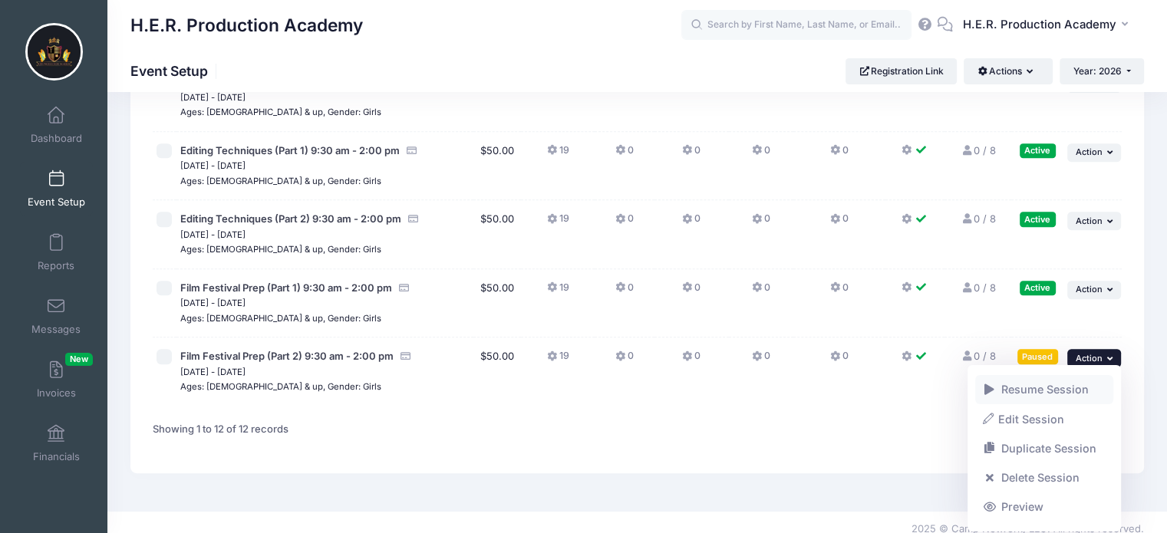
click at [1055, 389] on link "Resume Session" at bounding box center [1044, 389] width 139 height 29
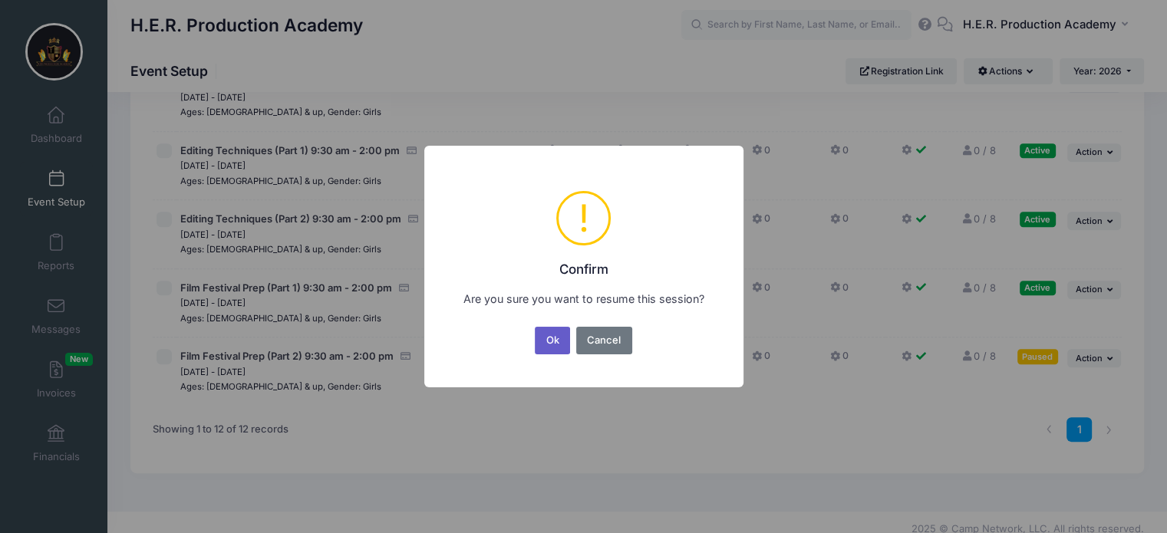
click at [547, 345] on button "Ok" at bounding box center [552, 341] width 35 height 28
